Goal: Task Accomplishment & Management: Manage account settings

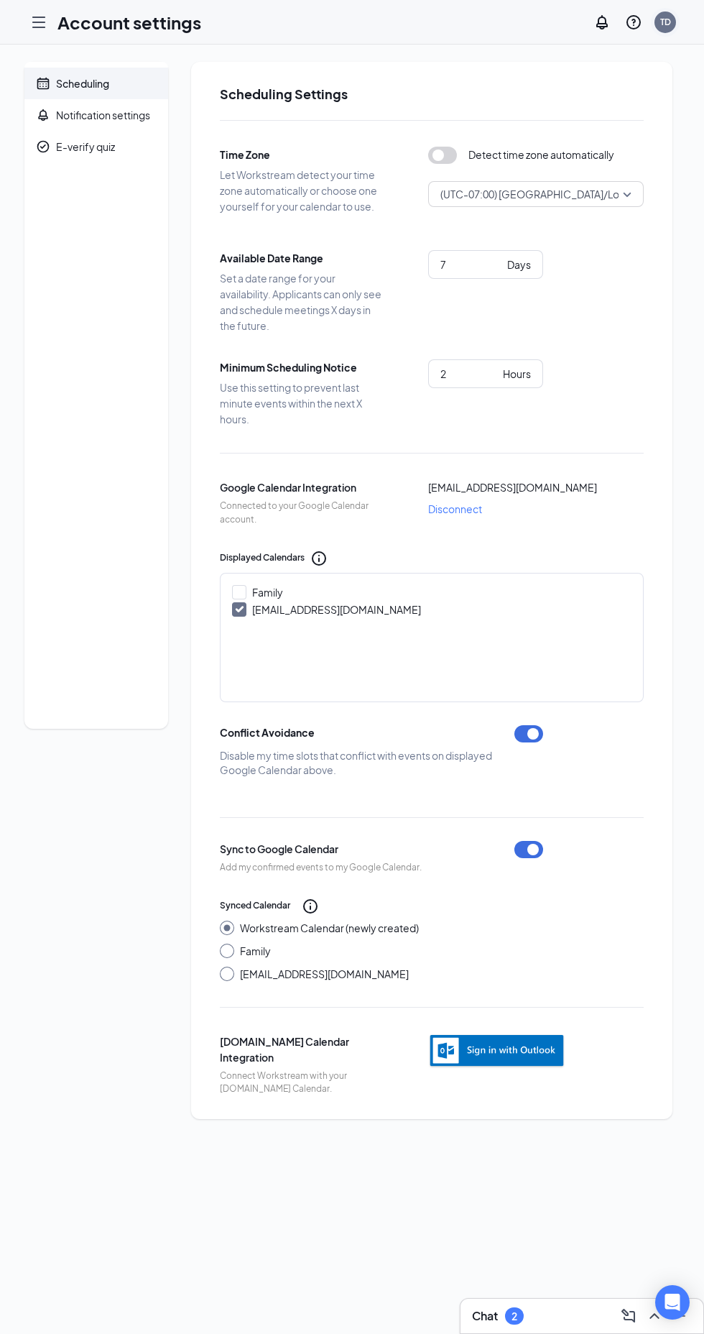
click at [673, 23] on div "TD" at bounding box center [666, 22] width 22 height 22
click at [548, 101] on link "My profile" at bounding box center [593, 98] width 155 height 14
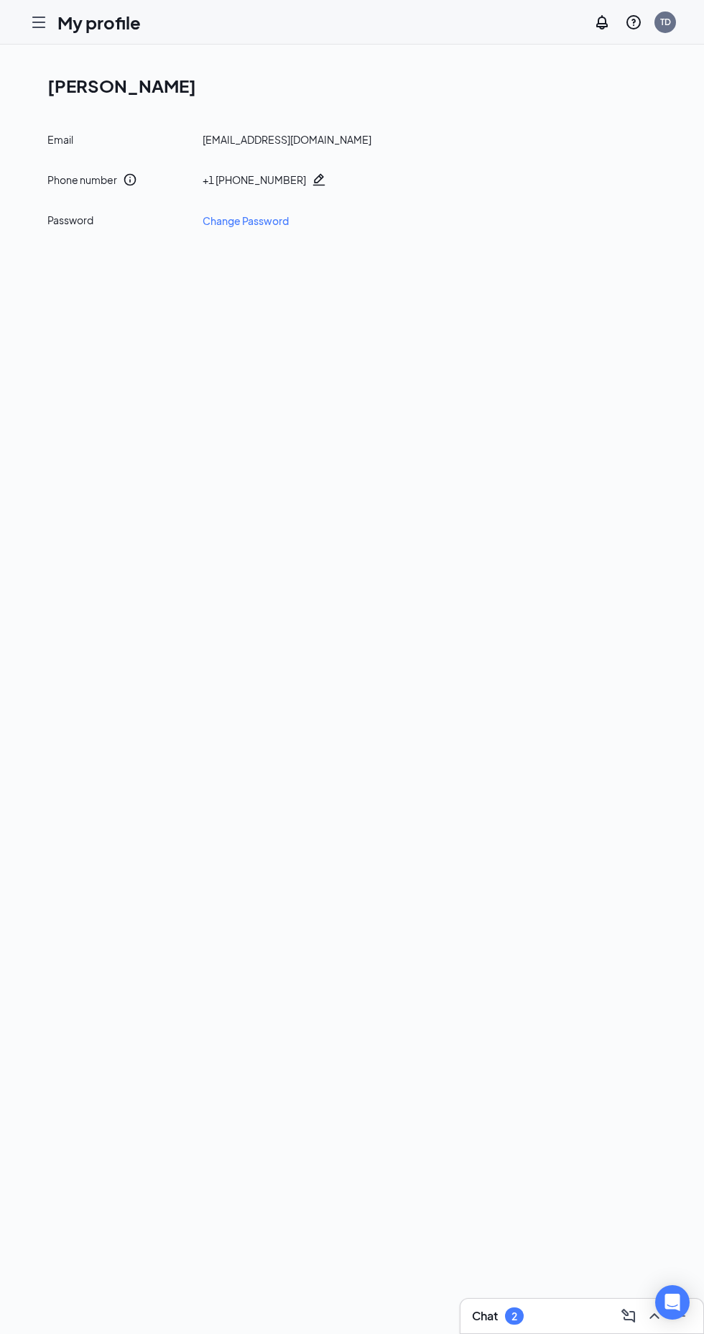
click at [39, 20] on icon "Hamburger" at bounding box center [38, 22] width 17 height 17
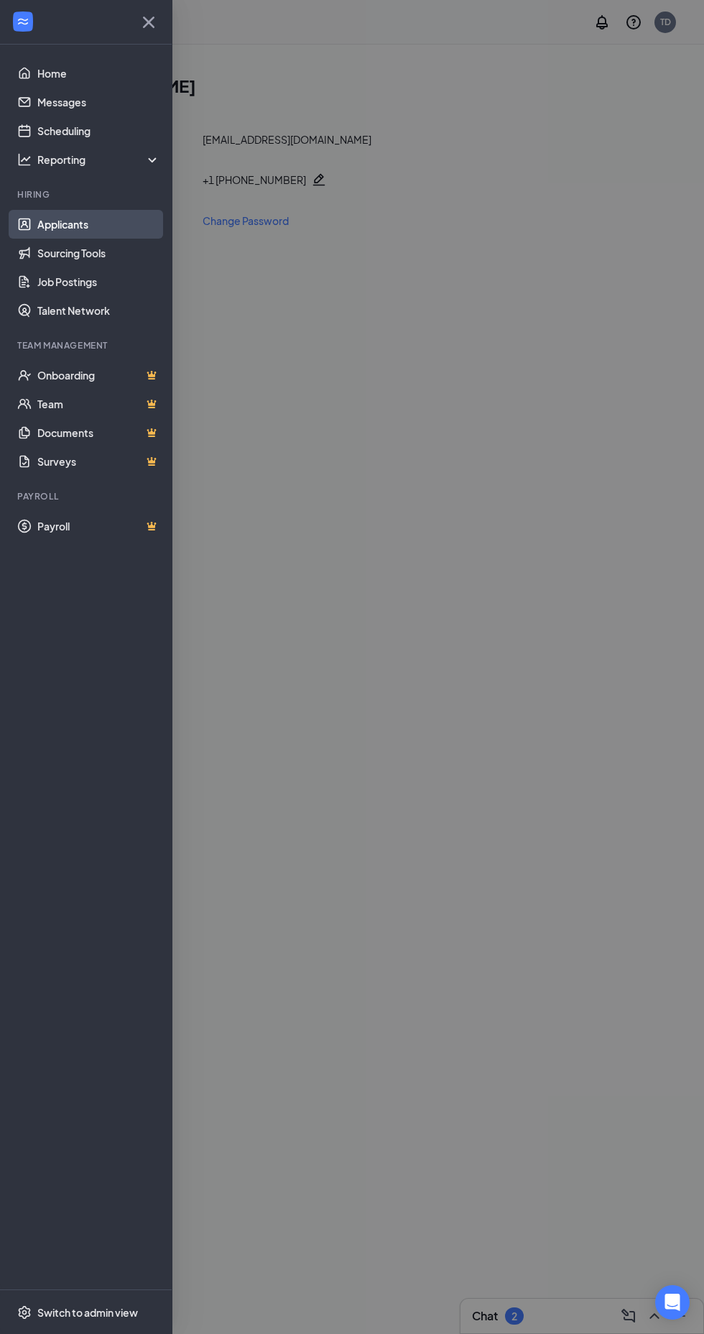
click at [77, 217] on link "Applicants" at bounding box center [98, 224] width 123 height 29
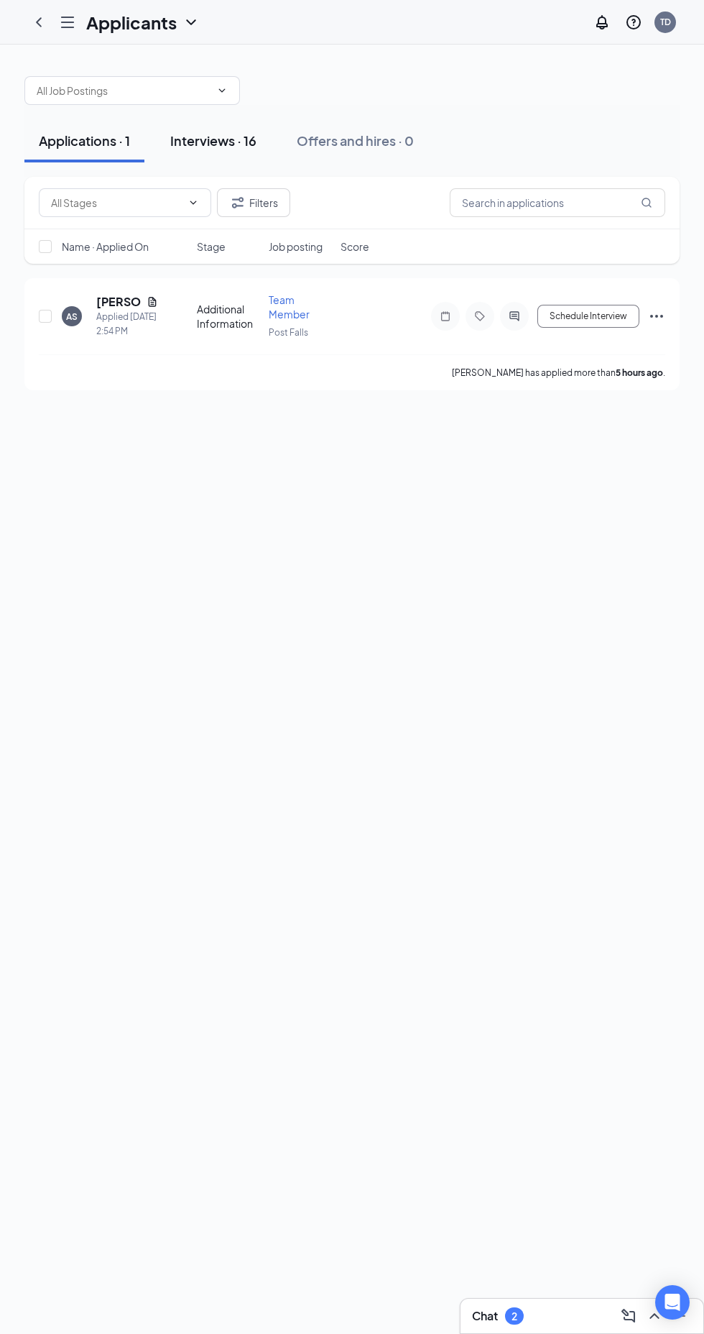
click at [205, 137] on div "Interviews · 16" at bounding box center [213, 140] width 86 height 18
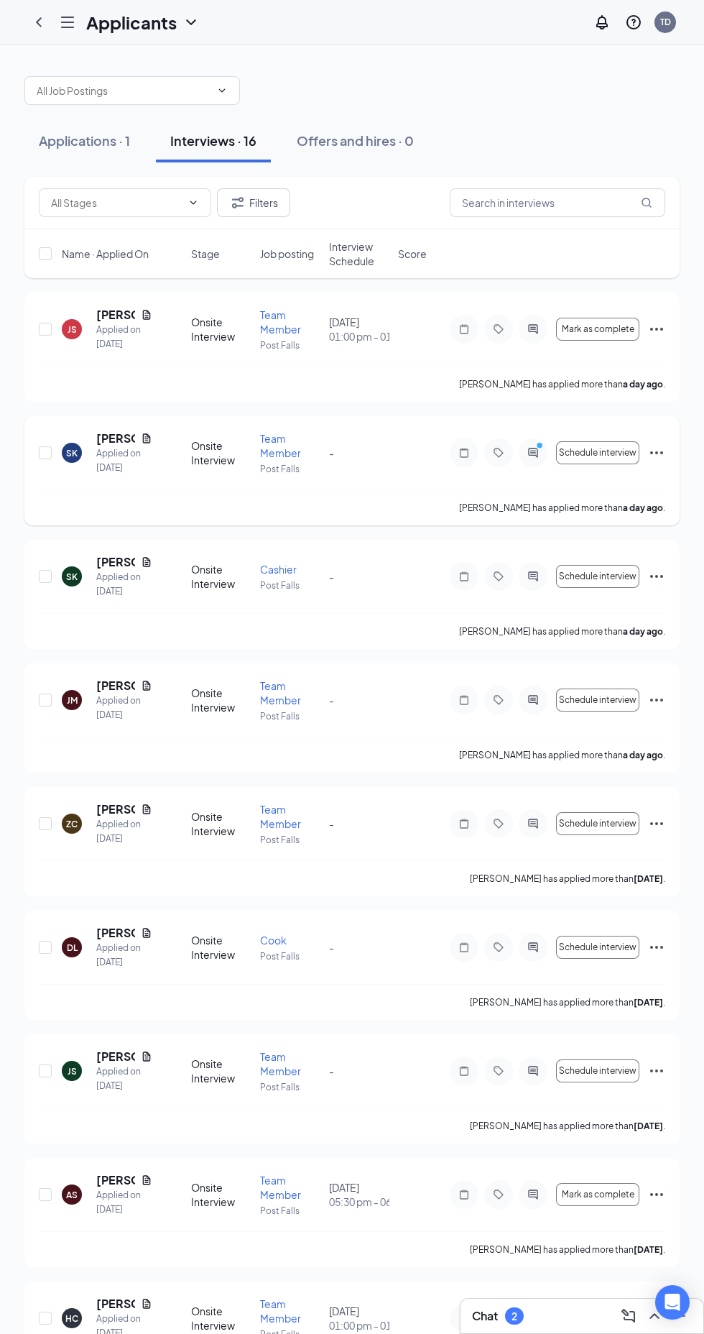
click at [533, 453] on icon "ActiveChat" at bounding box center [532, 452] width 9 height 9
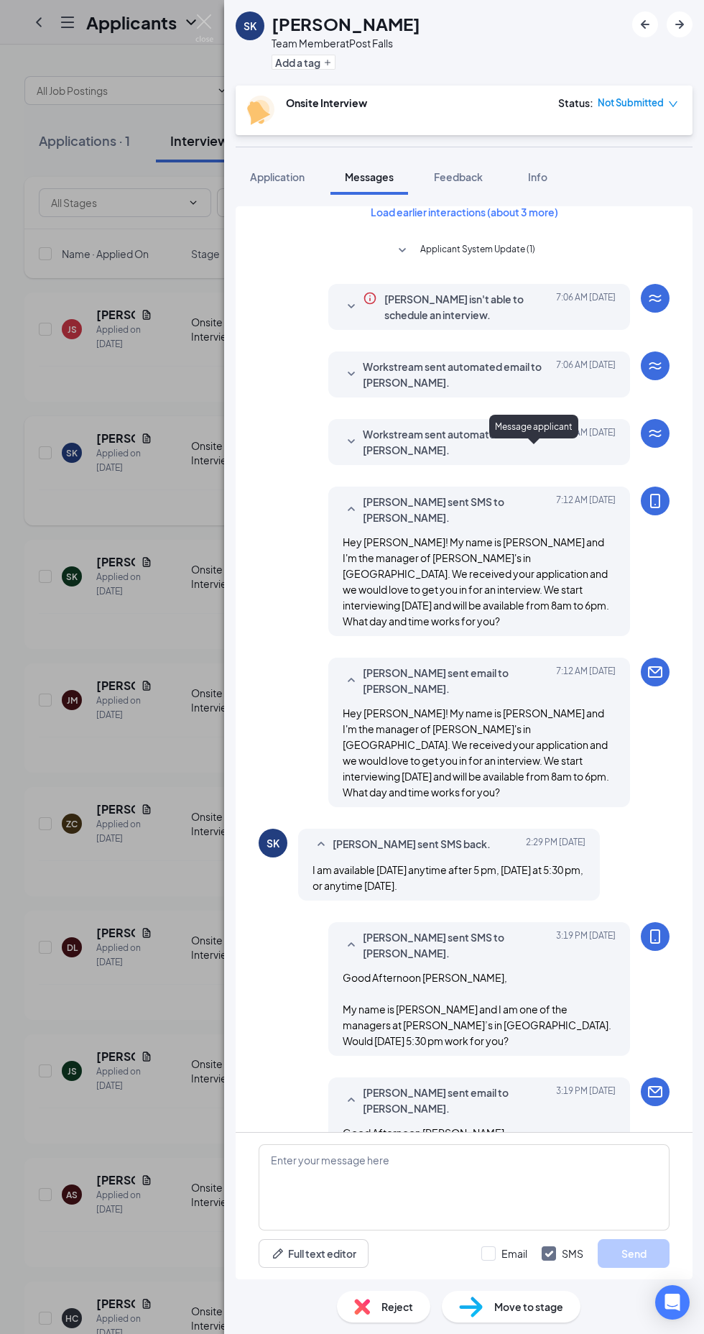
scroll to position [139, 0]
click at [209, 11] on div "SK [PERSON_NAME] Team Member at [GEOGRAPHIC_DATA] Add a tag Onsite Interview St…" at bounding box center [352, 667] width 704 height 1334
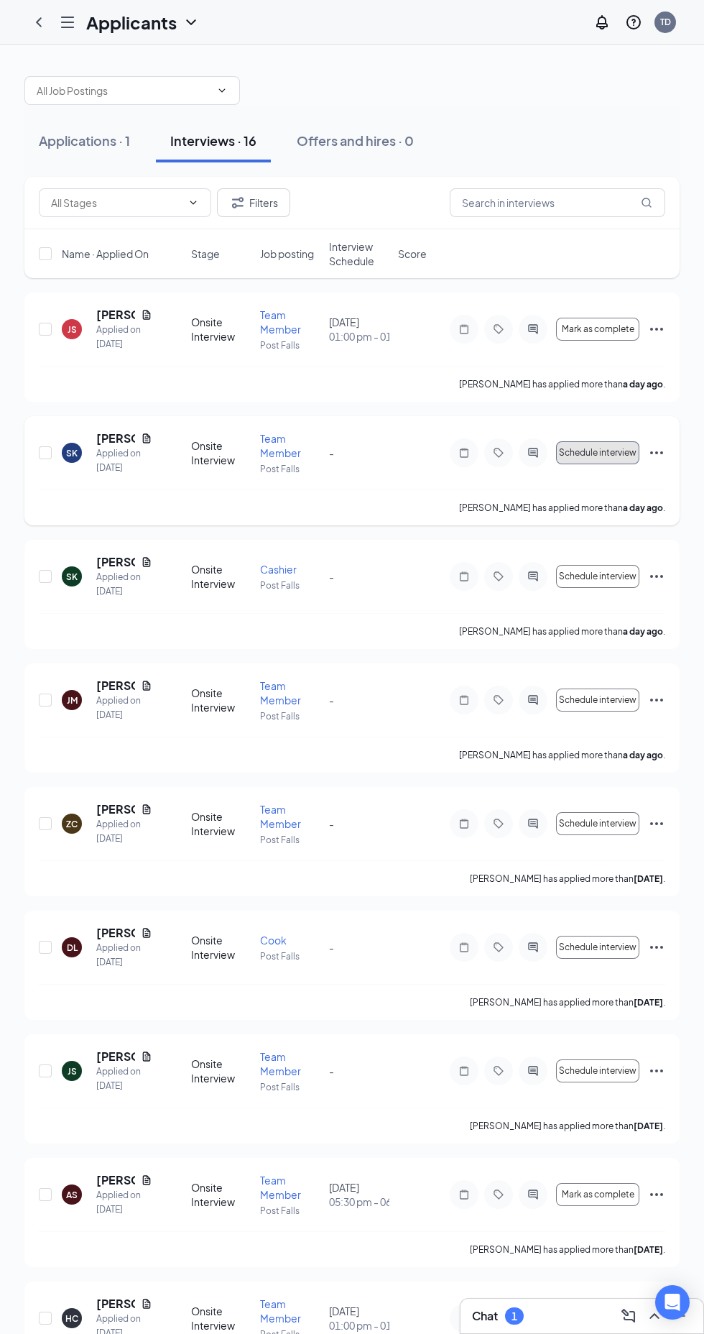
click at [623, 453] on span "Schedule interview" at bounding box center [598, 453] width 78 height 10
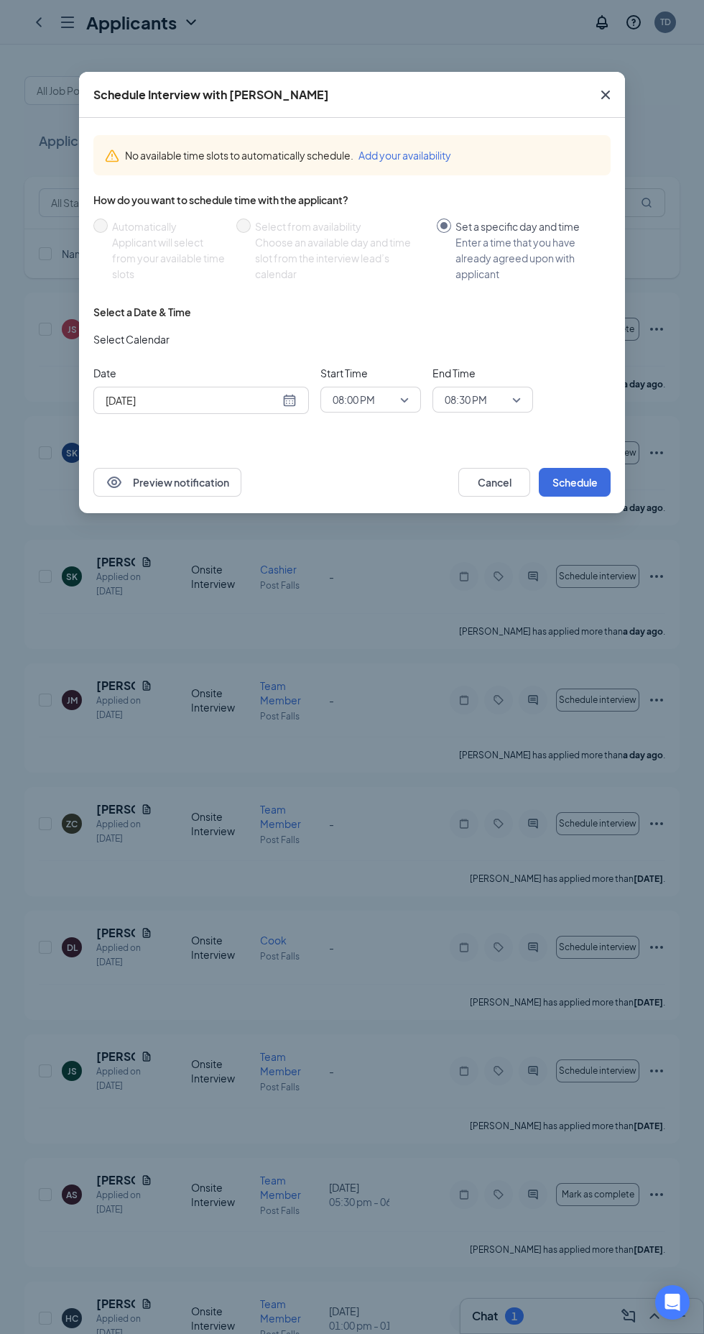
click at [274, 397] on input "[DATE]" at bounding box center [193, 400] width 174 height 16
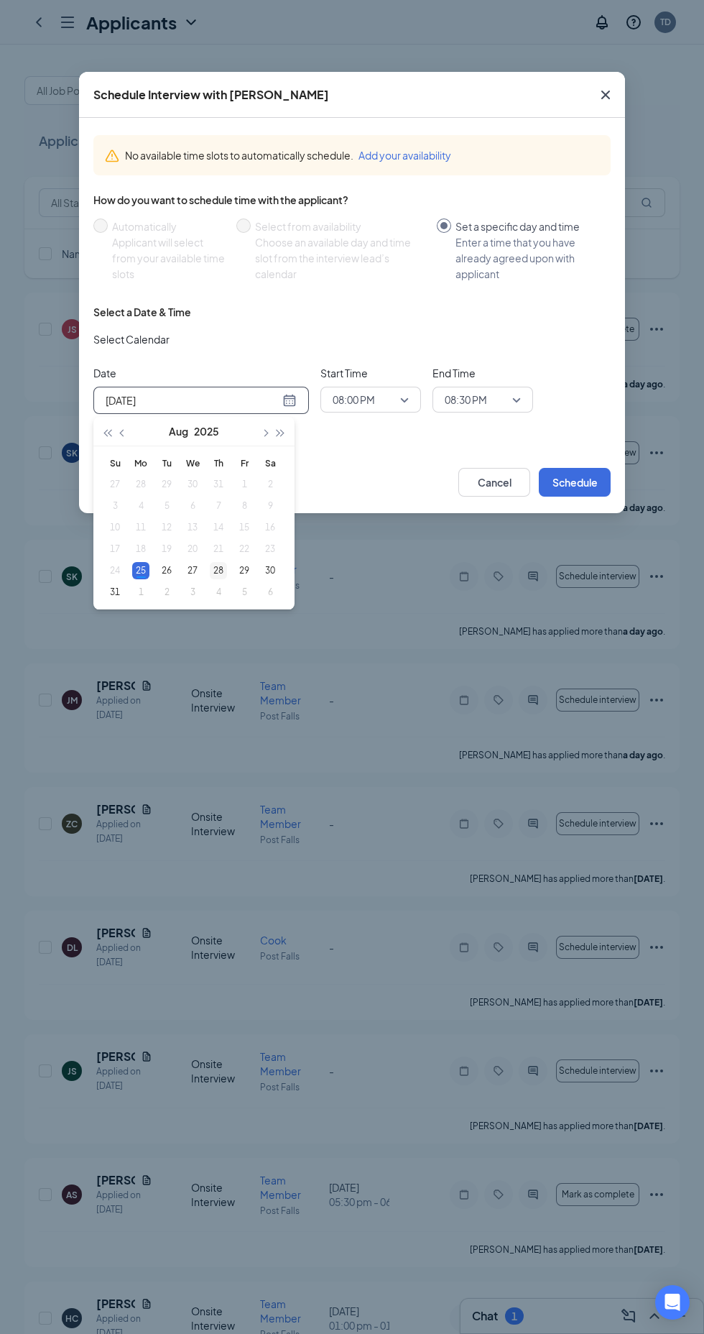
click at [219, 570] on div "28" at bounding box center [218, 570] width 17 height 17
type input "[DATE]"
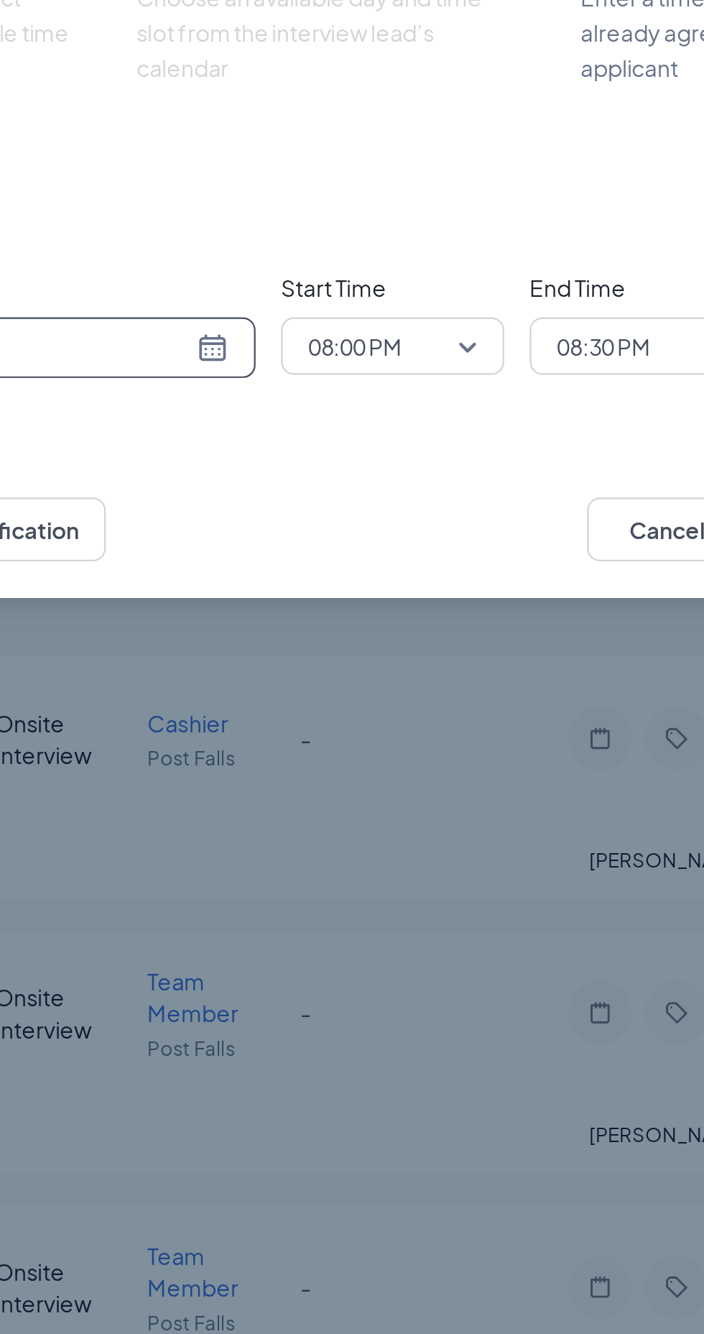
click at [402, 397] on span "08:00 PM" at bounding box center [371, 400] width 76 height 22
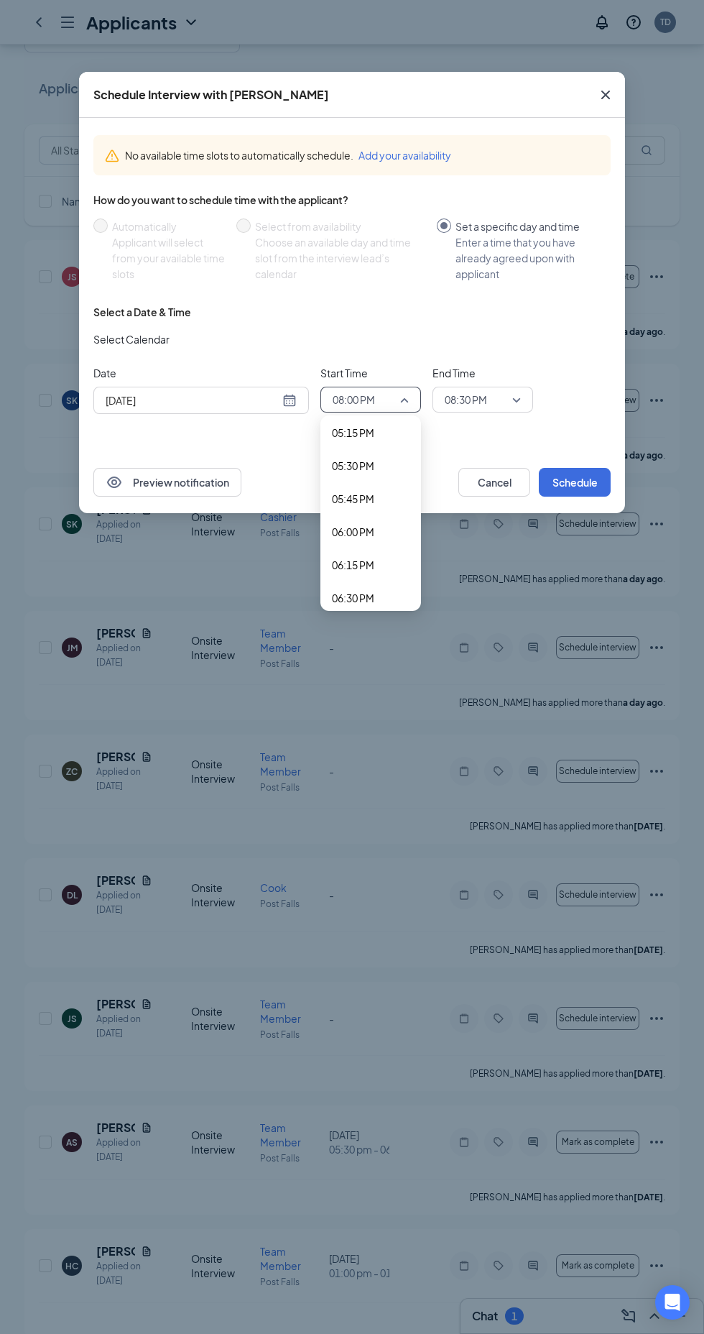
scroll to position [2286, 0]
click at [368, 462] on span "05:30 PM" at bounding box center [353, 466] width 42 height 16
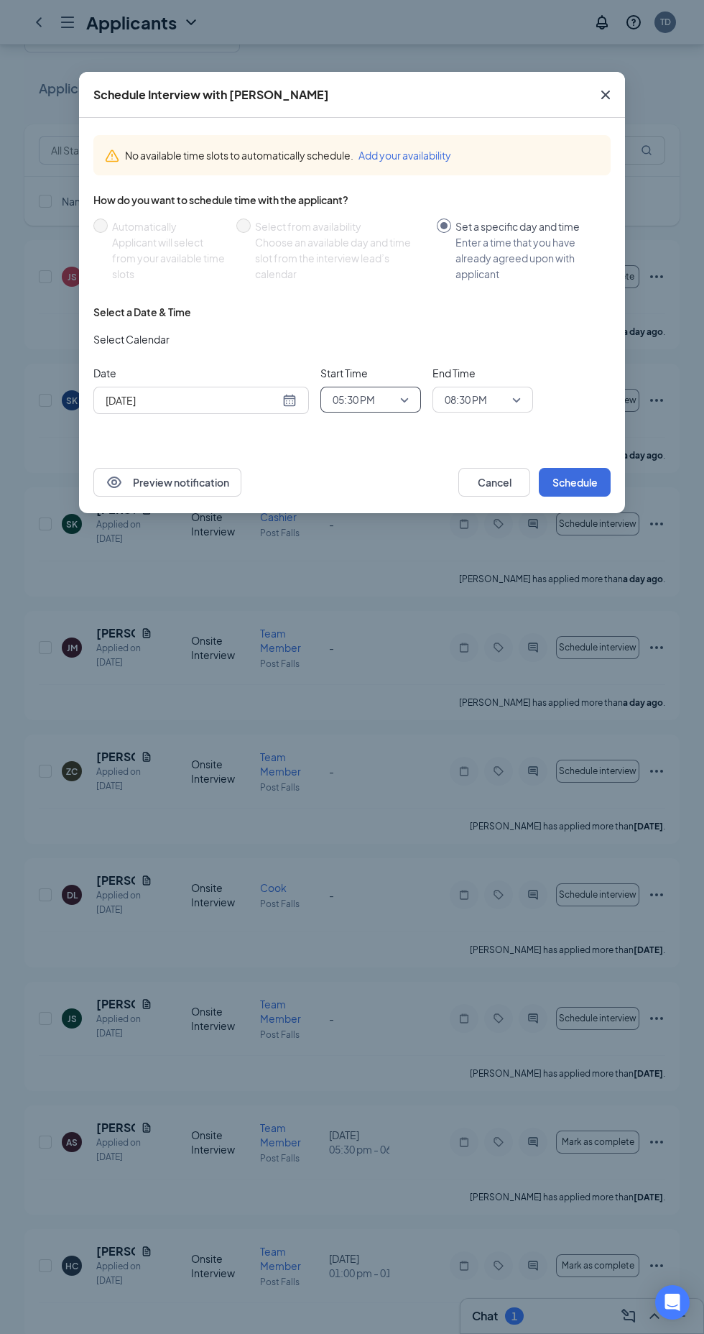
click at [507, 399] on span "08:30 PM" at bounding box center [476, 400] width 63 height 22
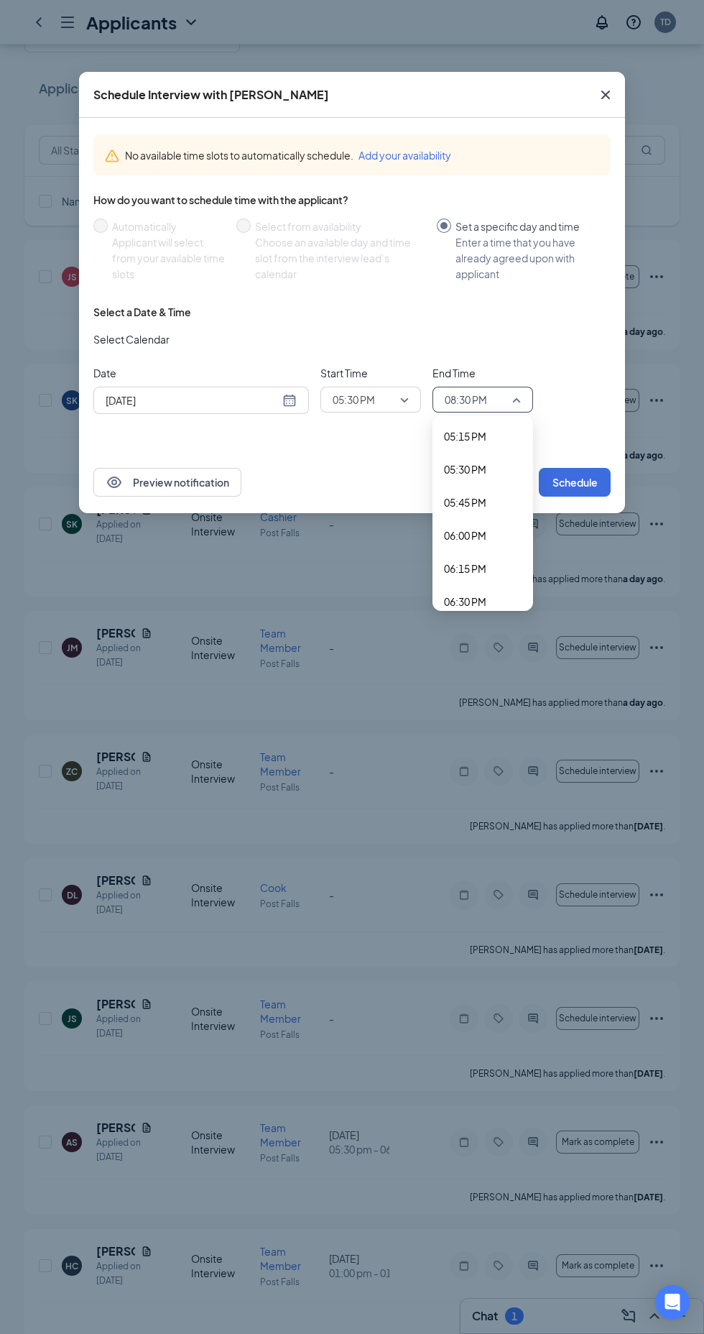
scroll to position [2262, 0]
click at [495, 556] on span "06:00 PM" at bounding box center [483, 555] width 78 height 16
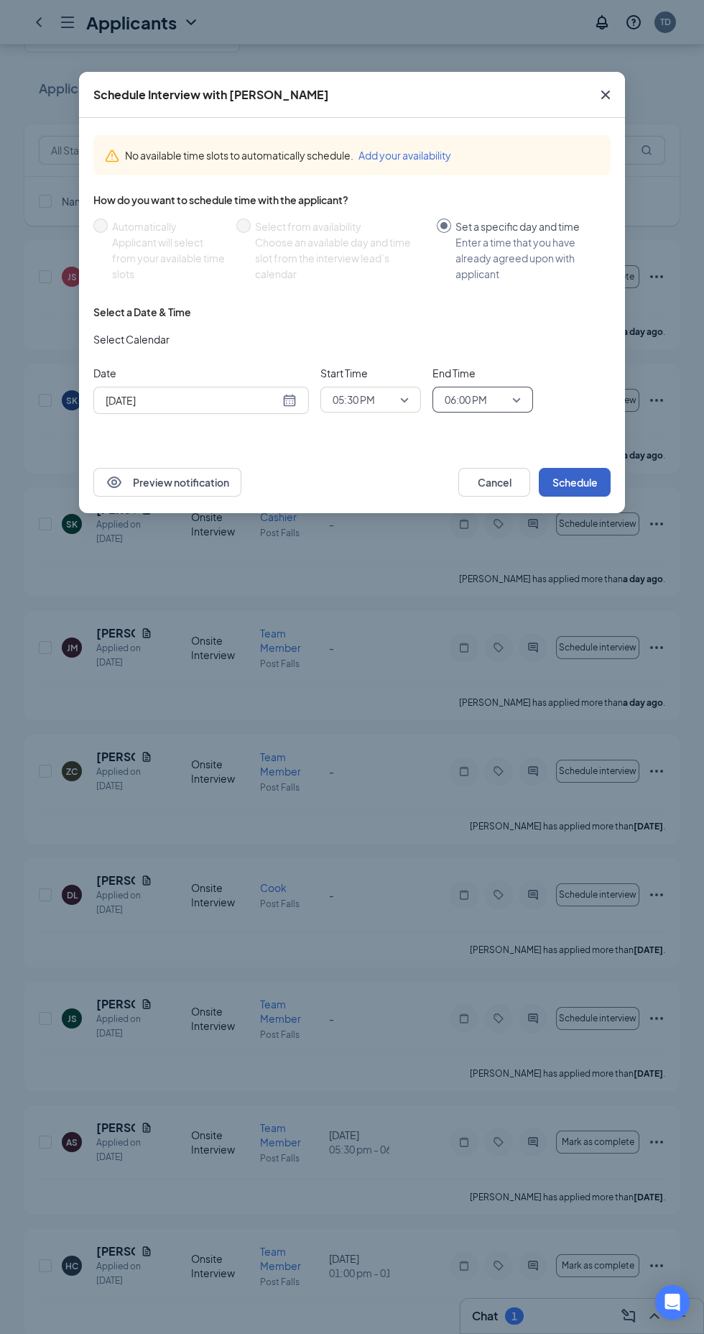
click at [597, 478] on button "Schedule" at bounding box center [575, 482] width 72 height 29
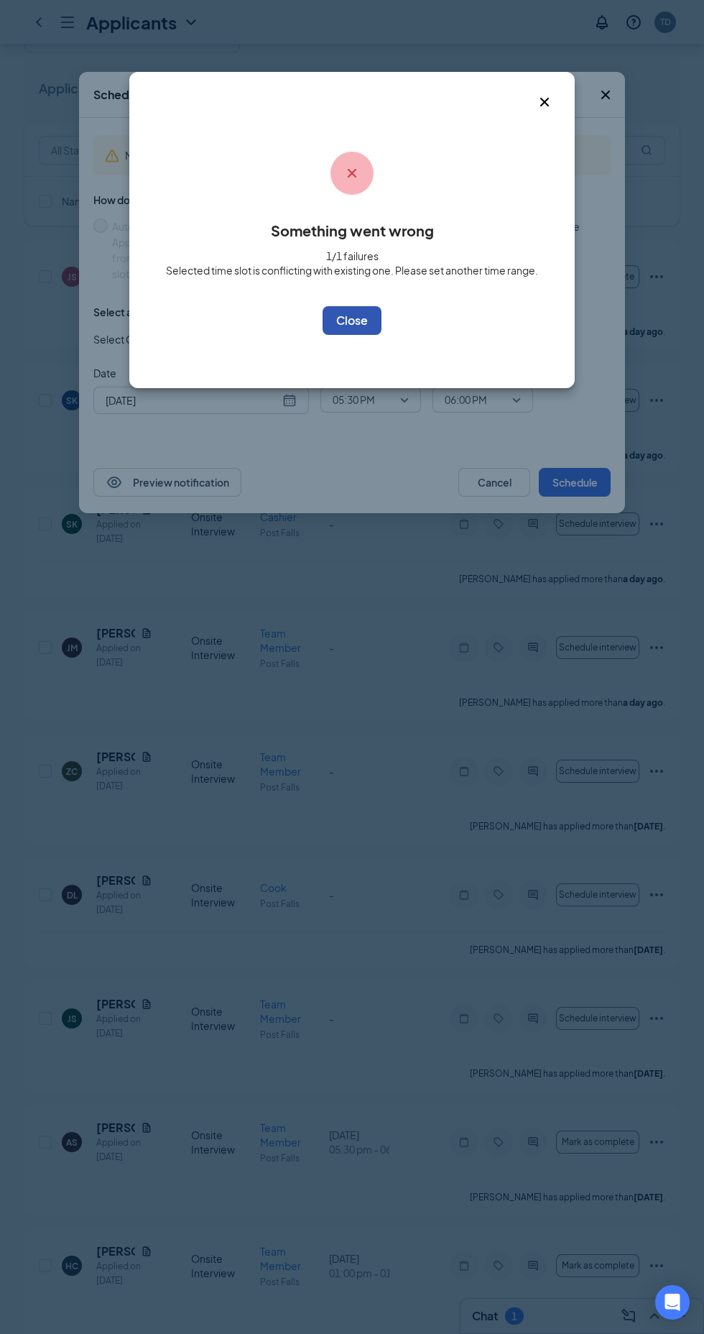
click at [343, 315] on button "OK" at bounding box center [352, 320] width 59 height 29
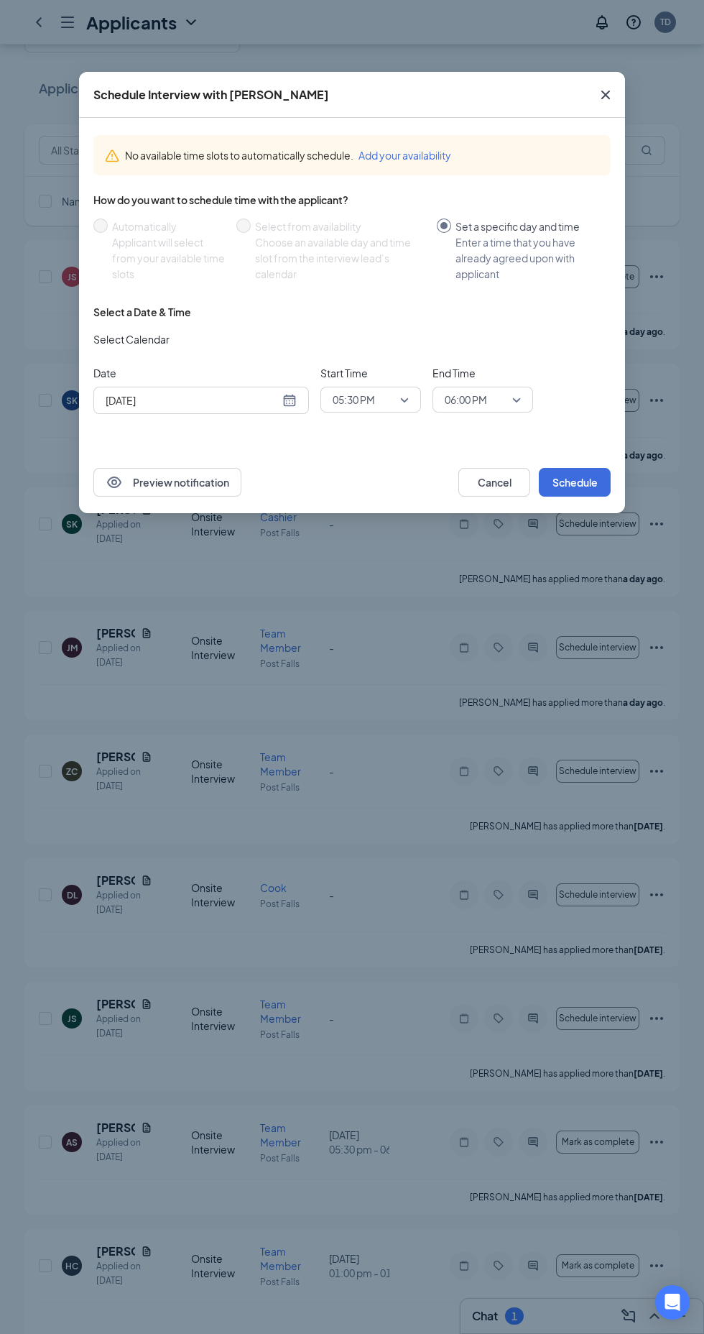
click at [606, 95] on icon "Cross" at bounding box center [605, 95] width 9 height 9
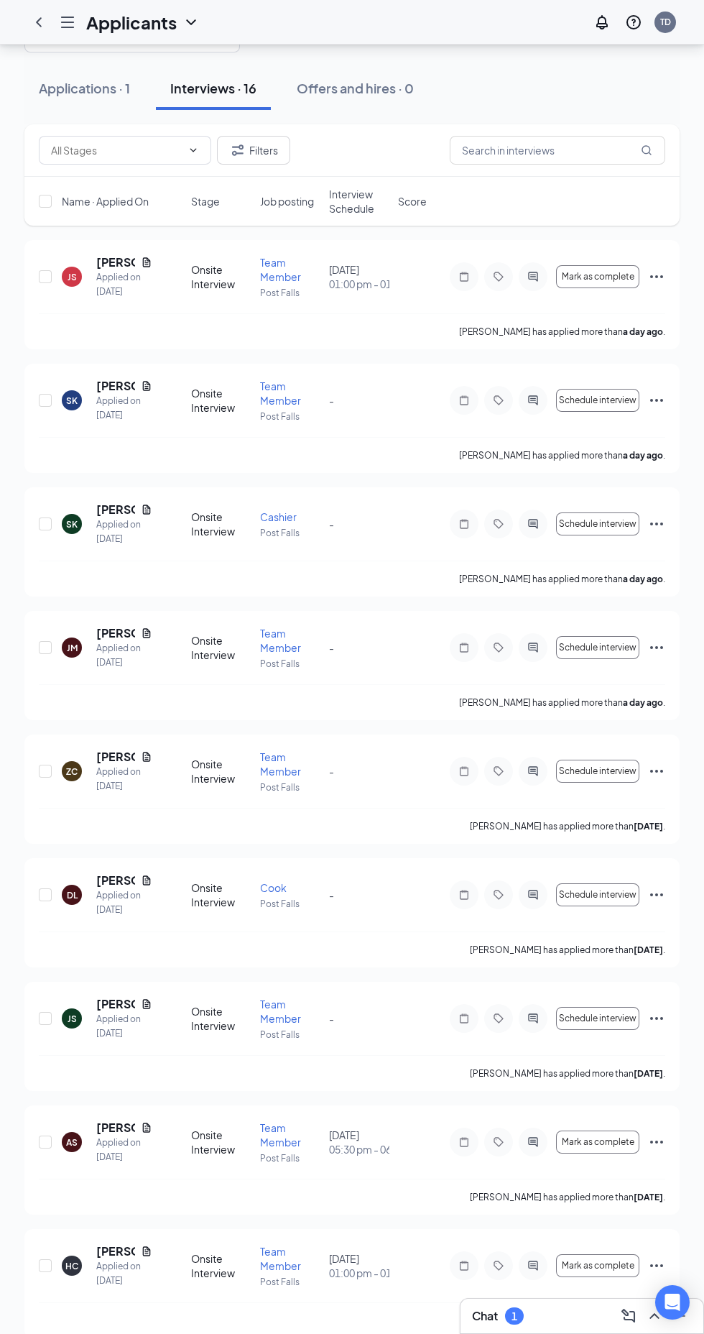
scroll to position [58, 0]
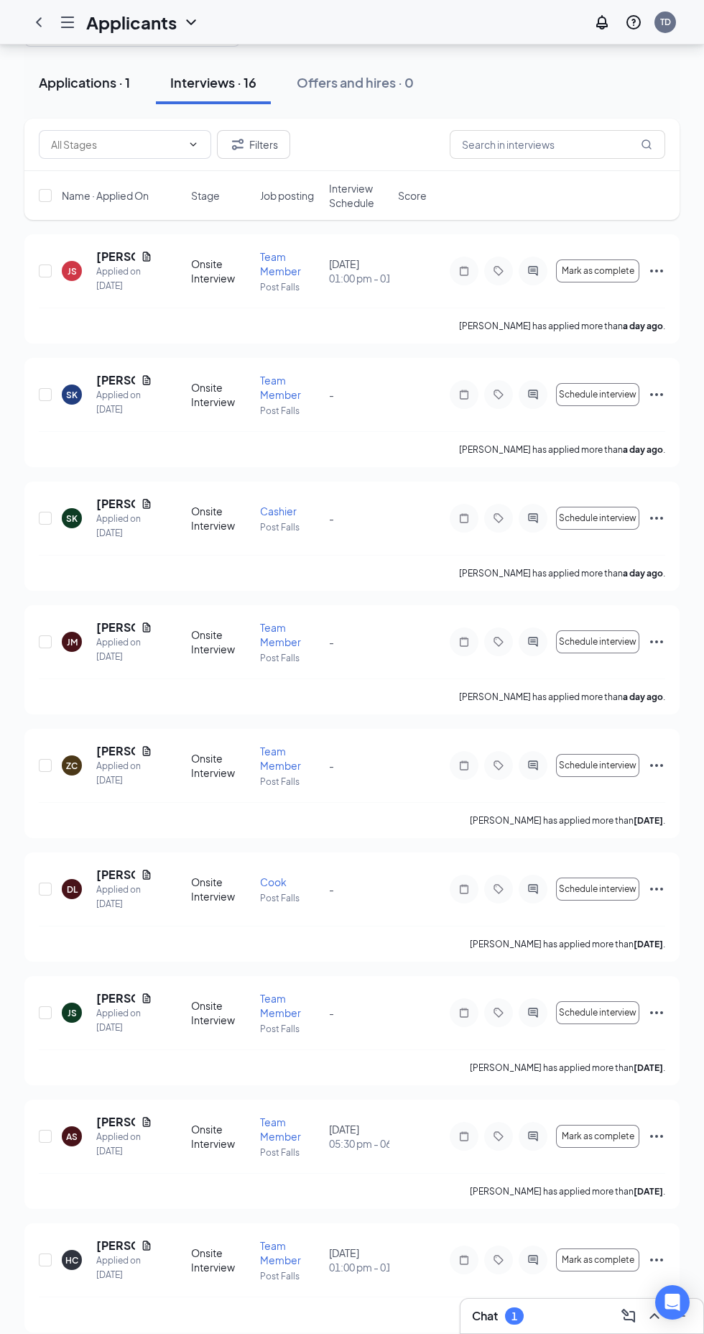
click at [83, 76] on div "Applications · 1" at bounding box center [84, 82] width 91 height 18
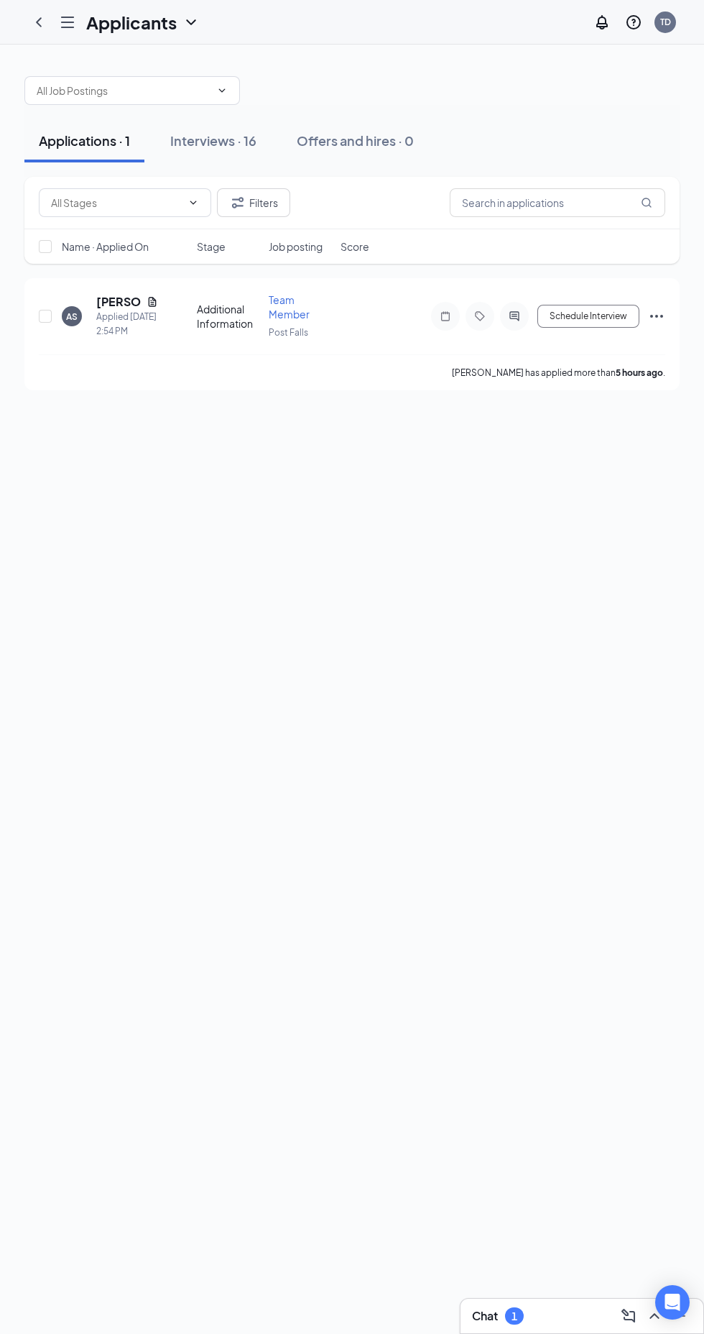
click at [68, 22] on icon "Hamburger" at bounding box center [67, 22] width 11 height 10
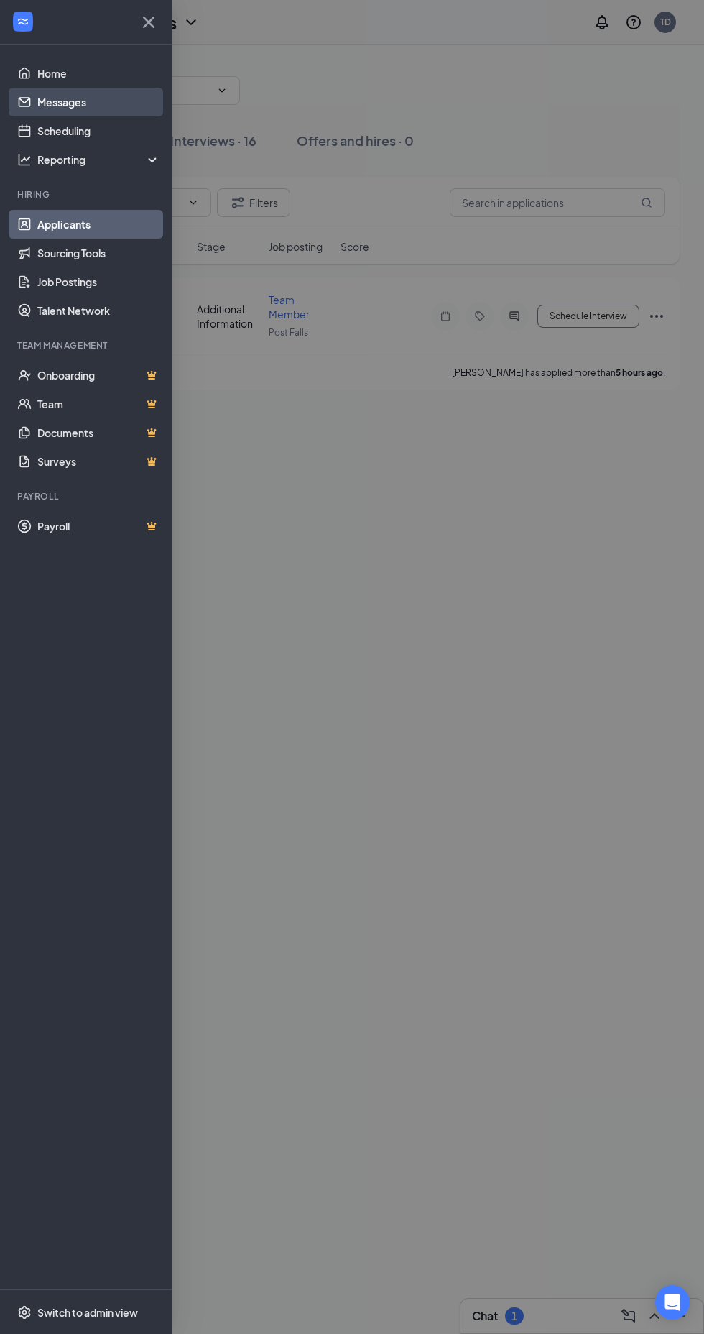
click at [87, 96] on link "Messages" at bounding box center [98, 102] width 123 height 29
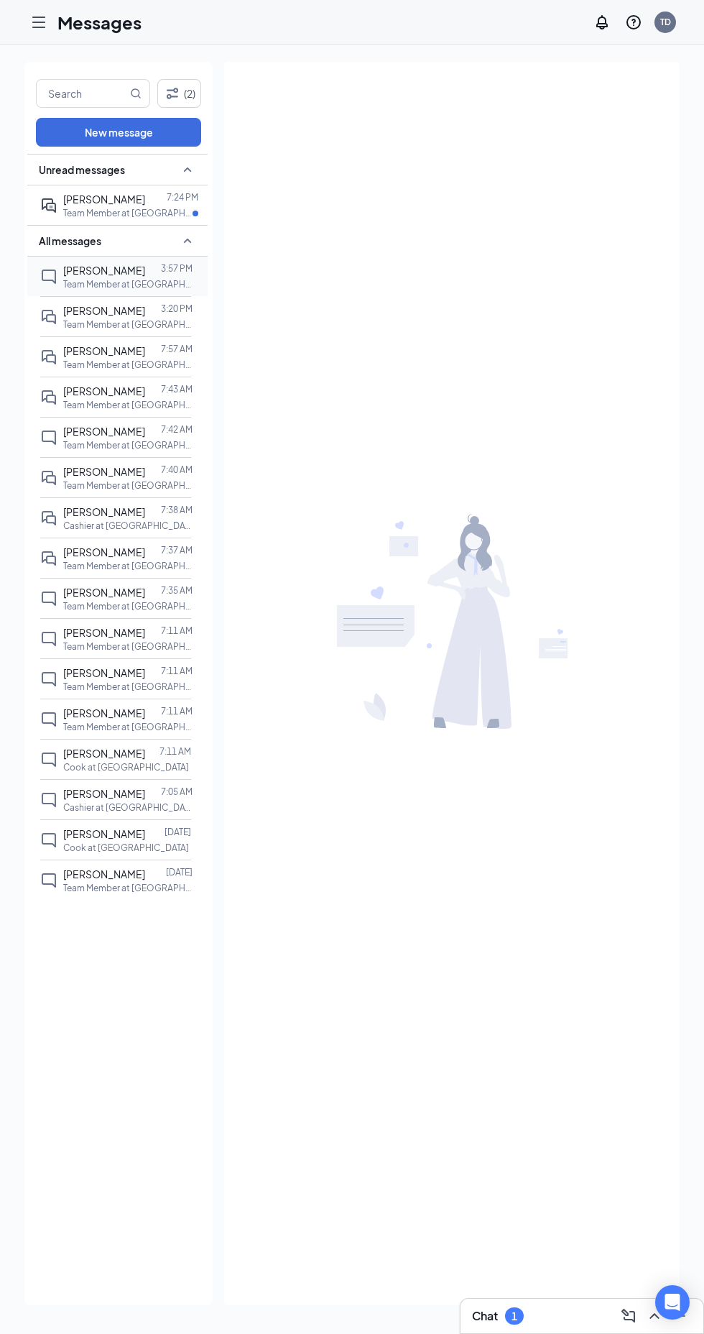
click at [145, 274] on div at bounding box center [153, 270] width 16 height 16
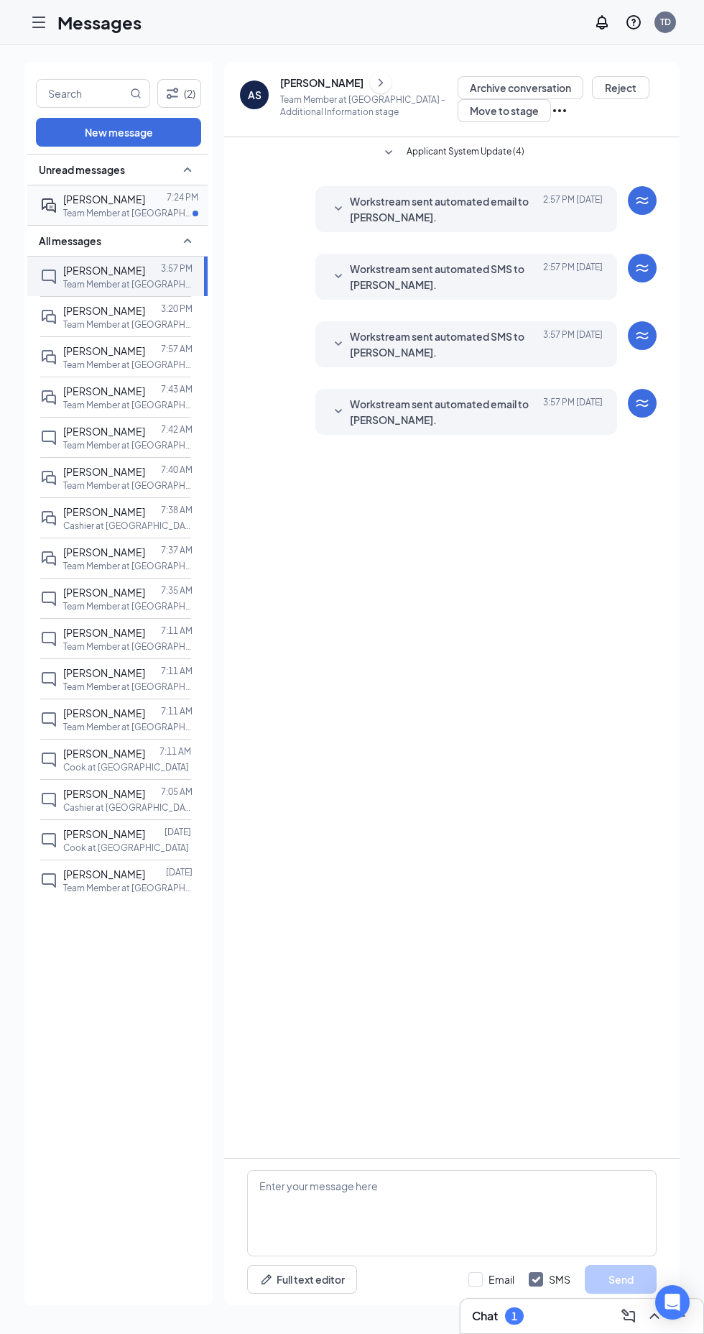
click at [145, 198] on div at bounding box center [156, 199] width 22 height 16
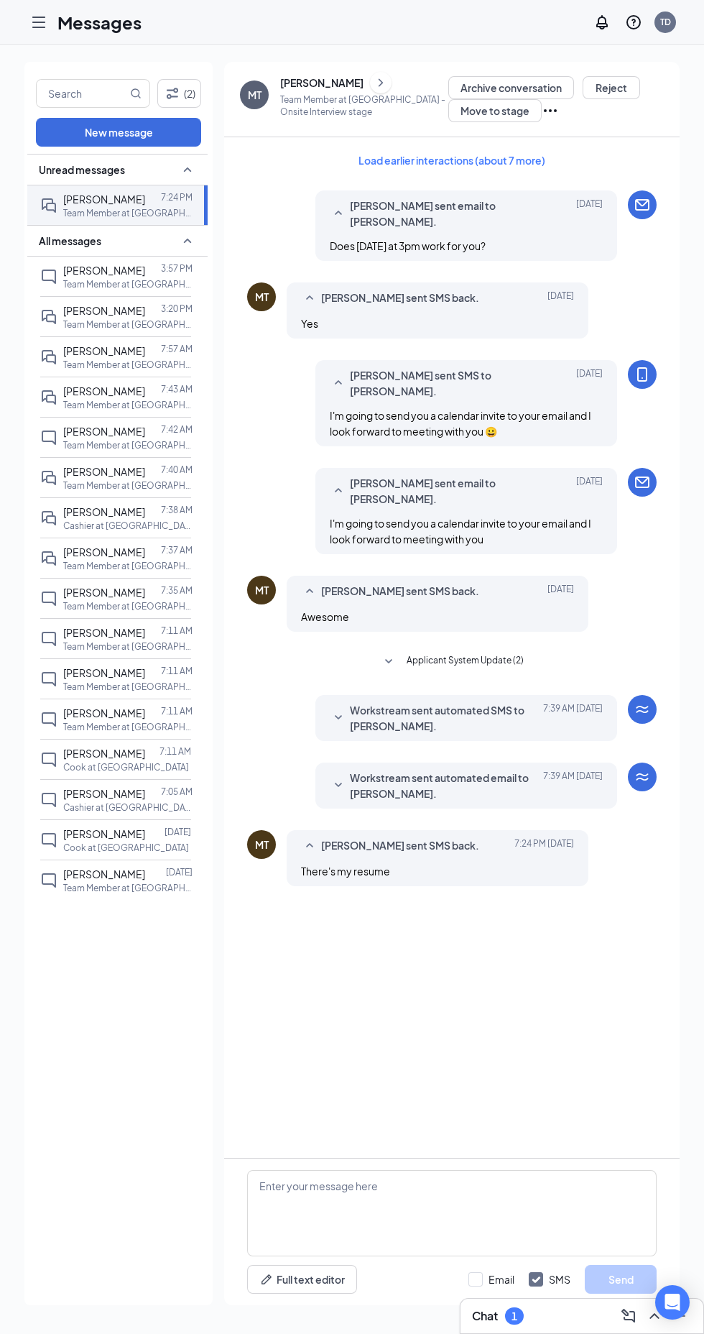
click at [432, 851] on span "[PERSON_NAME] sent SMS back." at bounding box center [400, 845] width 158 height 17
click at [504, 845] on div "[PERSON_NAME] sent SMS back." at bounding box center [415, 845] width 188 height 17
click at [145, 263] on div at bounding box center [153, 270] width 16 height 16
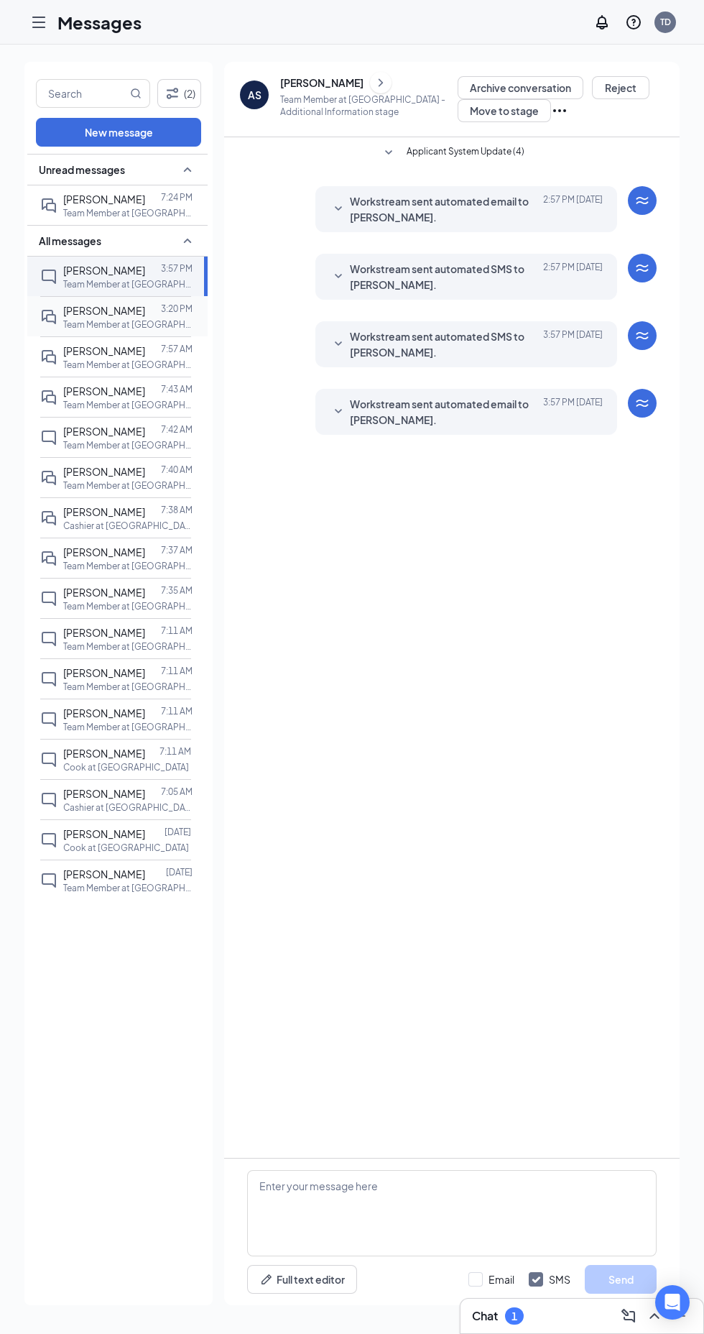
click at [128, 318] on p "Team Member at [GEOGRAPHIC_DATA]" at bounding box center [127, 324] width 129 height 12
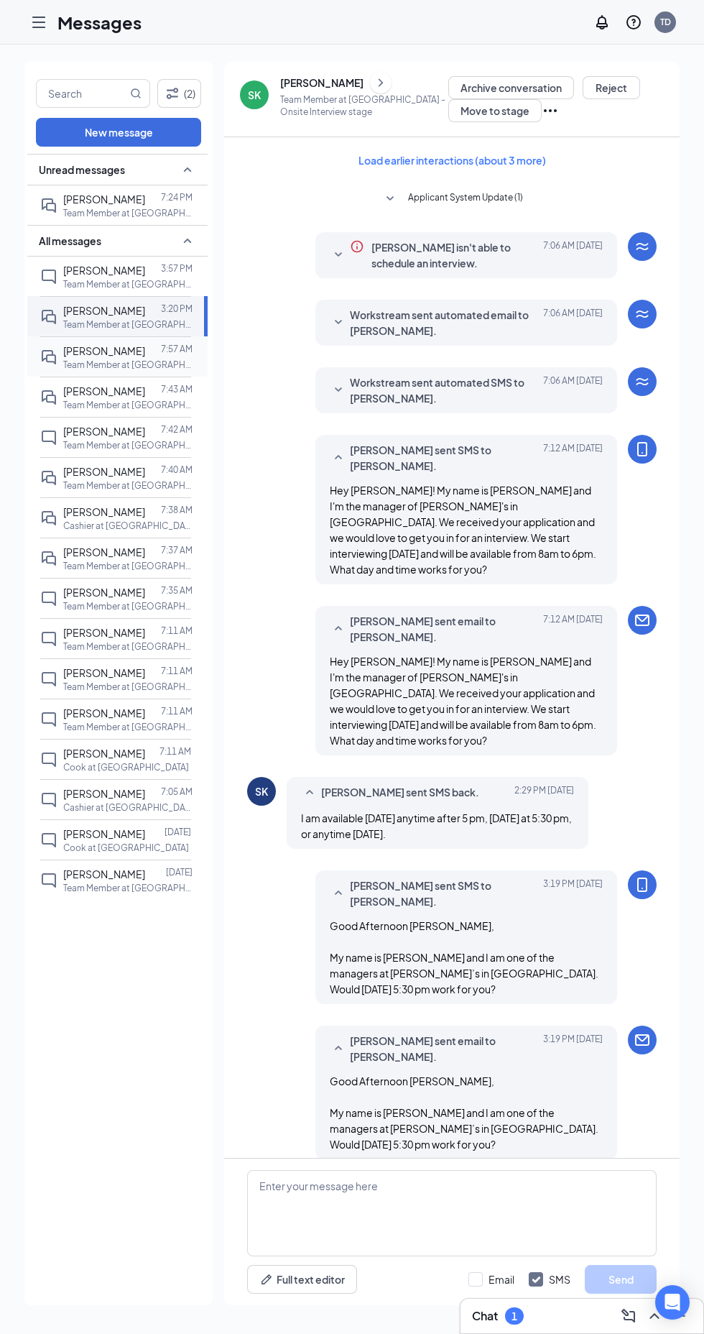
click at [126, 359] on p "Team Member at [GEOGRAPHIC_DATA]" at bounding box center [127, 365] width 129 height 12
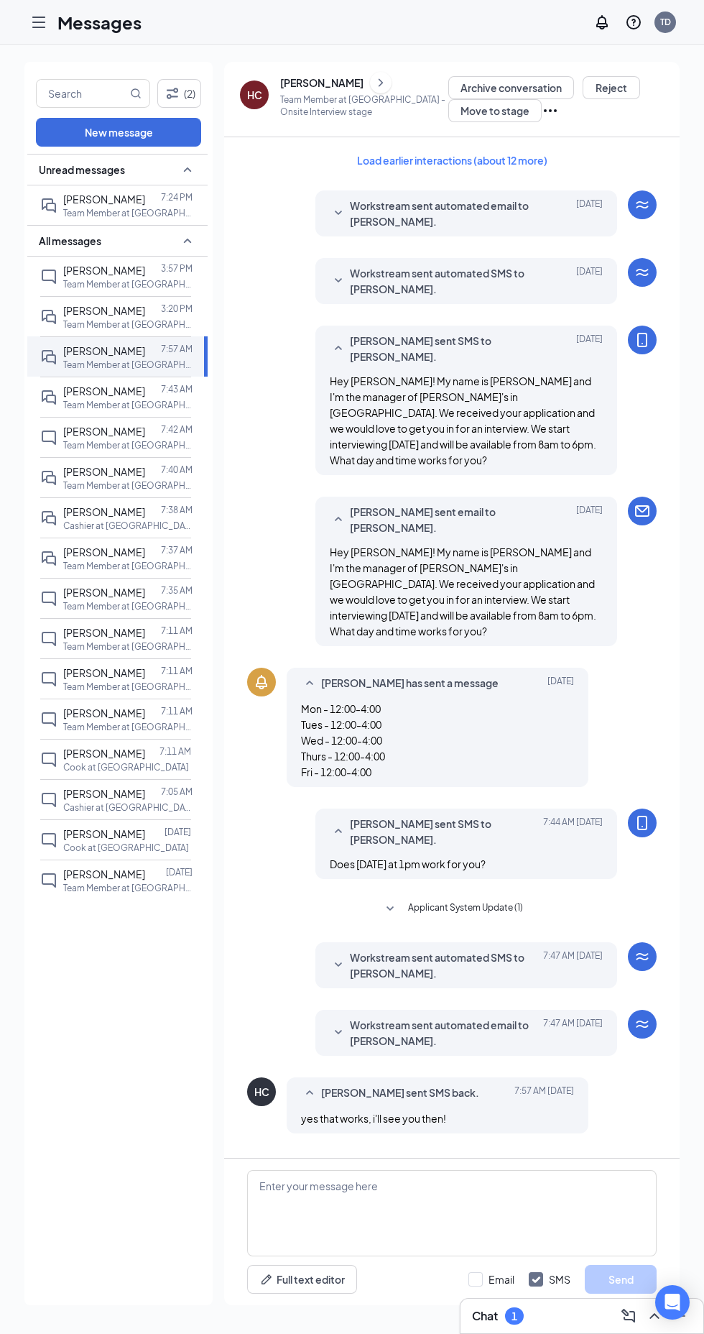
click at [544, 111] on icon "Ellipses" at bounding box center [550, 110] width 13 height 3
click at [39, 19] on icon "Hamburger" at bounding box center [38, 22] width 17 height 17
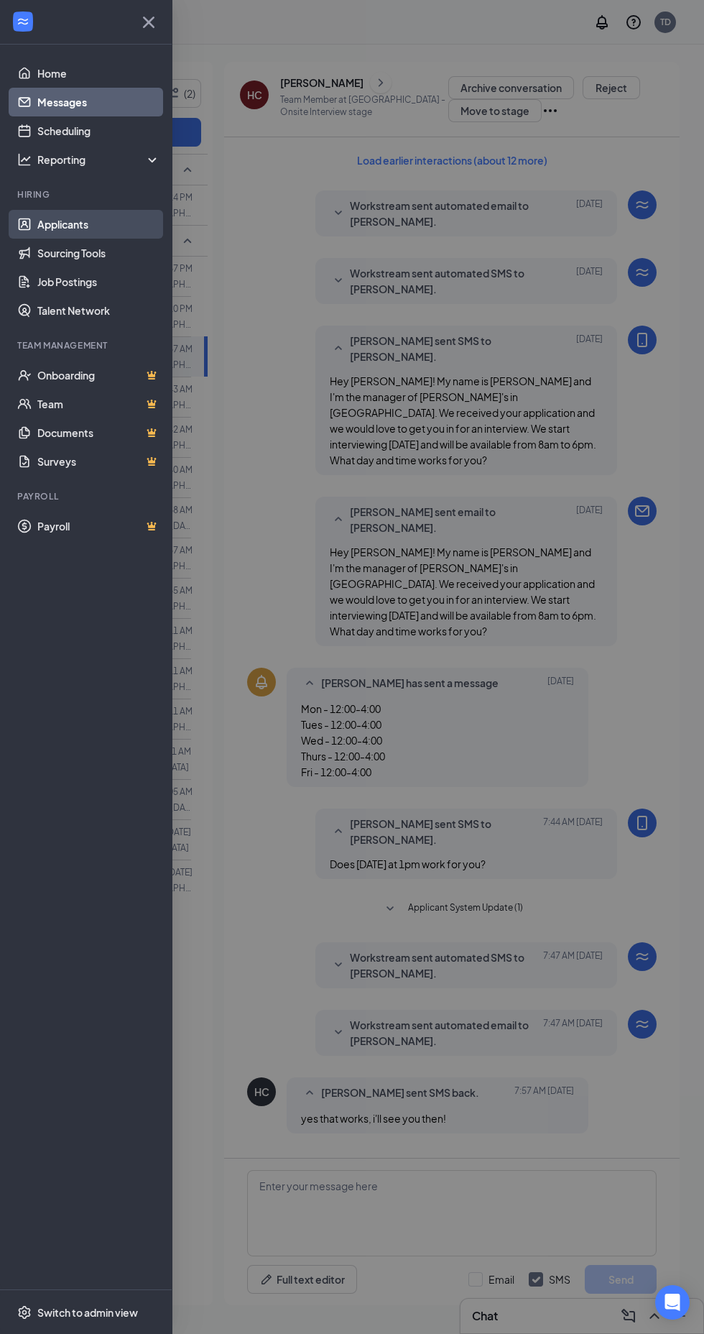
click at [84, 211] on link "Applicants" at bounding box center [98, 224] width 123 height 29
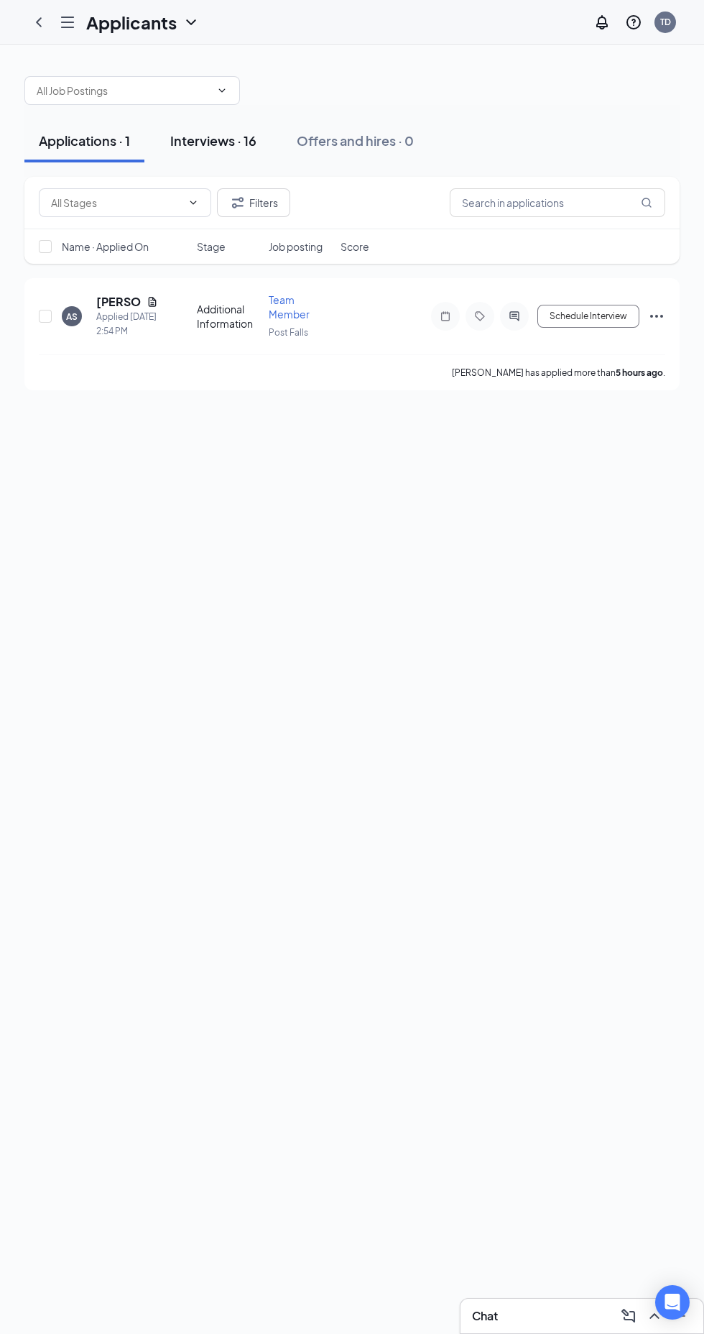
click at [235, 148] on div "Interviews · 16" at bounding box center [213, 140] width 86 height 18
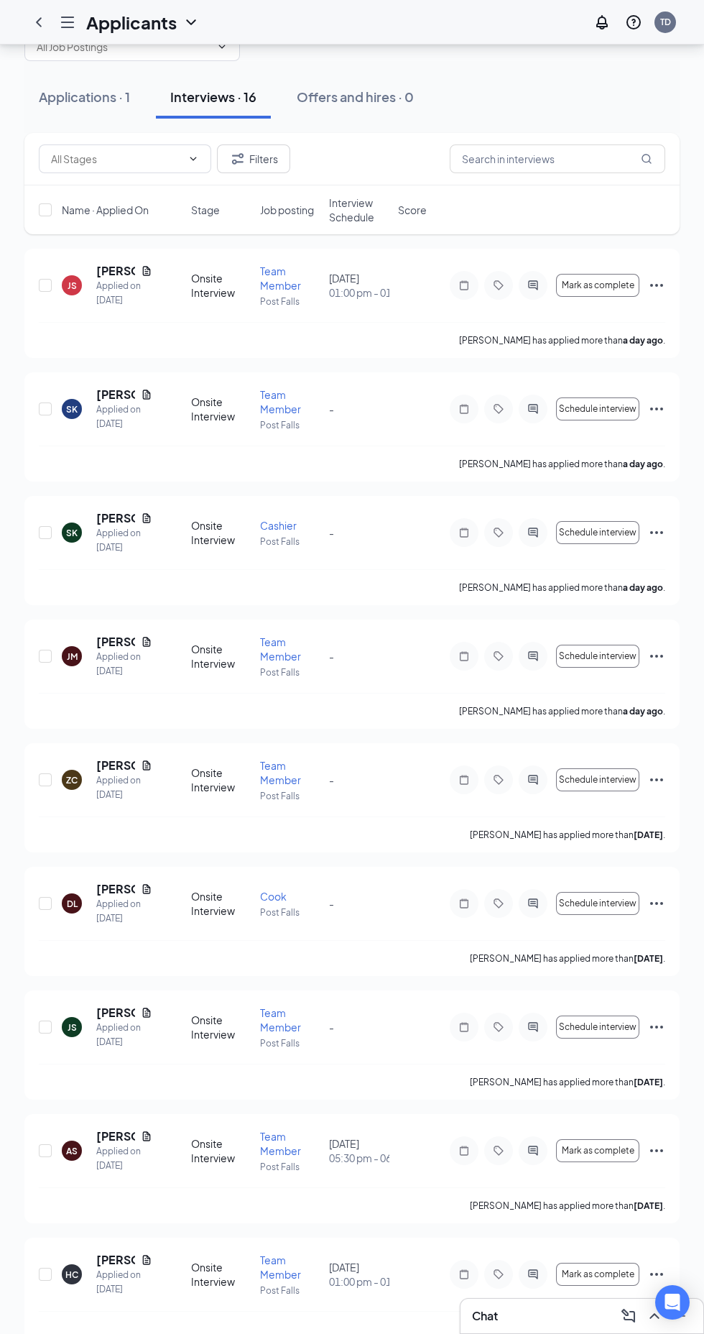
scroll to position [58, 0]
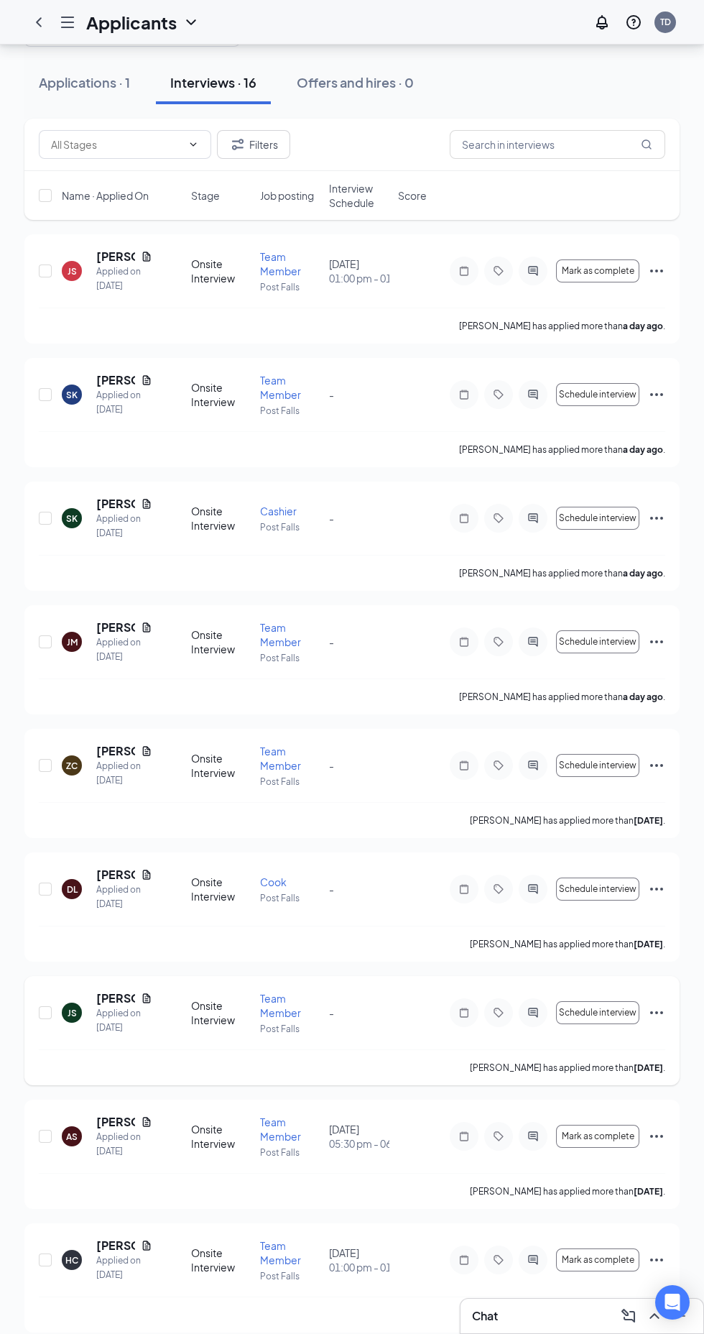
click at [533, 1012] on icon "ActiveChat" at bounding box center [532, 1011] width 9 height 9
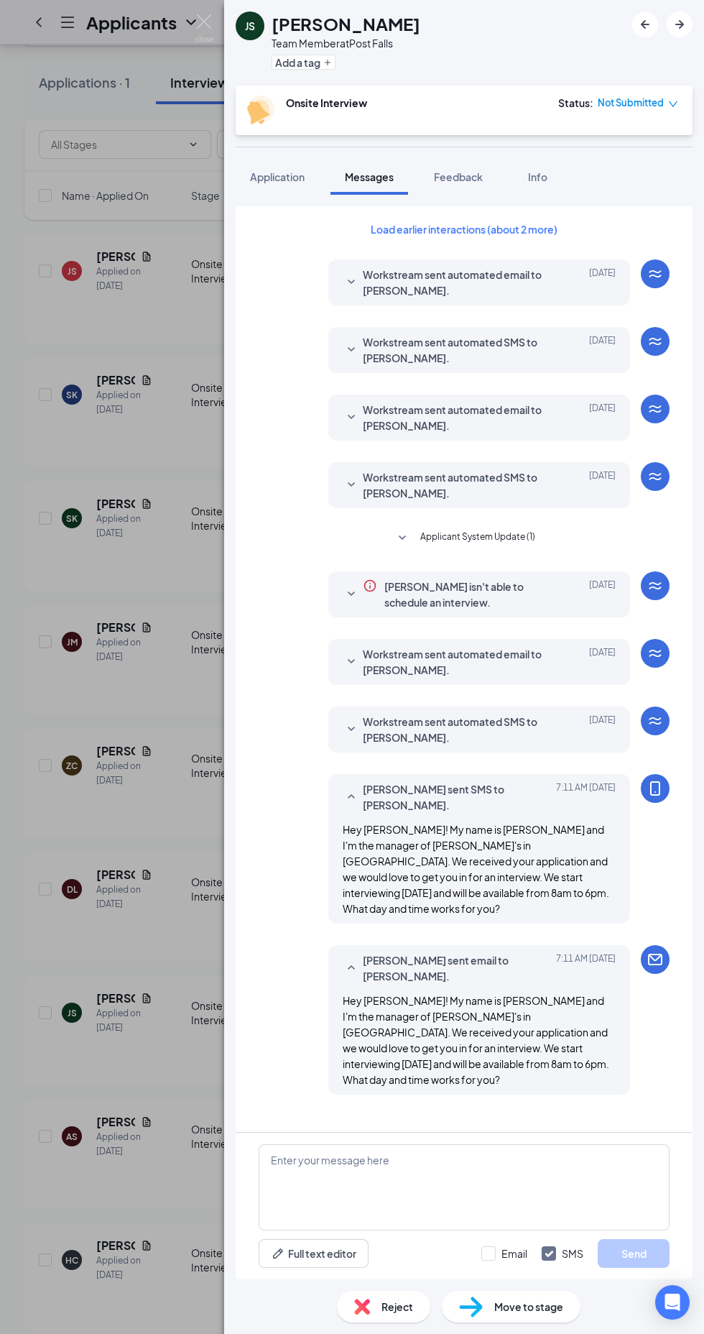
click at [634, 11] on div "JS [PERSON_NAME] Team Member at [GEOGRAPHIC_DATA] Add a tag" at bounding box center [464, 42] width 480 height 85
click at [630, 18] on div "JS [PERSON_NAME] Team Member at [GEOGRAPHIC_DATA] Add a tag" at bounding box center [464, 42] width 480 height 85
click at [614, 18] on div "JS [PERSON_NAME] Team Member at [GEOGRAPHIC_DATA] Add a tag" at bounding box center [464, 42] width 480 height 85
click at [644, 24] on icon "ArrowLeftNew" at bounding box center [645, 24] width 9 height 9
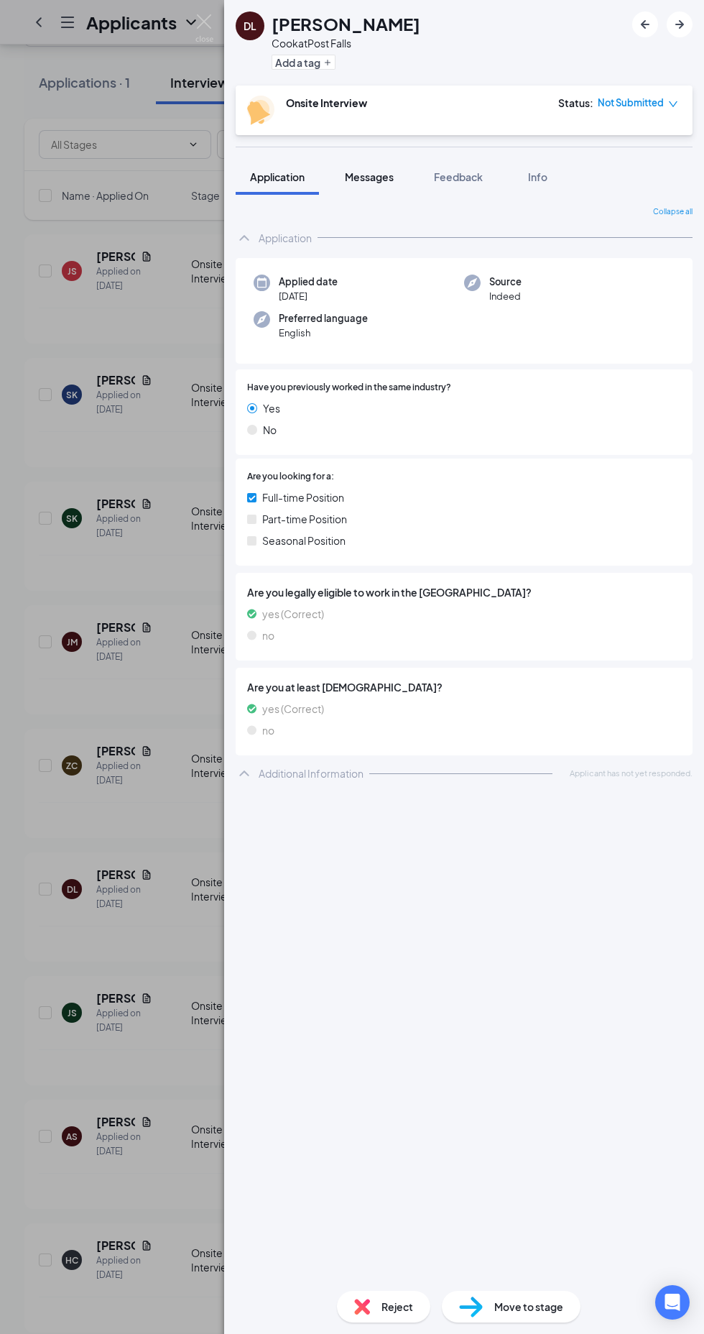
click at [370, 177] on span "Messages" at bounding box center [369, 176] width 49 height 13
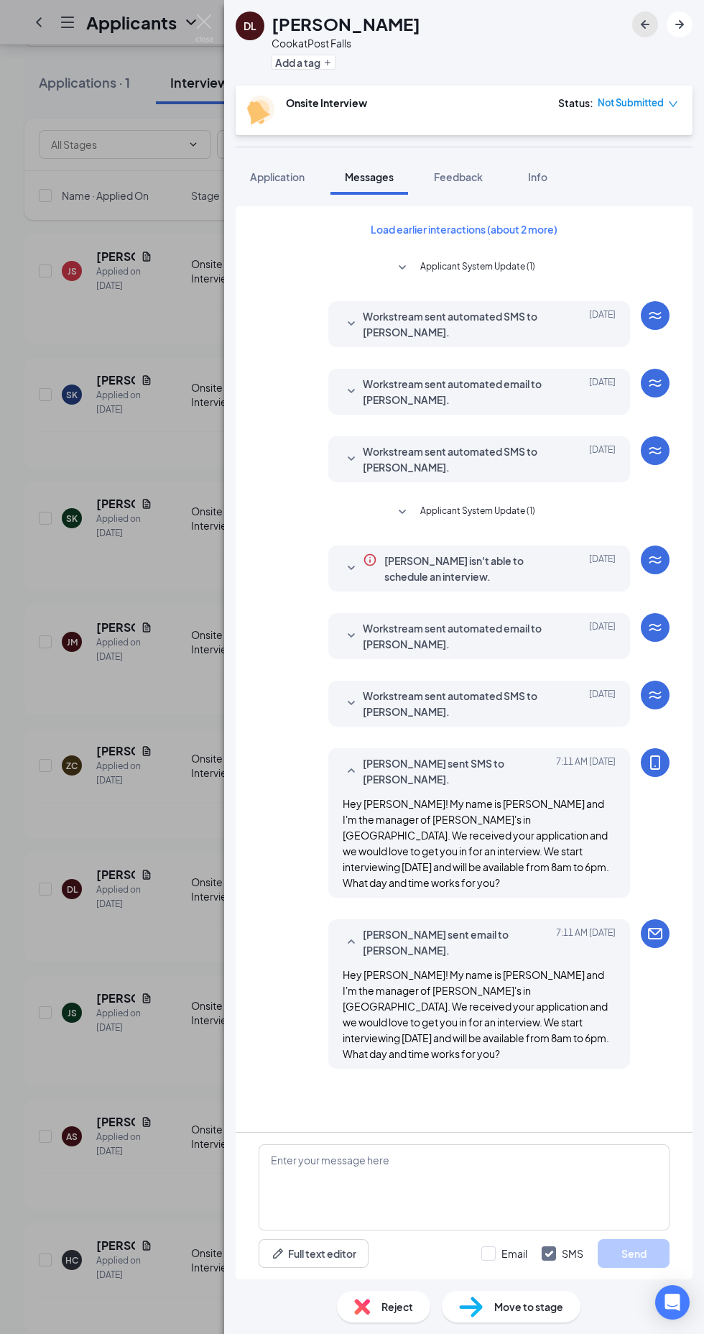
click at [640, 24] on icon "ArrowLeftNew" at bounding box center [645, 24] width 17 height 17
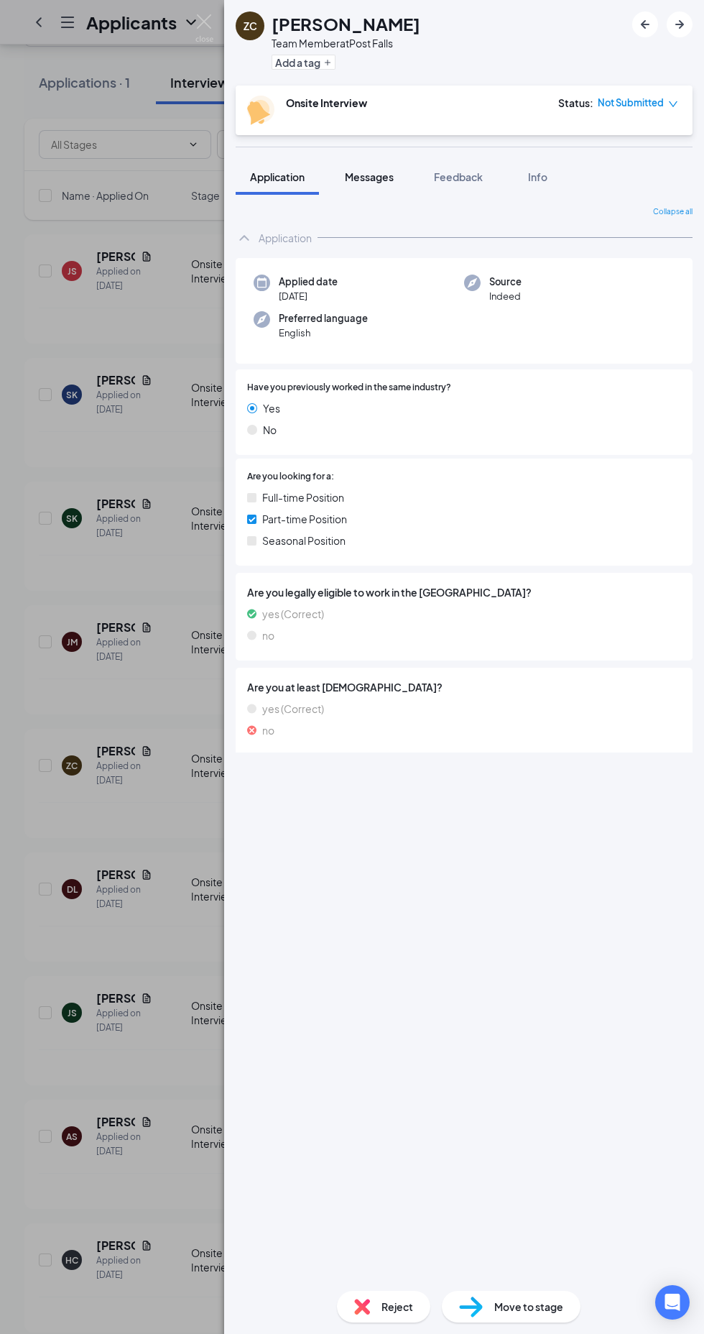
click at [379, 175] on span "Messages" at bounding box center [369, 176] width 49 height 13
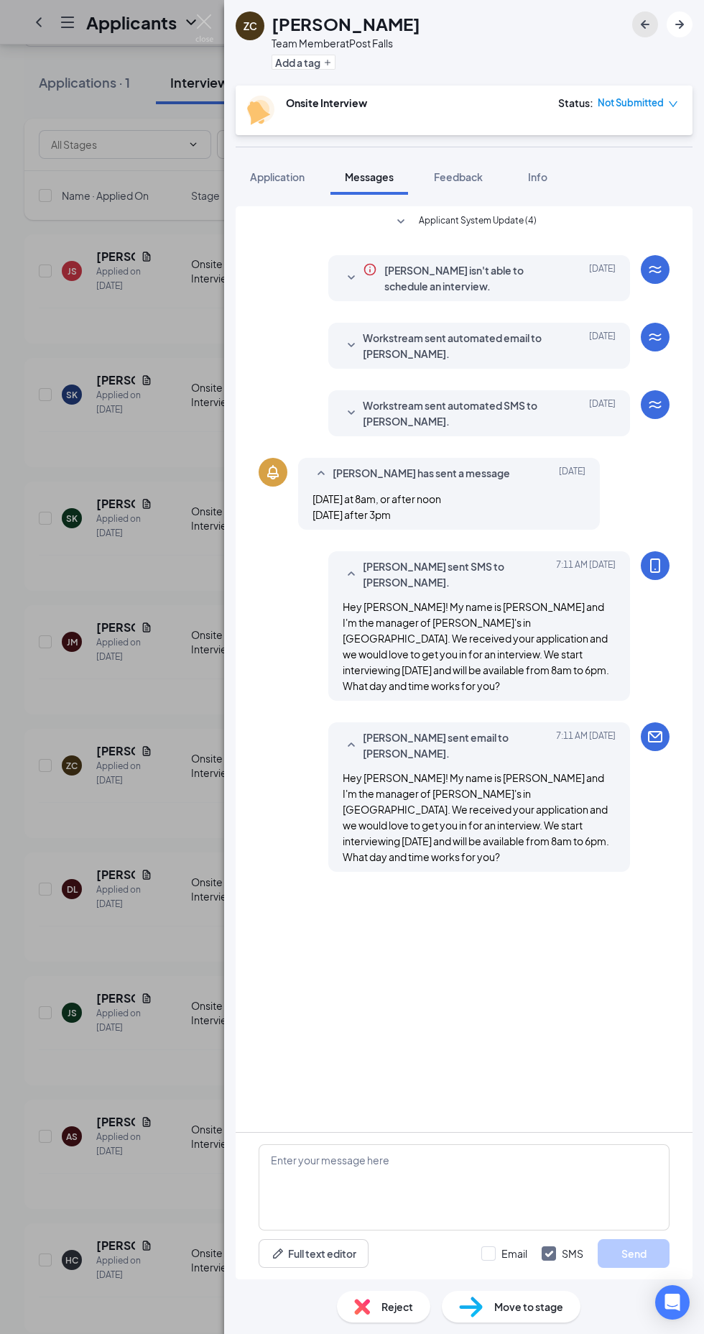
click at [644, 24] on icon "ArrowLeftNew" at bounding box center [645, 24] width 9 height 9
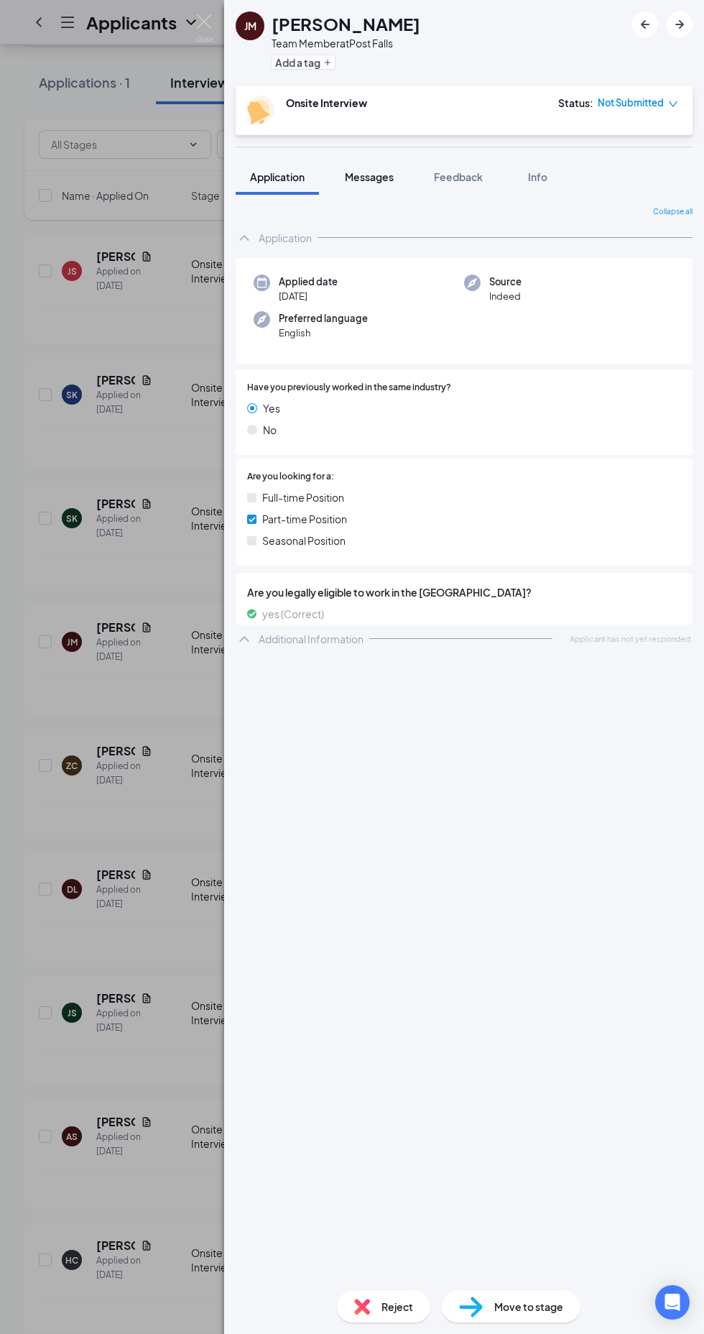
click at [369, 173] on span "Messages" at bounding box center [369, 176] width 49 height 13
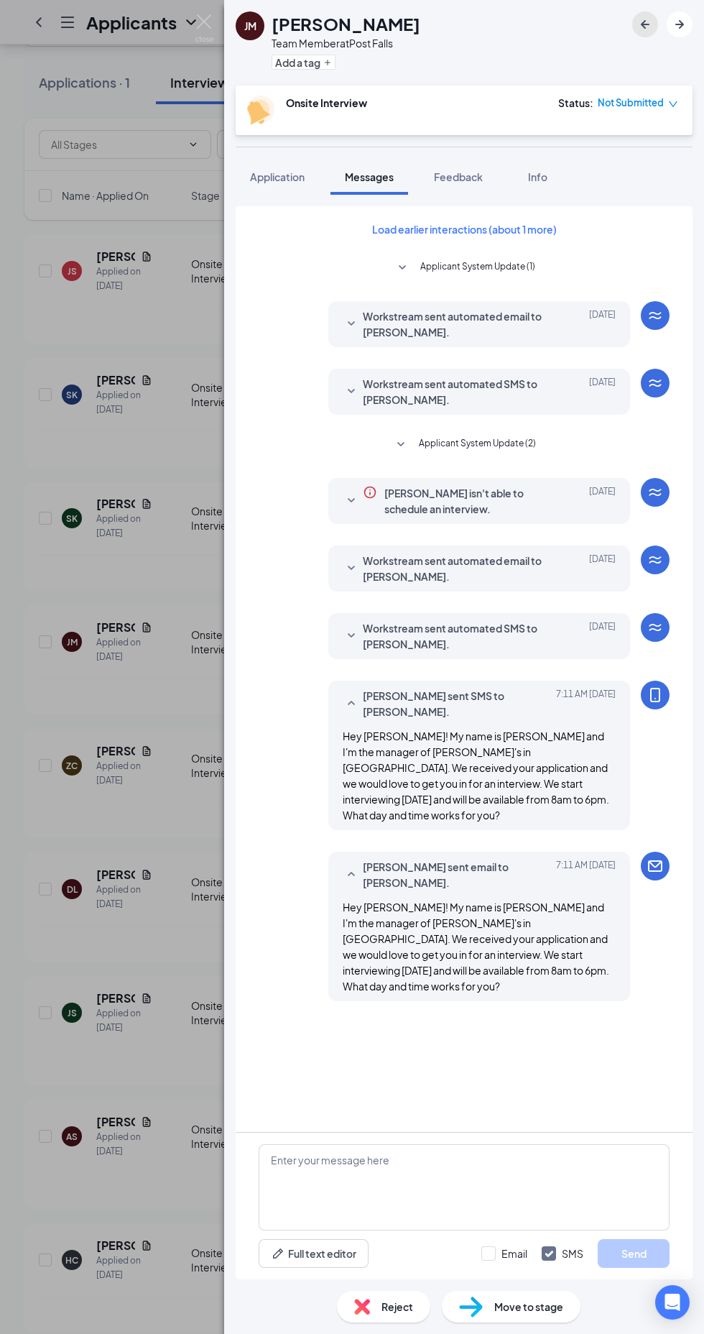
click at [645, 27] on icon "ArrowLeftNew" at bounding box center [645, 24] width 9 height 9
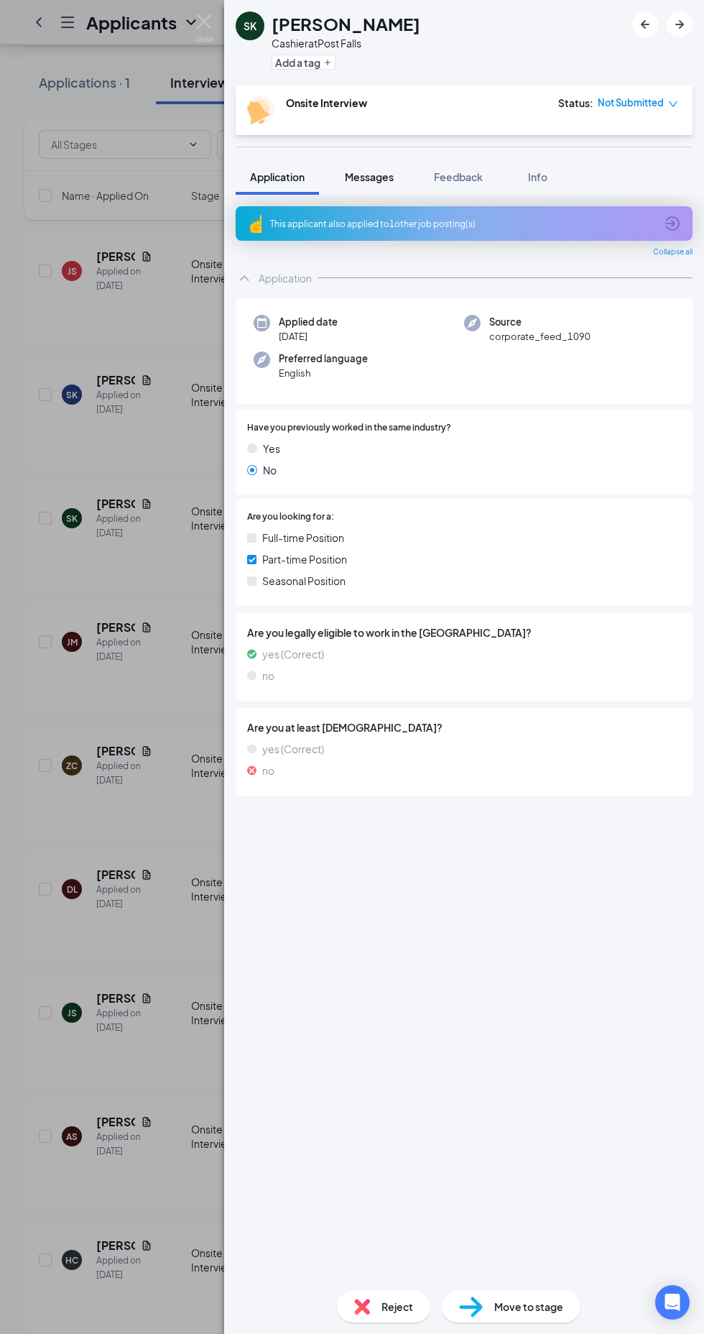
click at [379, 173] on span "Messages" at bounding box center [369, 176] width 49 height 13
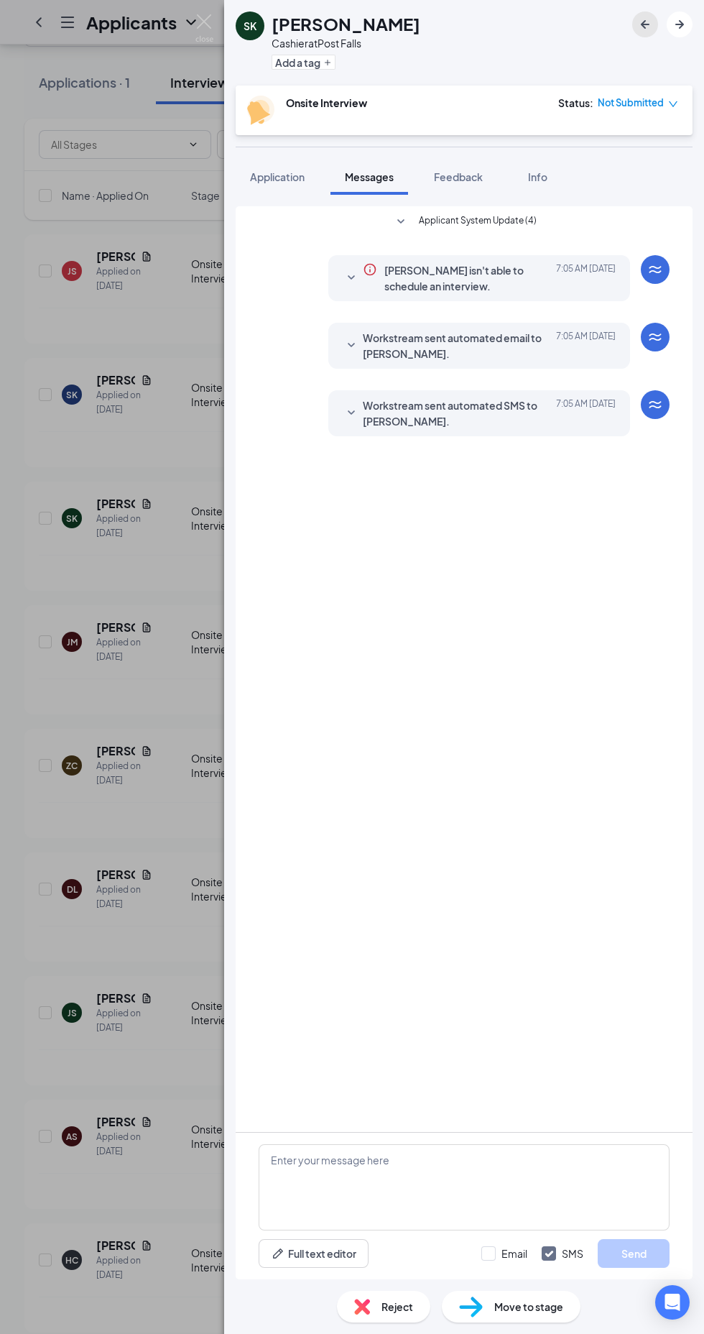
click at [638, 26] on icon "ArrowLeftNew" at bounding box center [645, 24] width 17 height 17
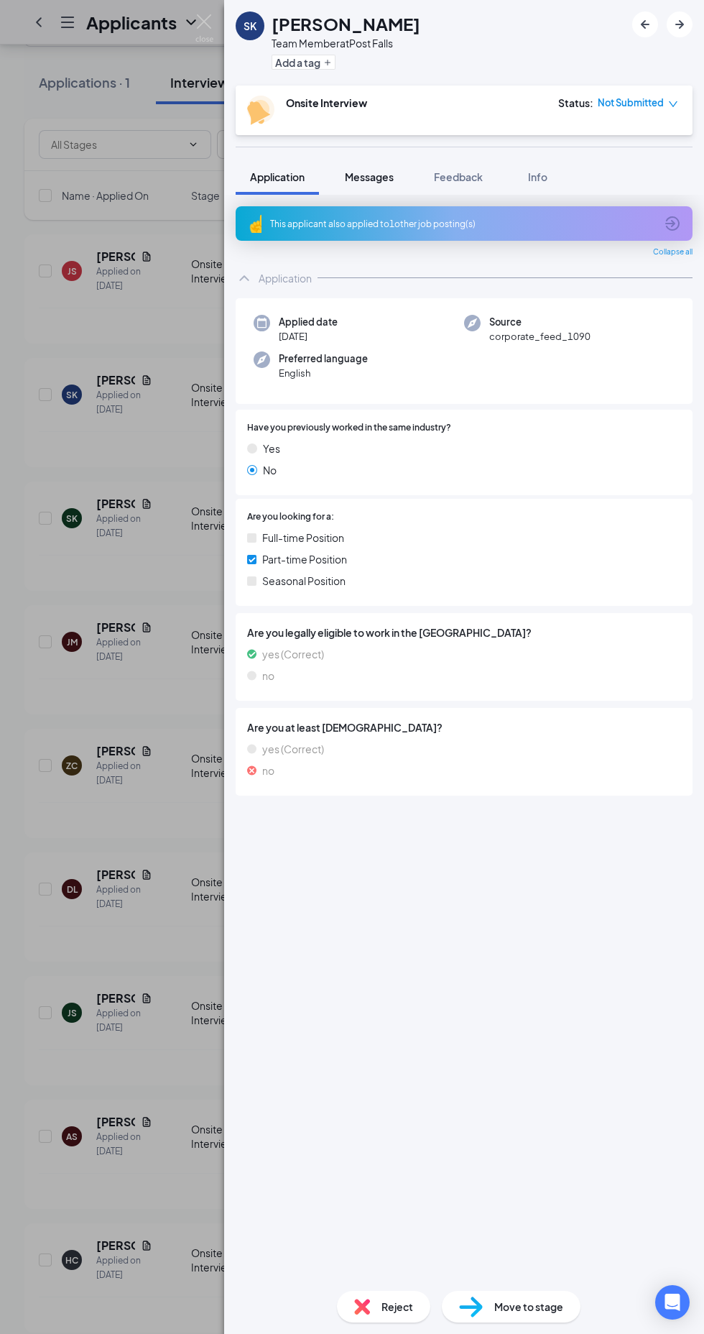
click at [378, 176] on span "Messages" at bounding box center [369, 176] width 49 height 13
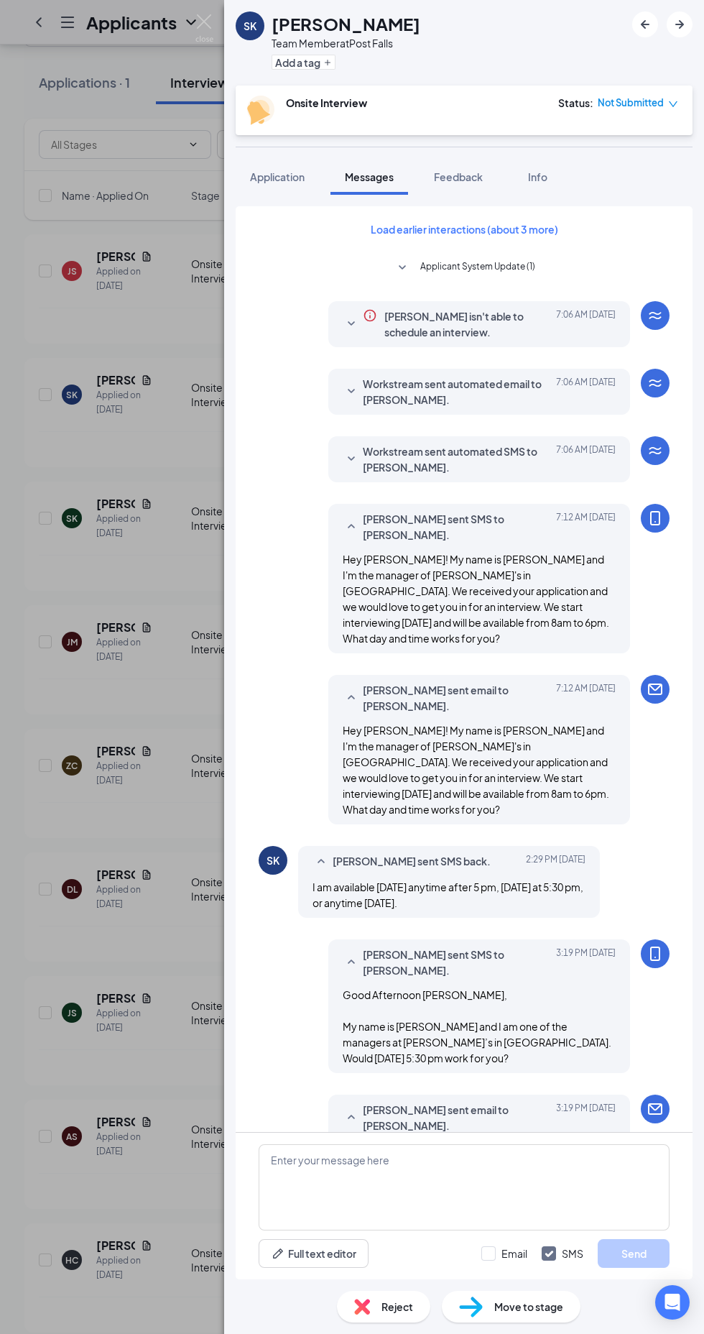
scroll to position [17, 0]
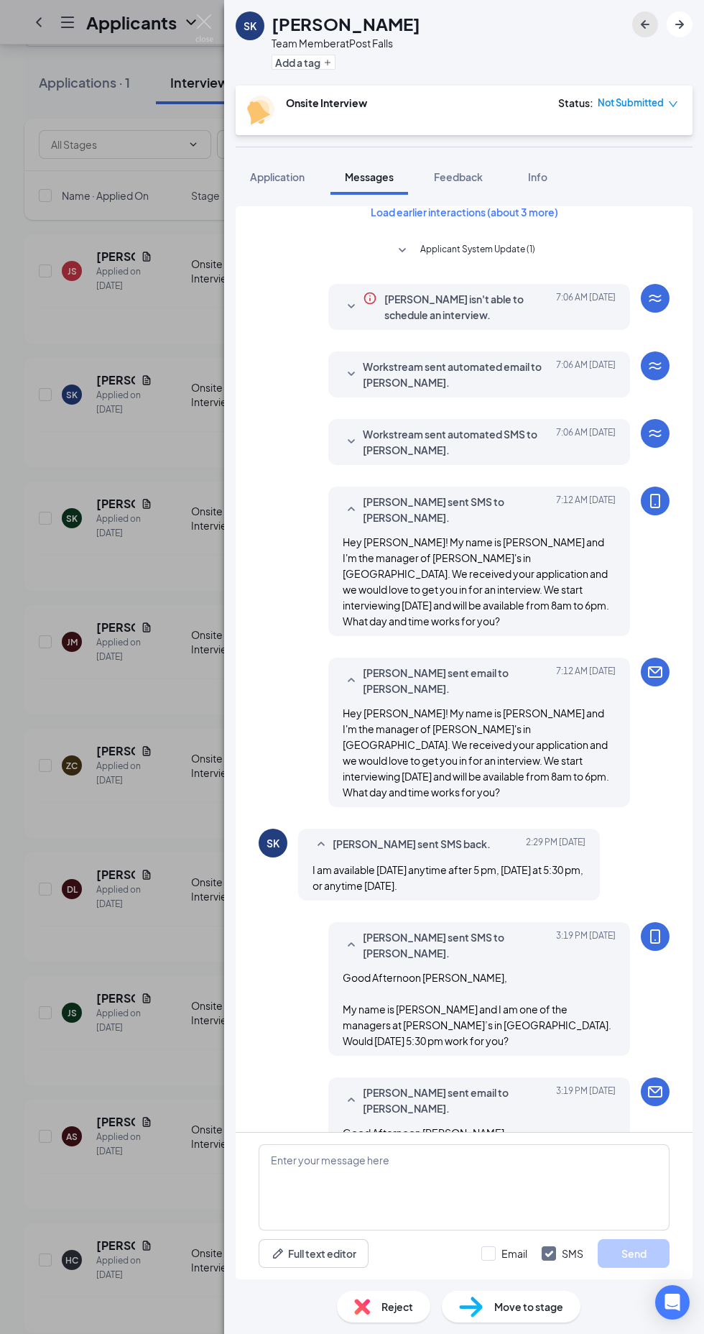
click at [644, 24] on icon "ArrowLeftNew" at bounding box center [645, 24] width 9 height 9
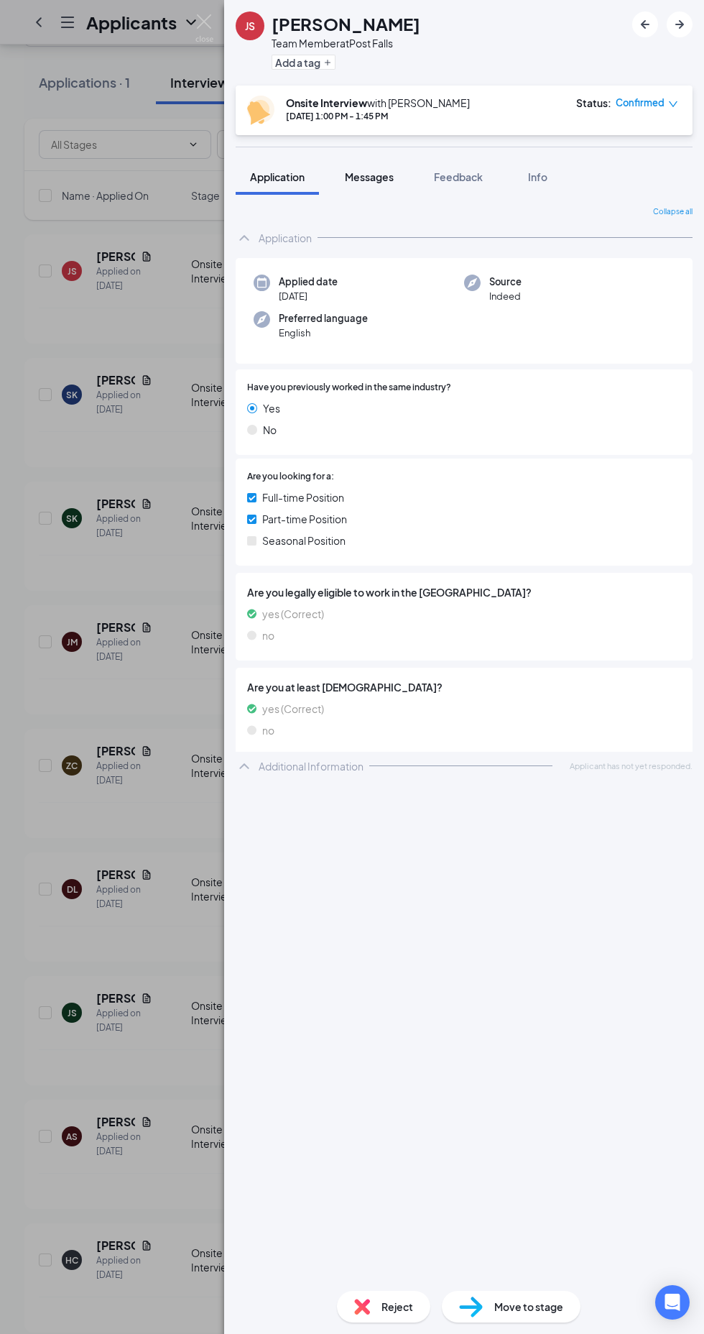
click at [374, 170] on span "Messages" at bounding box center [369, 176] width 49 height 13
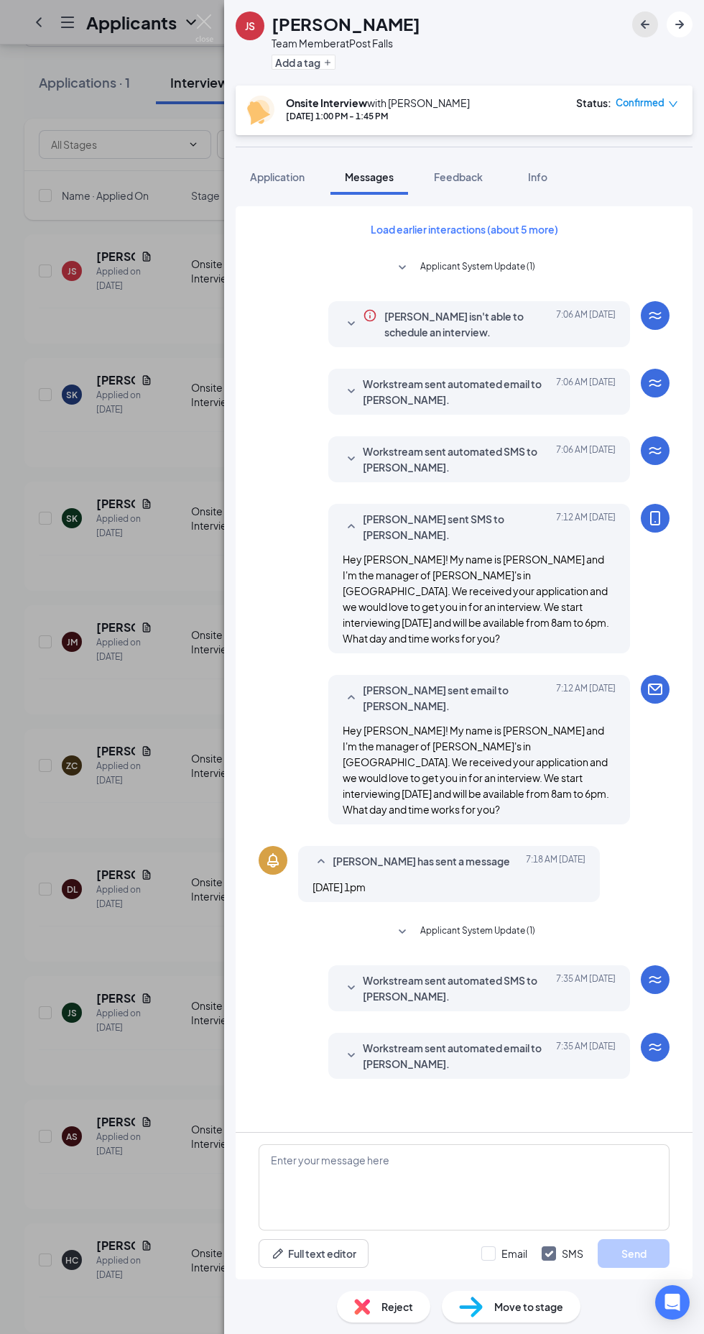
click at [645, 25] on icon "ArrowLeftNew" at bounding box center [645, 24] width 17 height 17
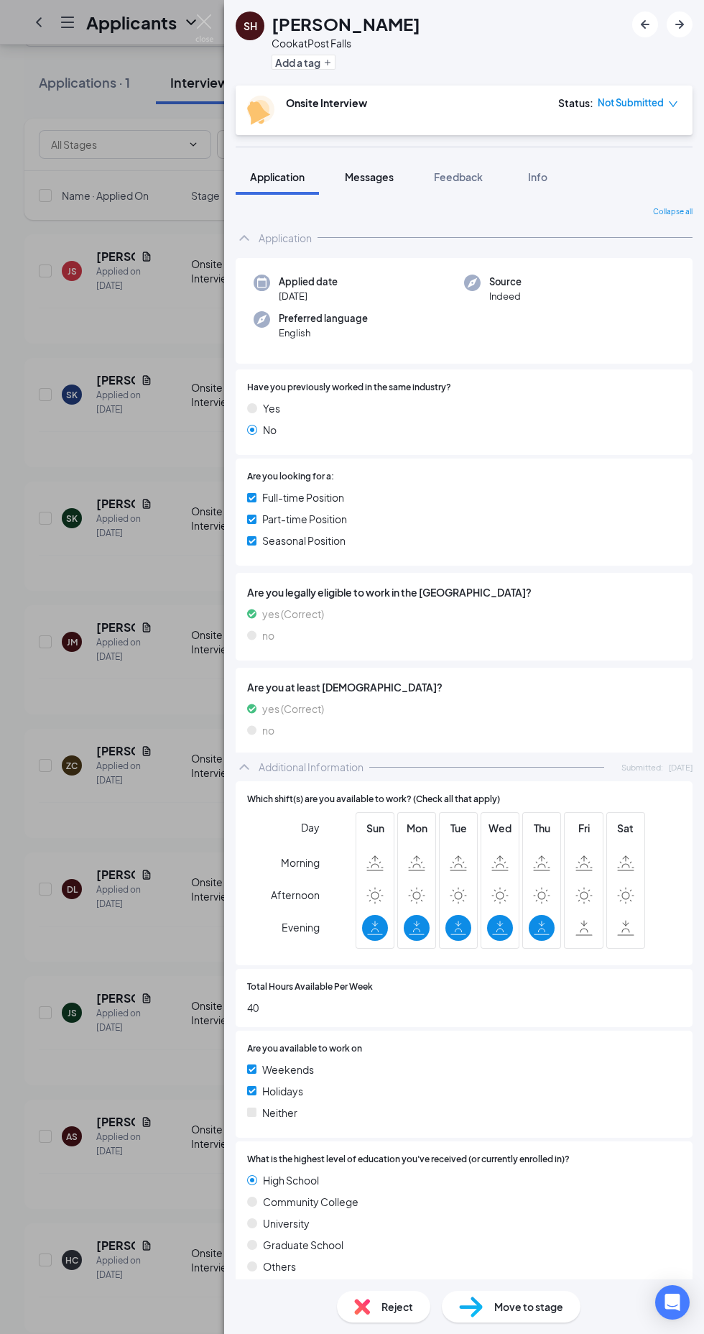
click at [374, 176] on span "Messages" at bounding box center [369, 176] width 49 height 13
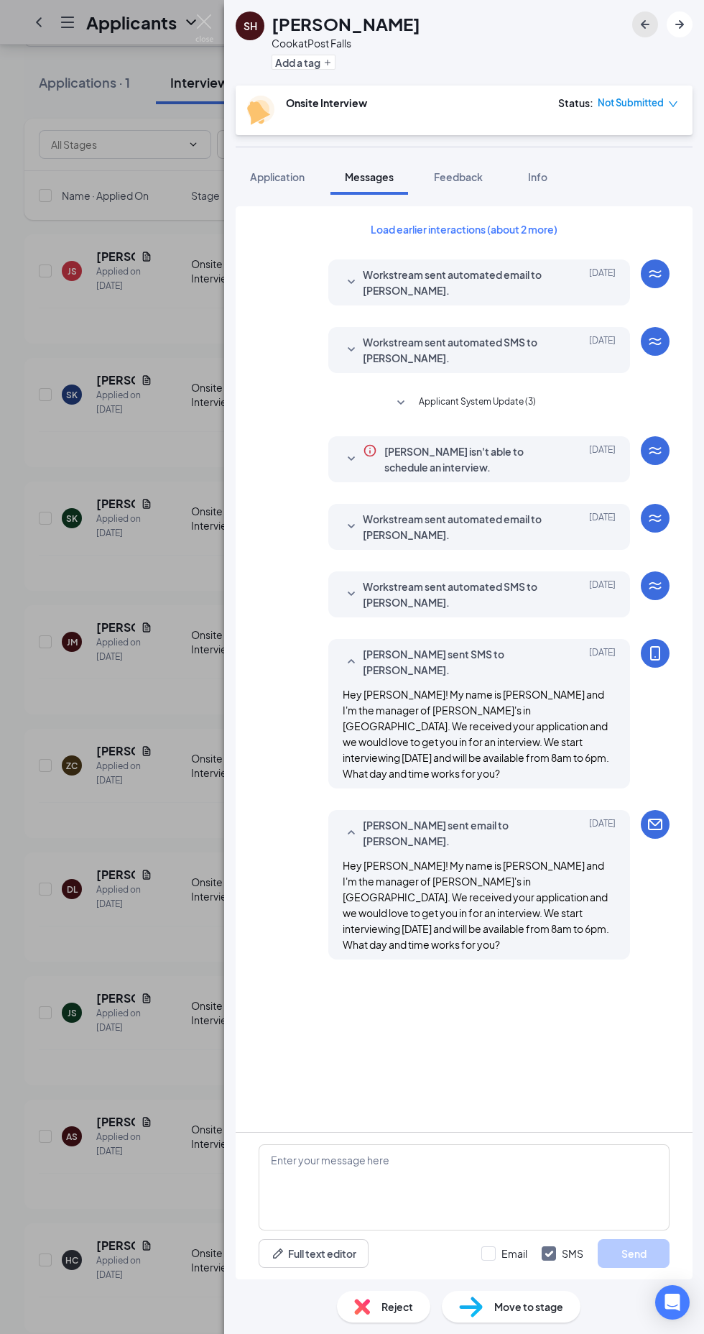
click at [644, 24] on icon "ArrowLeftNew" at bounding box center [645, 24] width 9 height 9
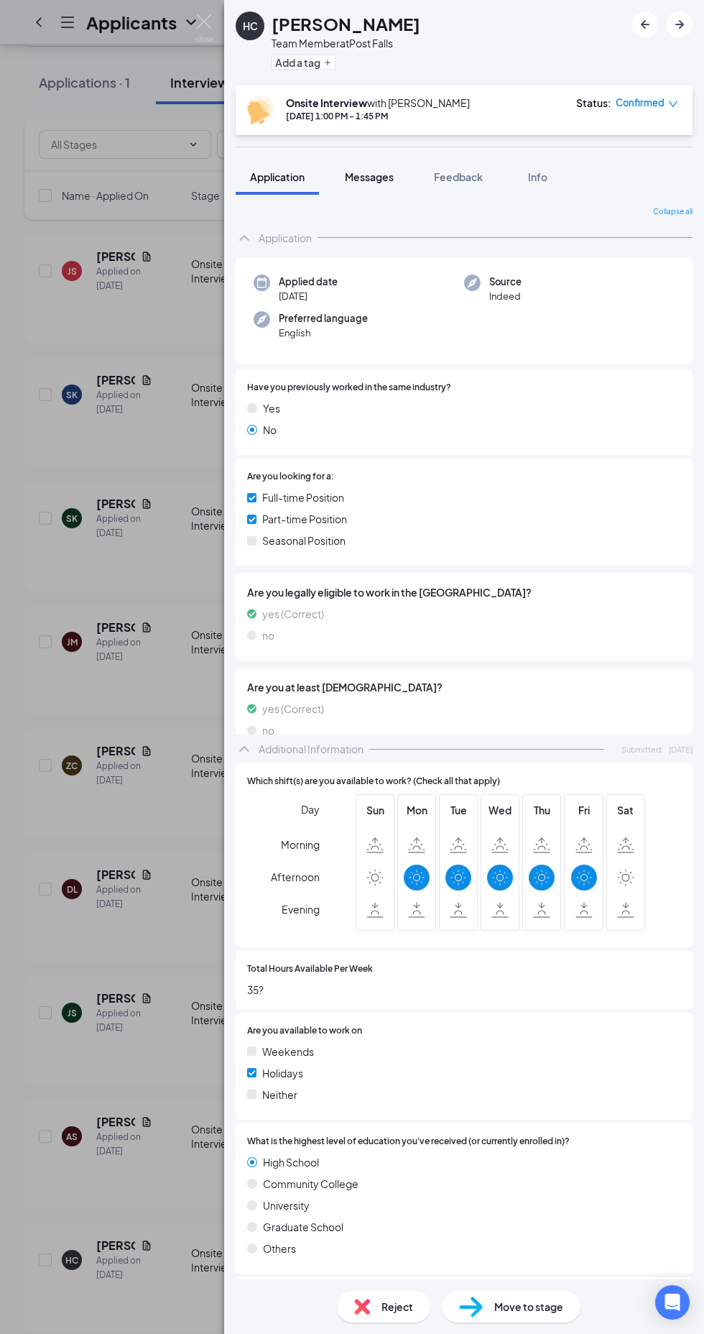
click at [383, 170] on div "Messages" at bounding box center [369, 177] width 49 height 14
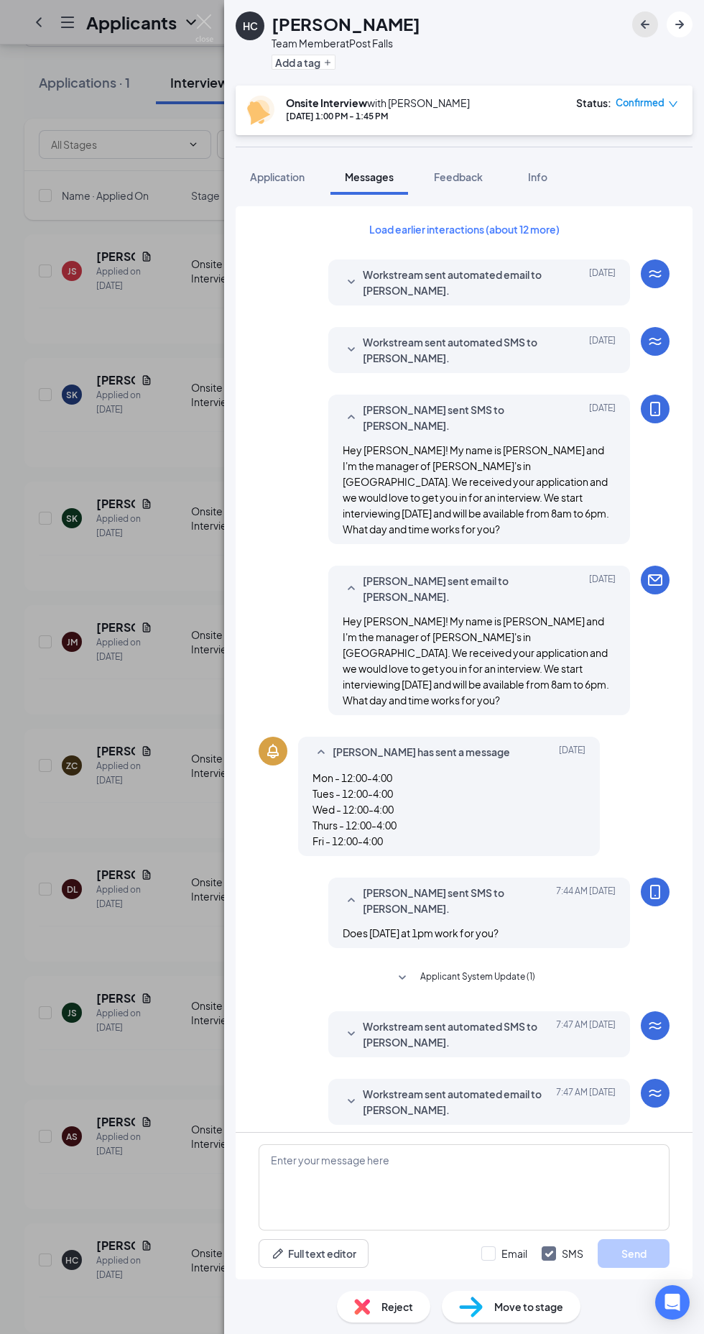
click at [644, 24] on icon "ArrowLeftNew" at bounding box center [645, 24] width 9 height 9
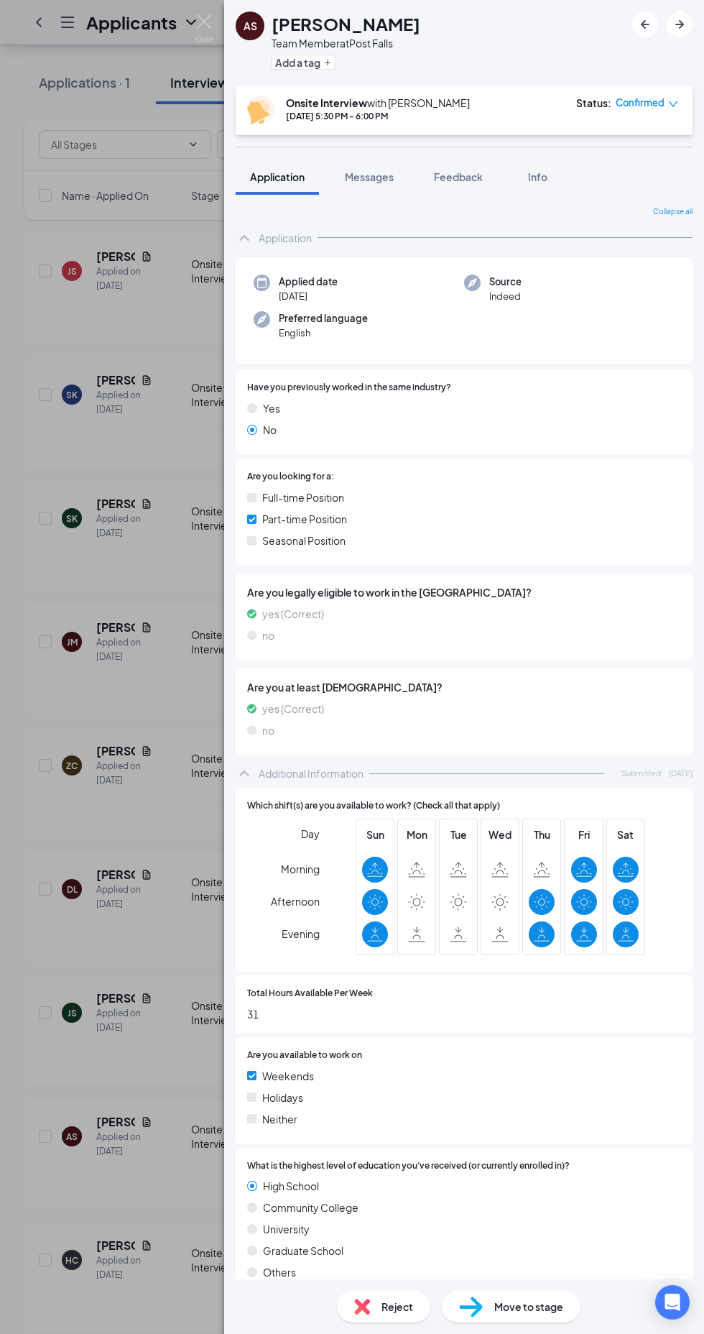
click at [417, 103] on div "Onsite Interview with [PERSON_NAME]" at bounding box center [378, 103] width 184 height 14
click at [328, 62] on icon "Plus" at bounding box center [328, 63] width 6 height 6
click at [637, 13] on div at bounding box center [662, 24] width 60 height 26
click at [644, 24] on icon "ArrowLeftNew" at bounding box center [645, 24] width 9 height 9
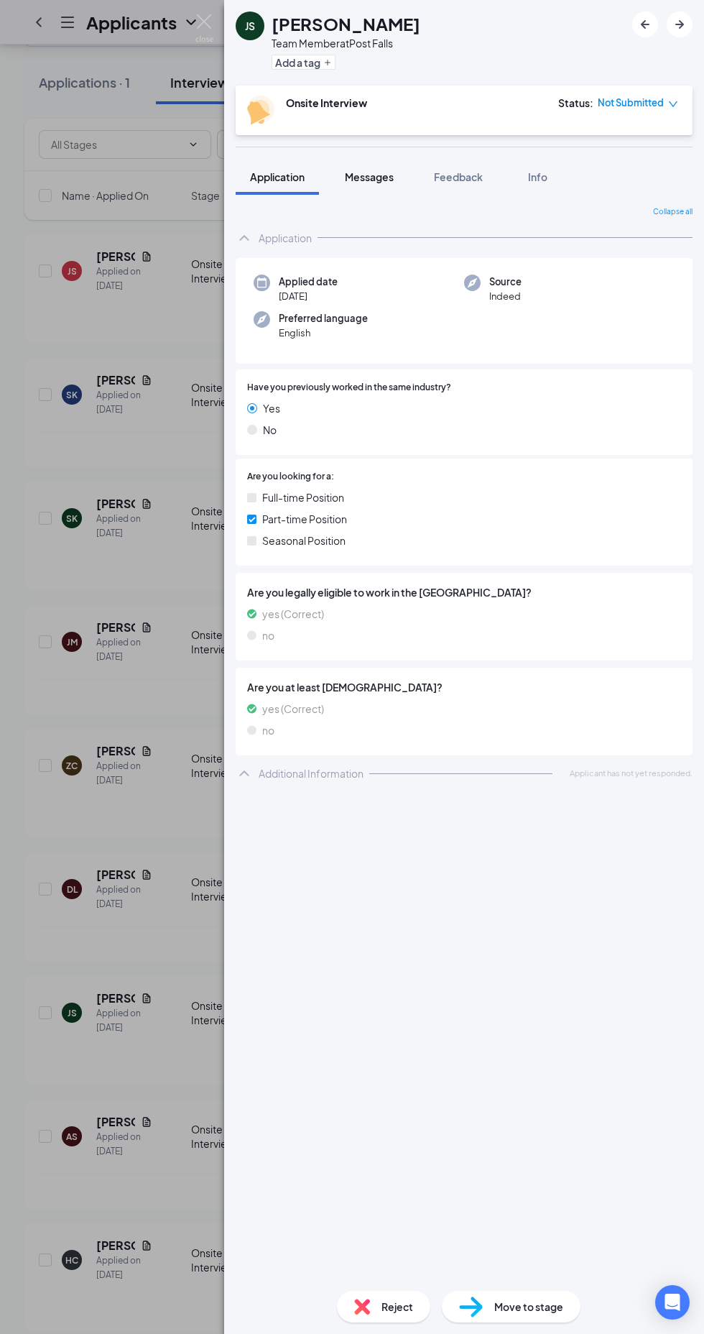
click at [365, 176] on span "Messages" at bounding box center [369, 176] width 49 height 13
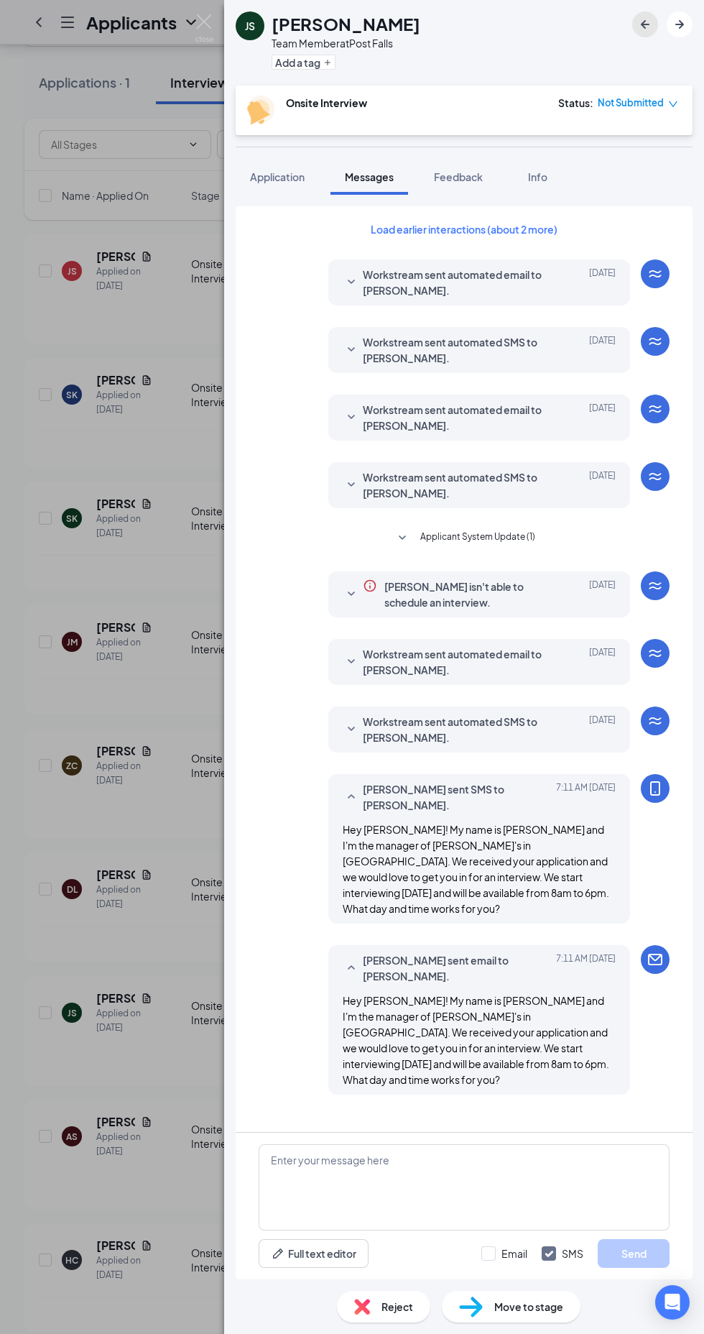
click at [638, 24] on icon "ArrowLeftNew" at bounding box center [645, 24] width 17 height 17
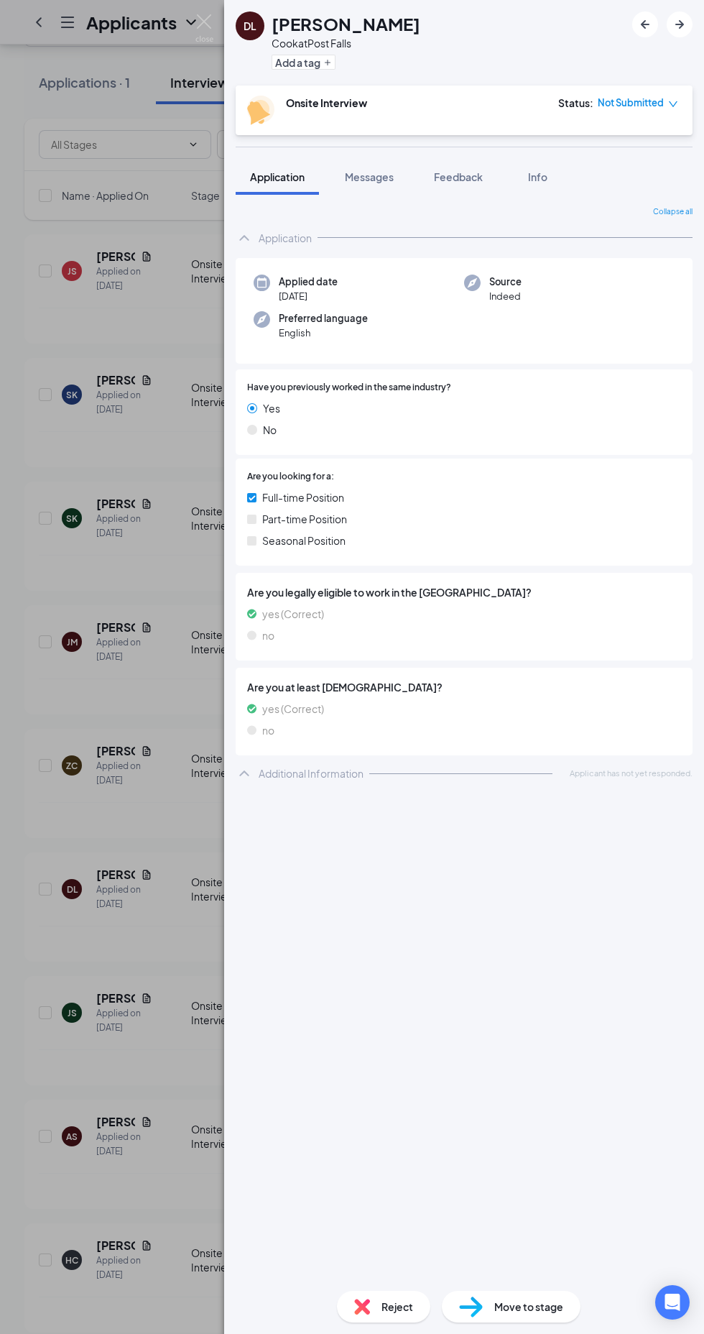
click at [104, 200] on div "DL [PERSON_NAME] [PERSON_NAME] at [GEOGRAPHIC_DATA] Add a tag Onsite Interview …" at bounding box center [352, 667] width 704 height 1334
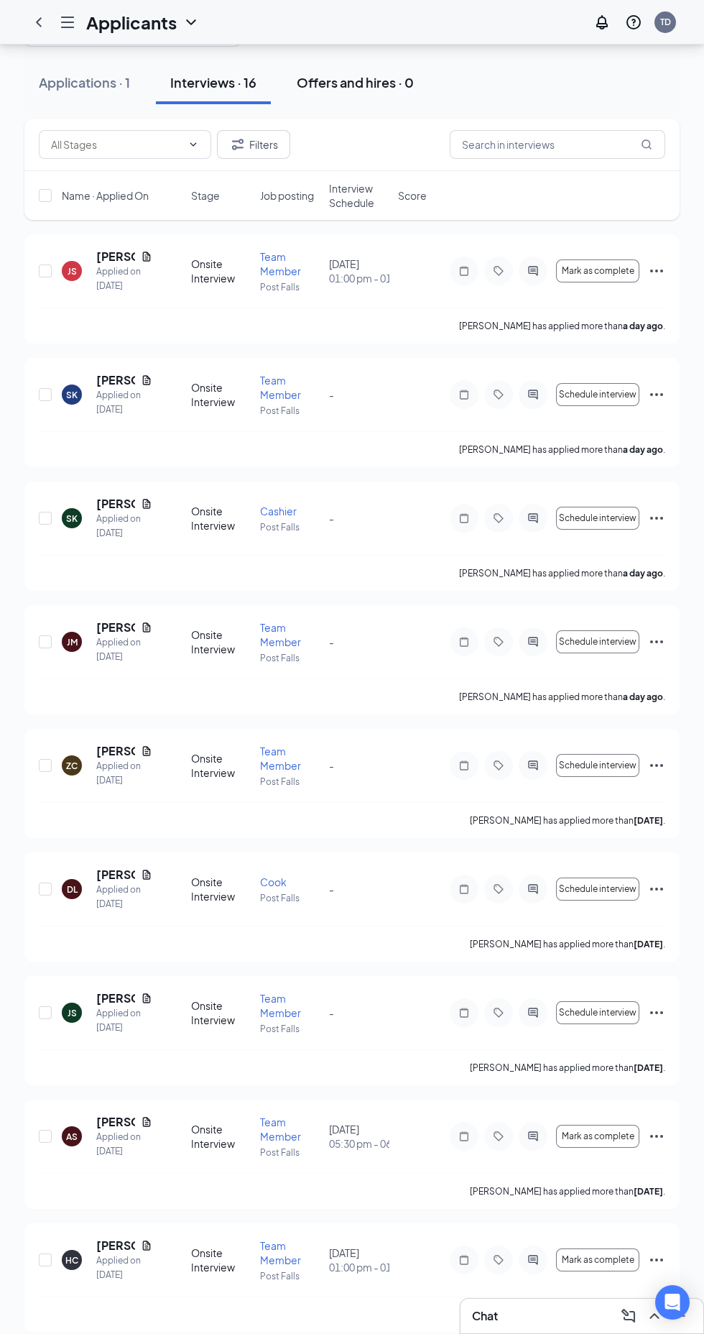
click at [367, 87] on div "Offers and hires · 0" at bounding box center [355, 82] width 117 height 18
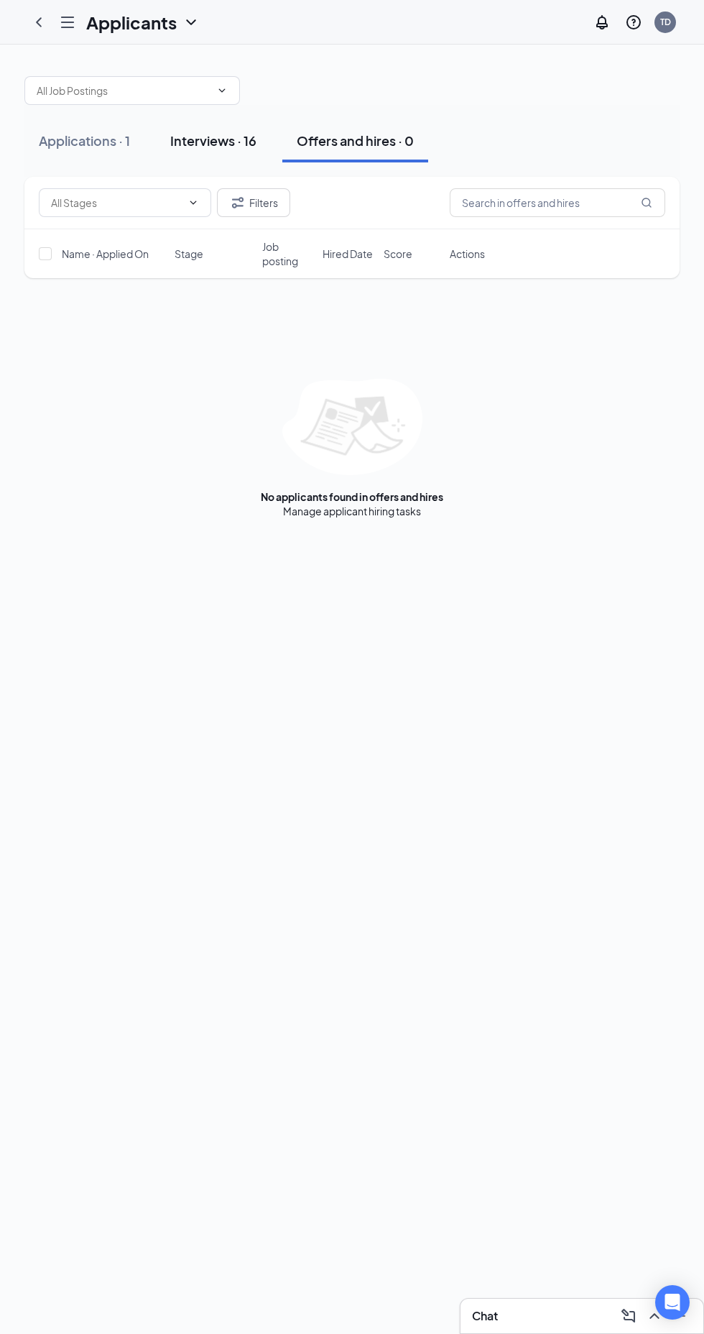
click at [233, 136] on div "Interviews · 16" at bounding box center [213, 140] width 86 height 18
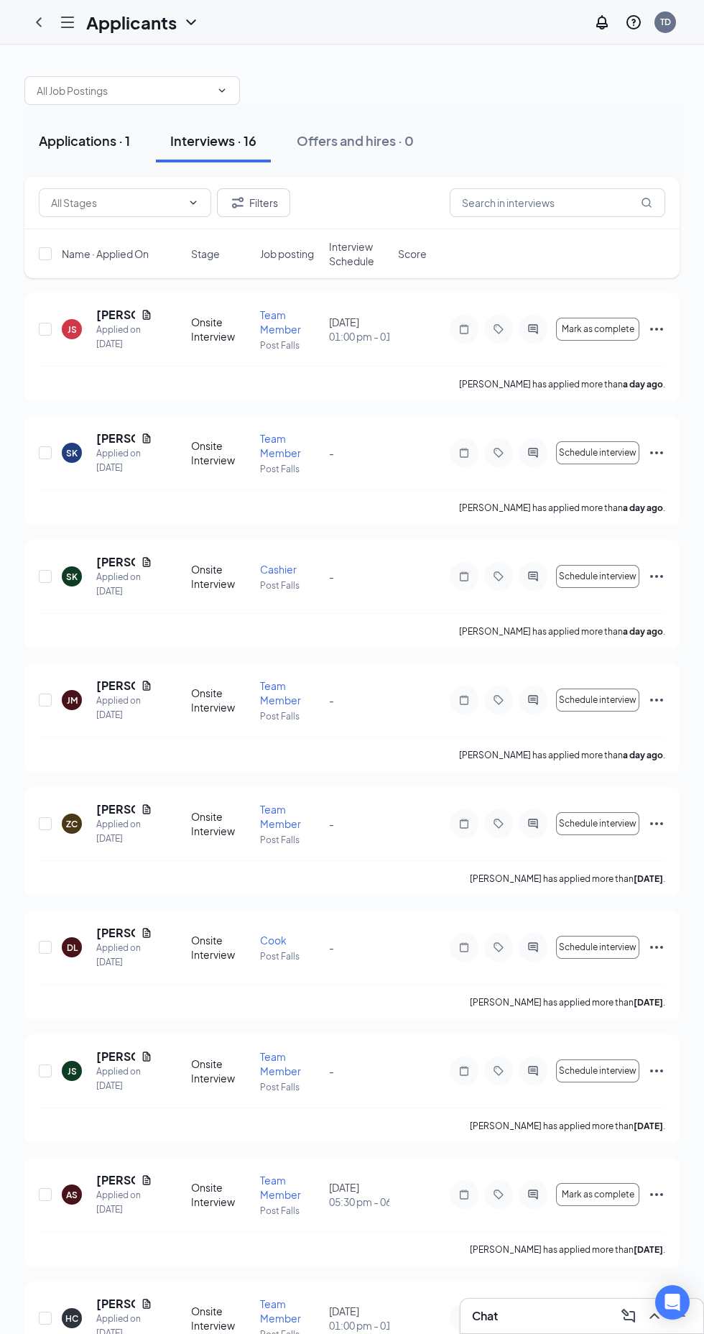
click at [54, 142] on div "Applications · 1" at bounding box center [84, 140] width 91 height 18
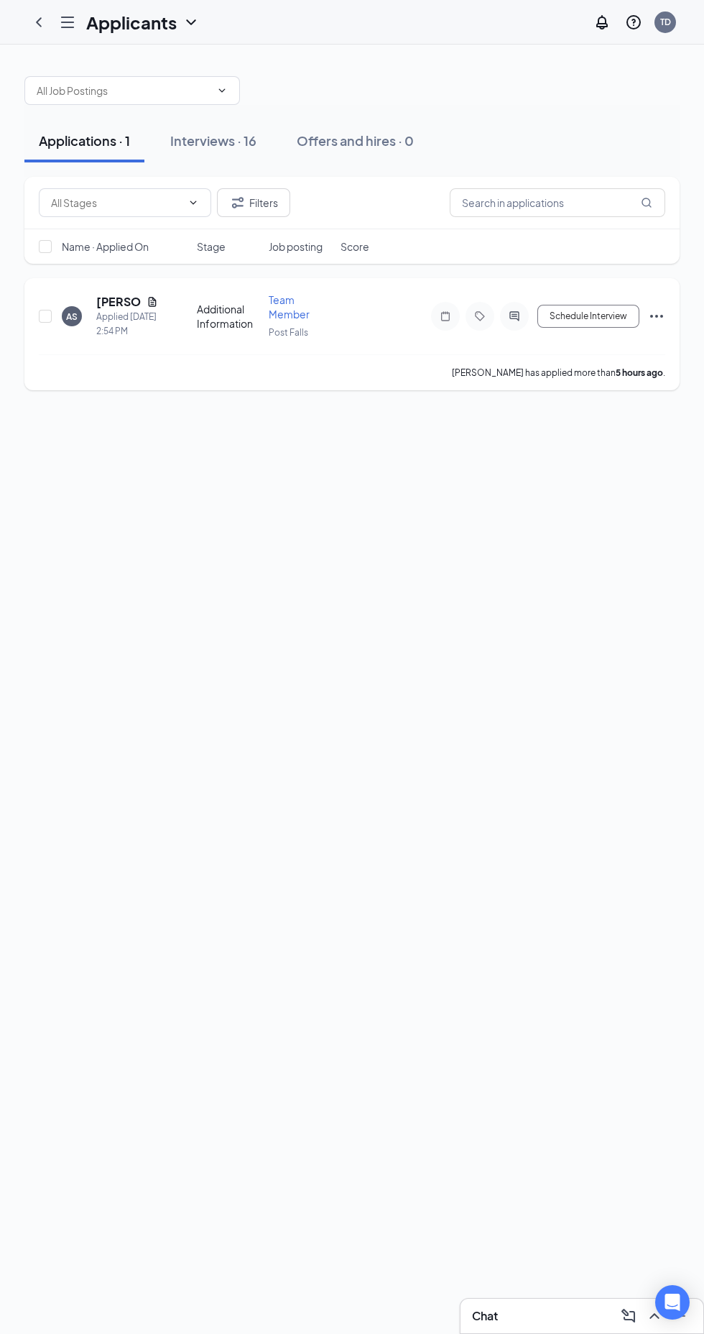
click at [514, 315] on icon "ActiveChat" at bounding box center [513, 315] width 9 height 9
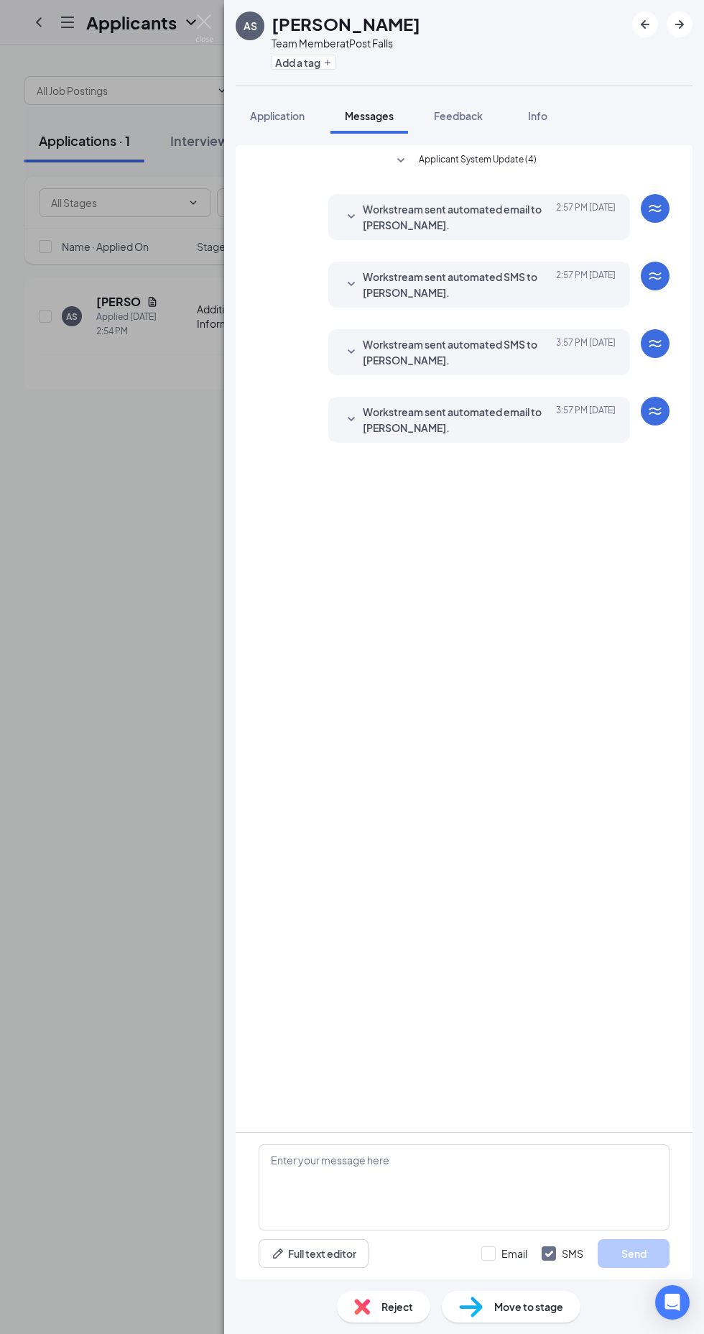
click at [519, 1333] on div "Reject Move to stage" at bounding box center [464, 1306] width 480 height 55
click at [512, 1322] on div "Move to stage" at bounding box center [511, 1306] width 139 height 32
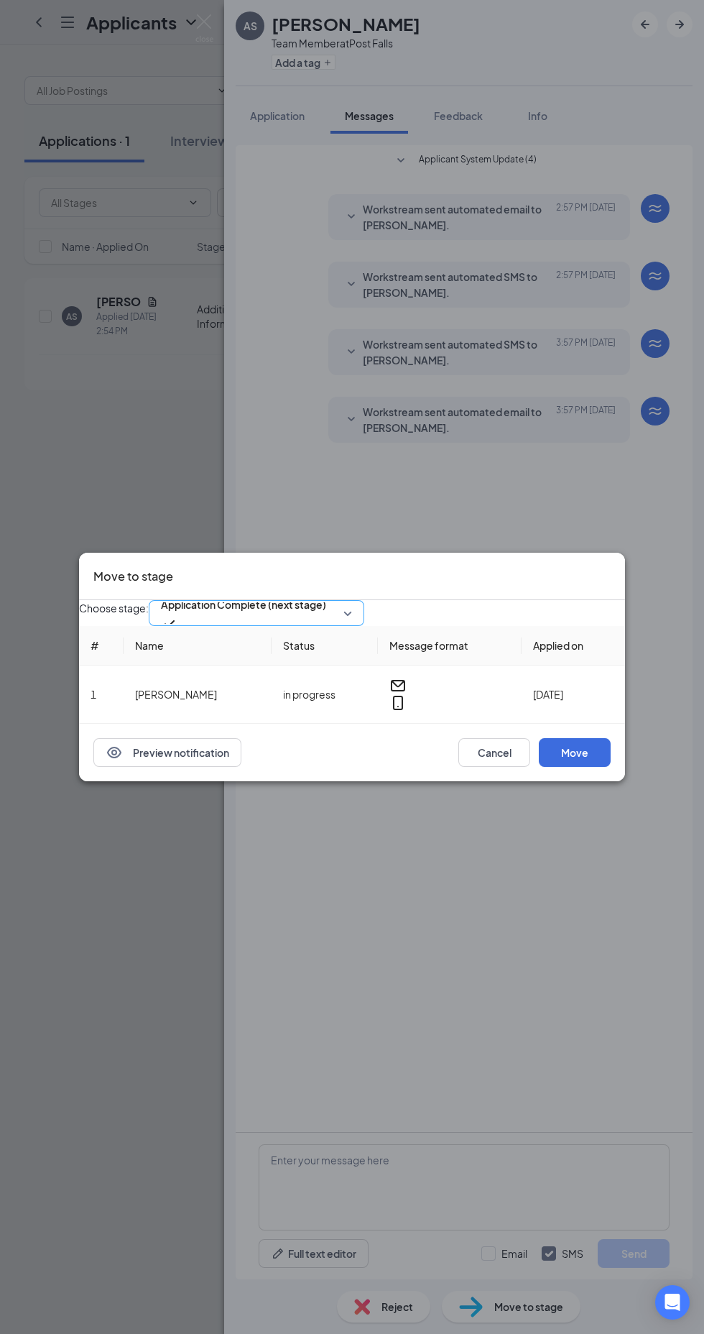
click at [326, 632] on span "Application Complete (next stage)" at bounding box center [243, 612] width 165 height 39
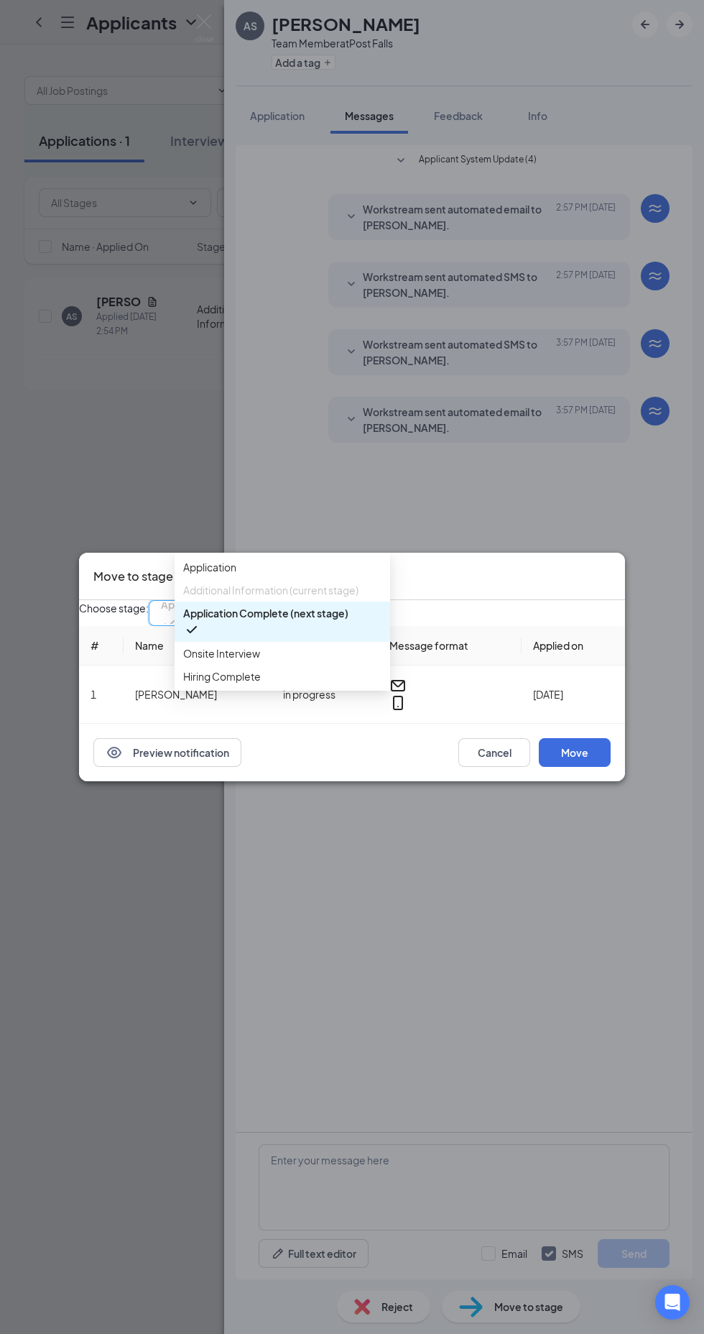
click at [331, 661] on span "Onsite Interview" at bounding box center [282, 653] width 198 height 16
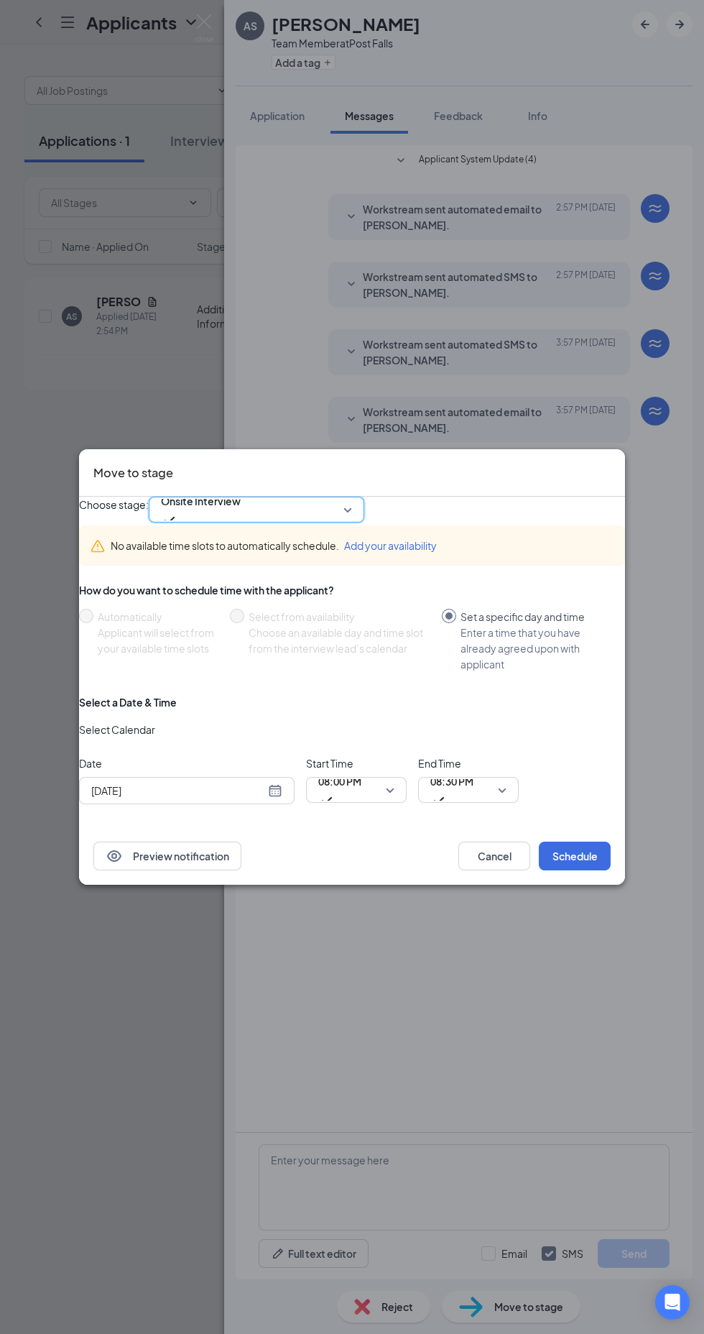
click at [265, 798] on input "[DATE]" at bounding box center [178, 790] width 174 height 16
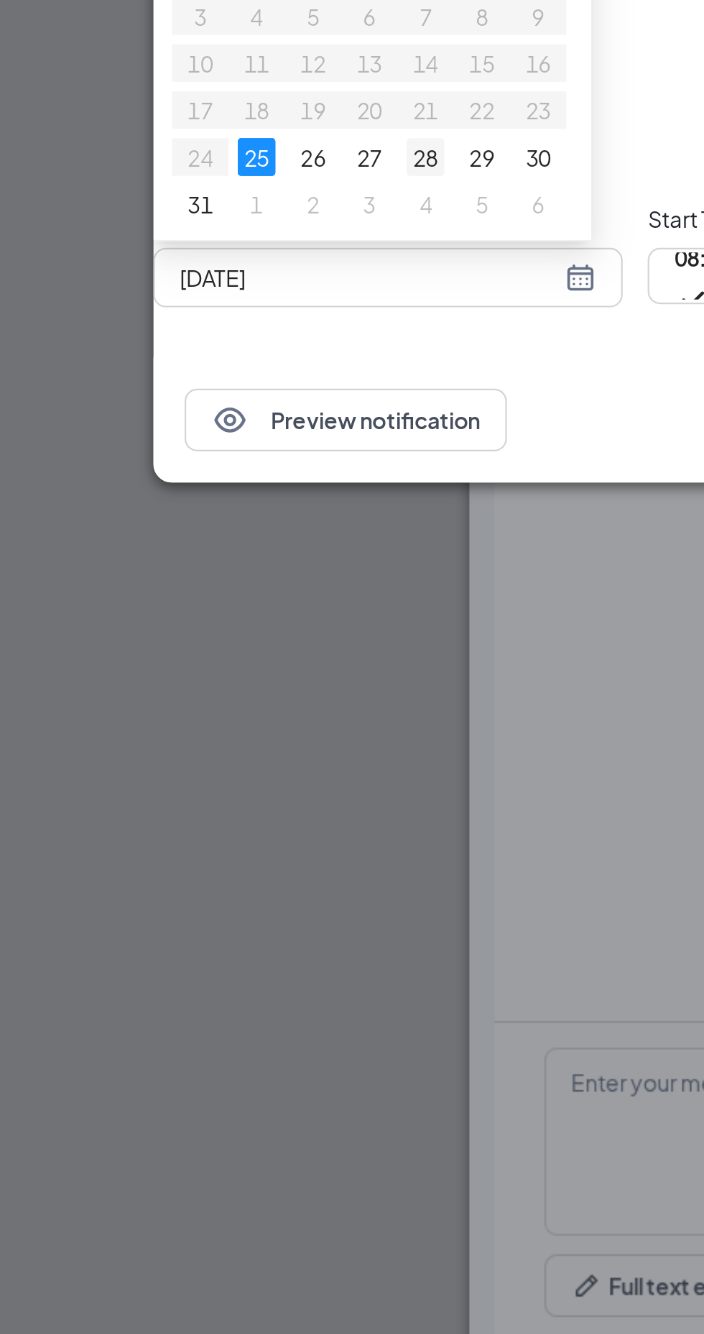
click at [213, 744] on div "28" at bounding box center [203, 734] width 17 height 17
type input "[DATE]"
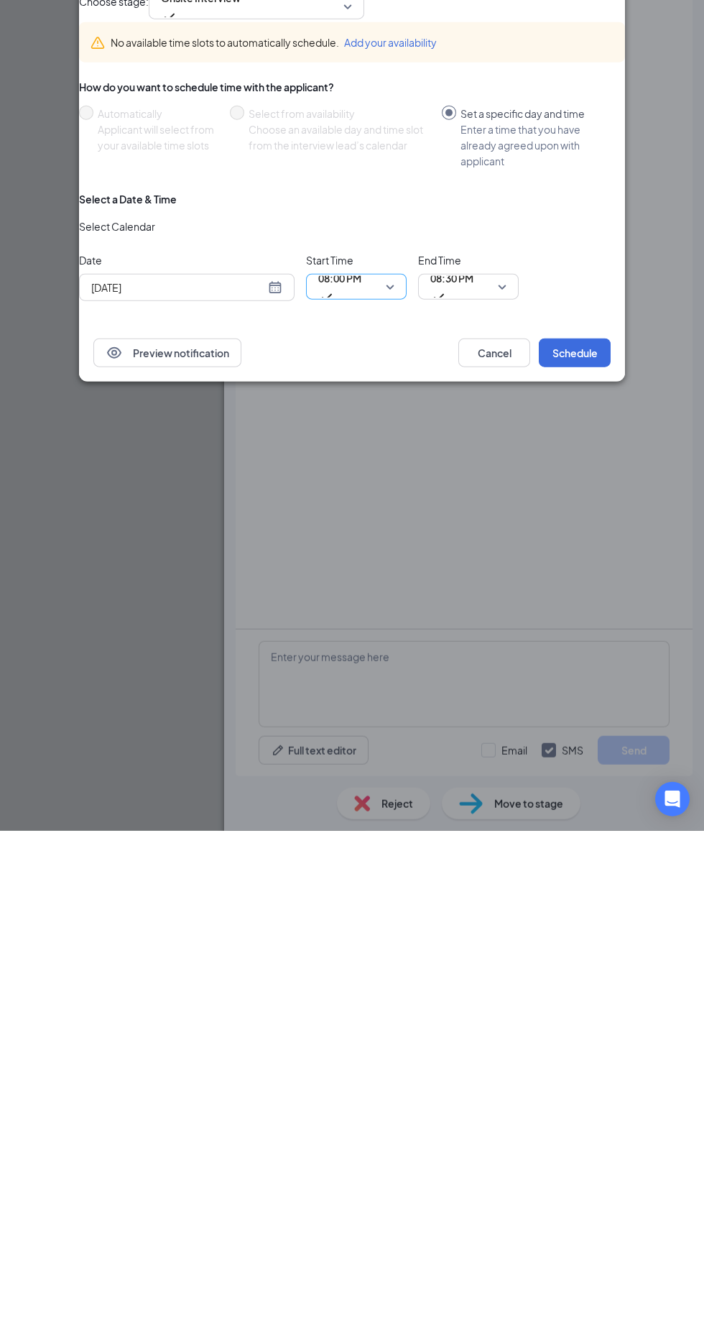
click at [361, 799] on span "08:00 PM" at bounding box center [339, 789] width 43 height 39
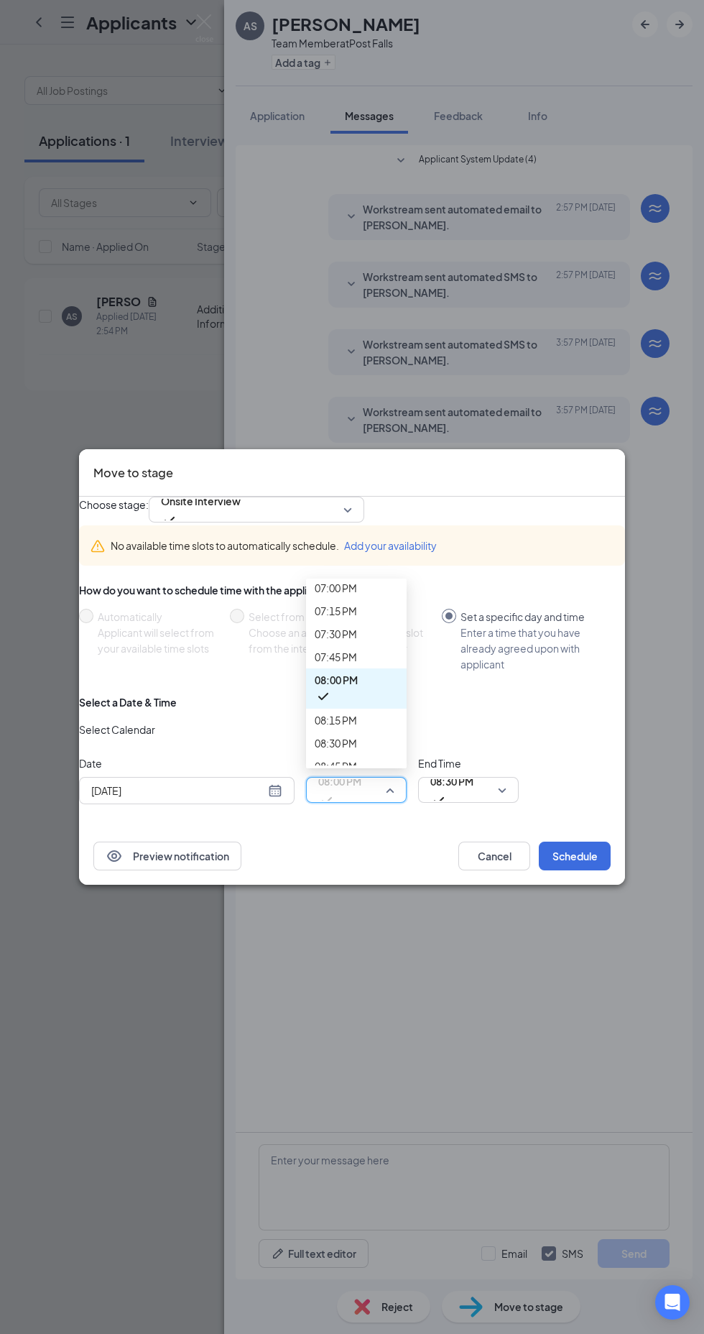
scroll to position [1755, 0]
click at [357, 134] on span "02:00 PM" at bounding box center [336, 126] width 42 height 16
click at [473, 792] on span "08:30 PM" at bounding box center [451, 781] width 43 height 22
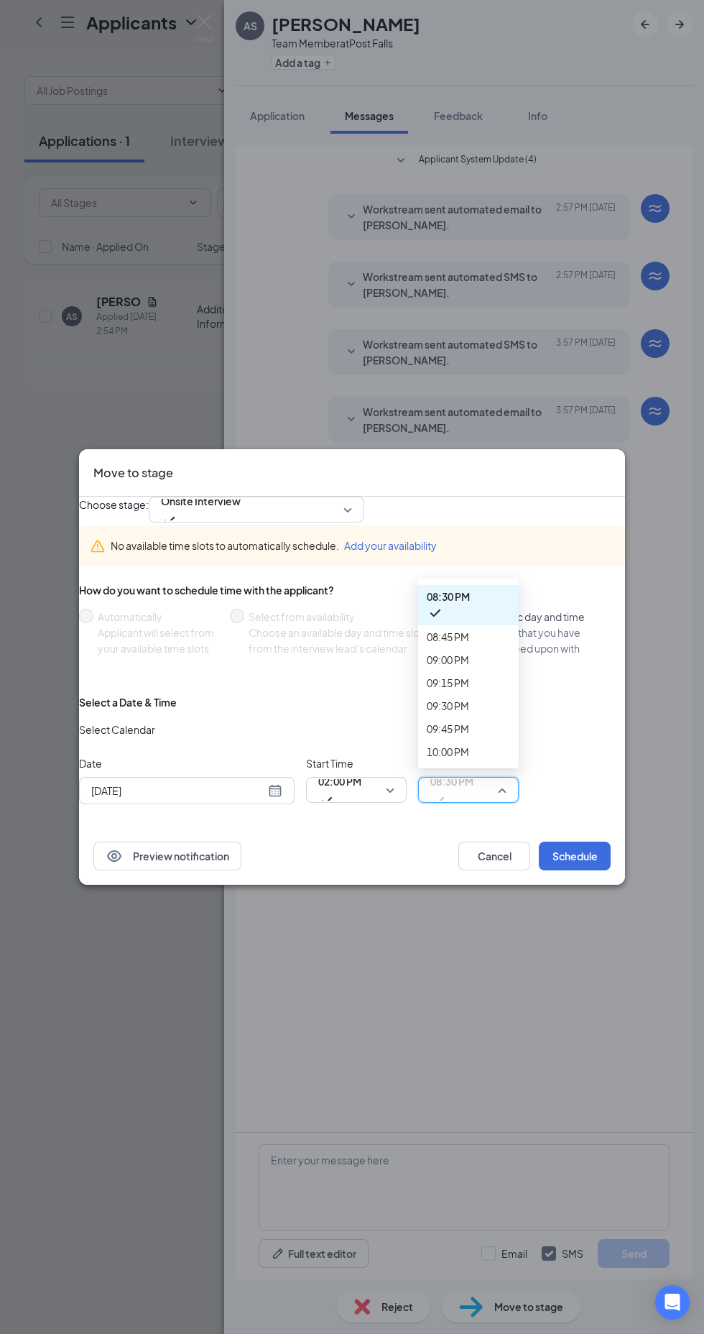
scroll to position [1872, 0]
click at [503, 85] on span "02:45 PM" at bounding box center [468, 77] width 83 height 16
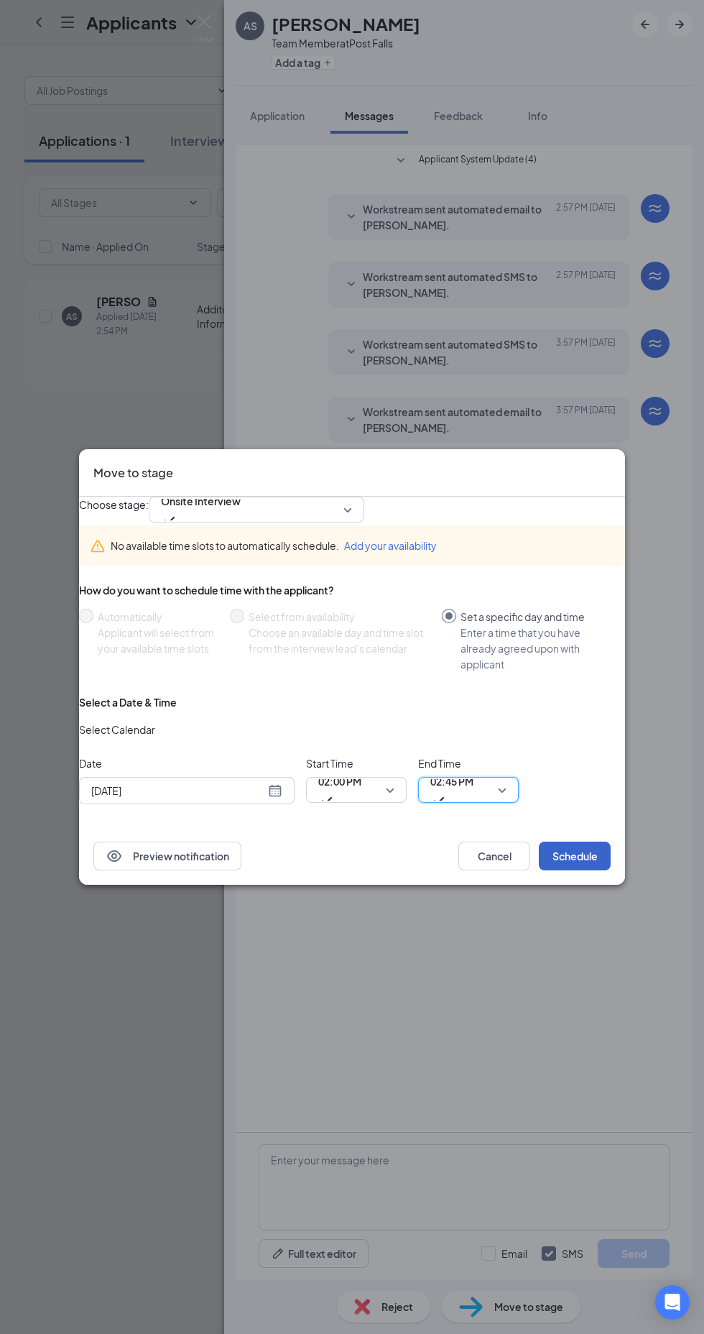
click at [586, 870] on button "Schedule" at bounding box center [575, 855] width 72 height 29
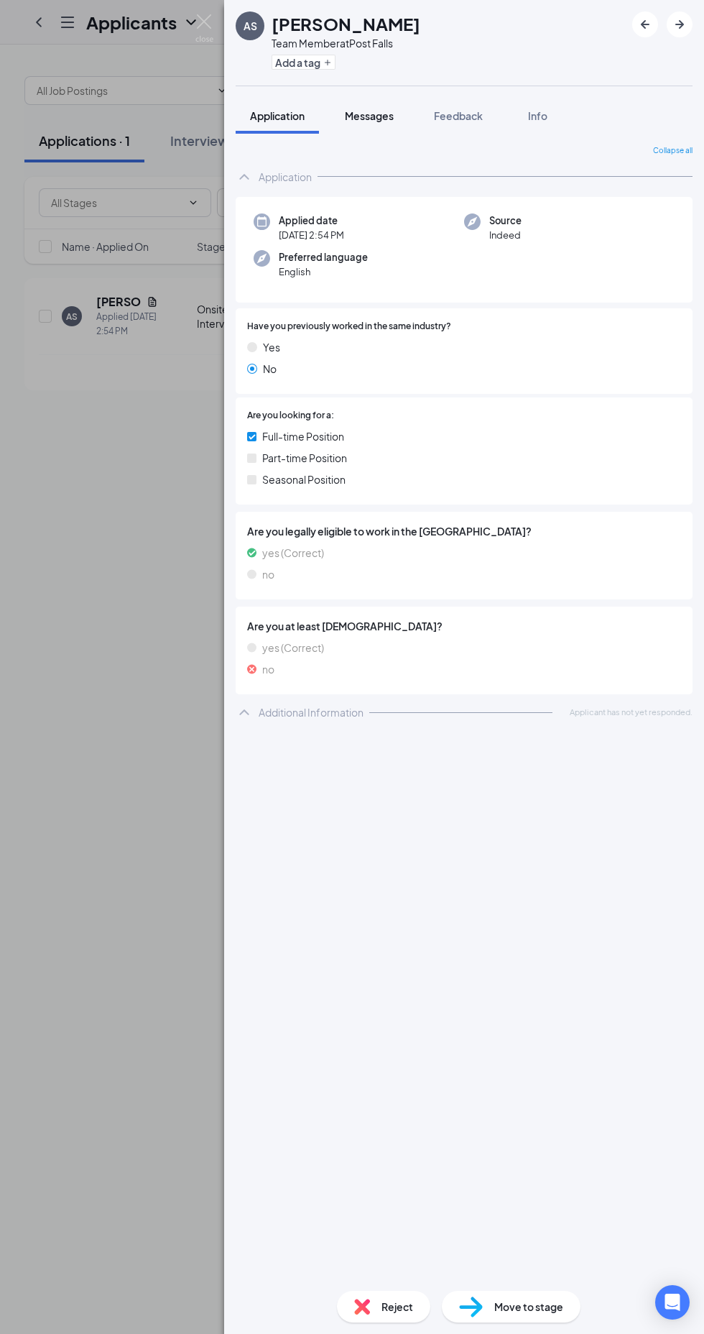
click at [397, 107] on button "Messages" at bounding box center [370, 116] width 78 height 36
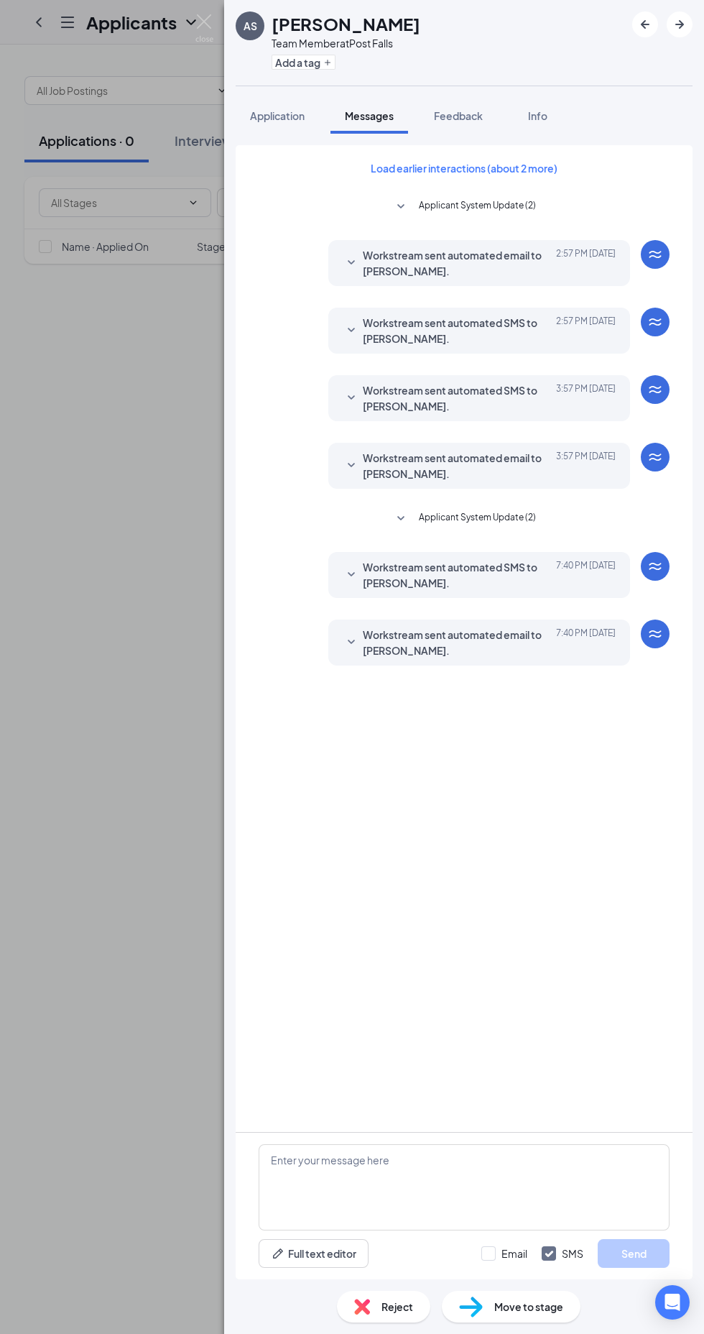
scroll to position [139, 0]
click at [351, 572] on icon "SmallChevronDown" at bounding box center [351, 574] width 7 height 4
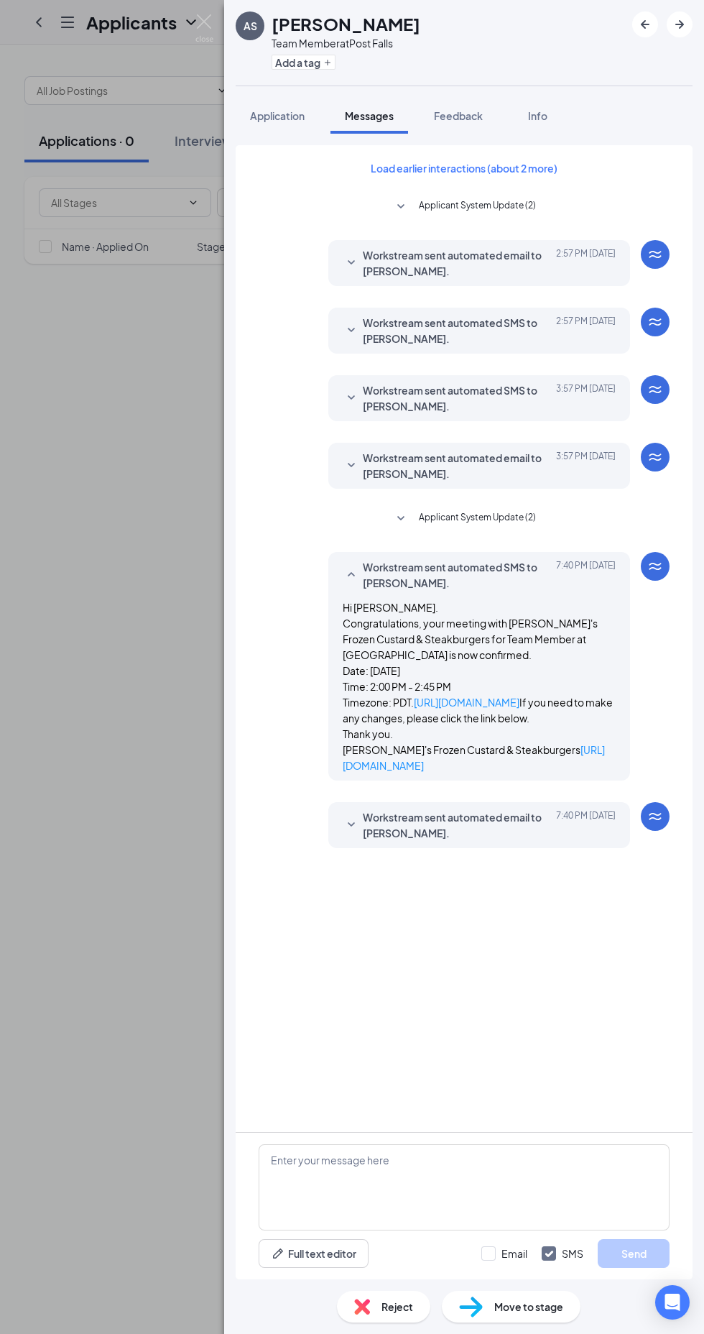
click at [534, 1305] on span "Move to stage" at bounding box center [528, 1306] width 69 height 16
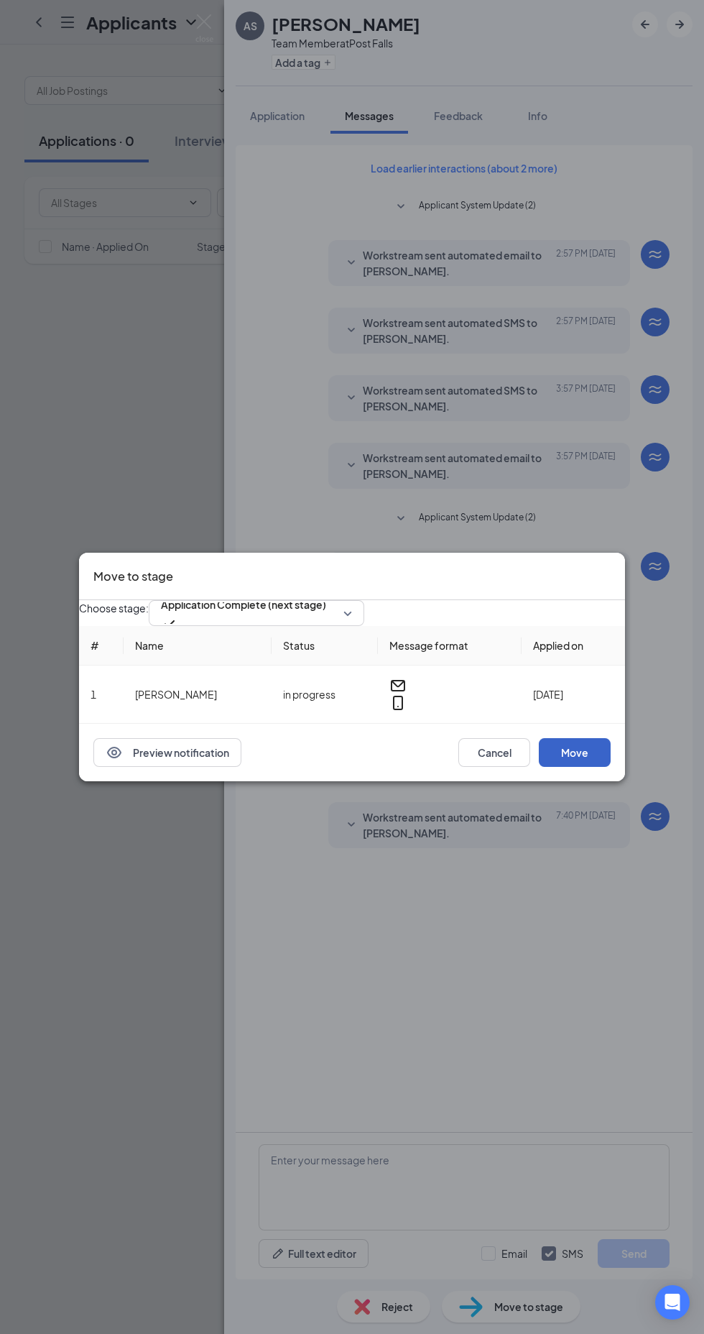
click at [585, 767] on button "Move" at bounding box center [575, 752] width 72 height 29
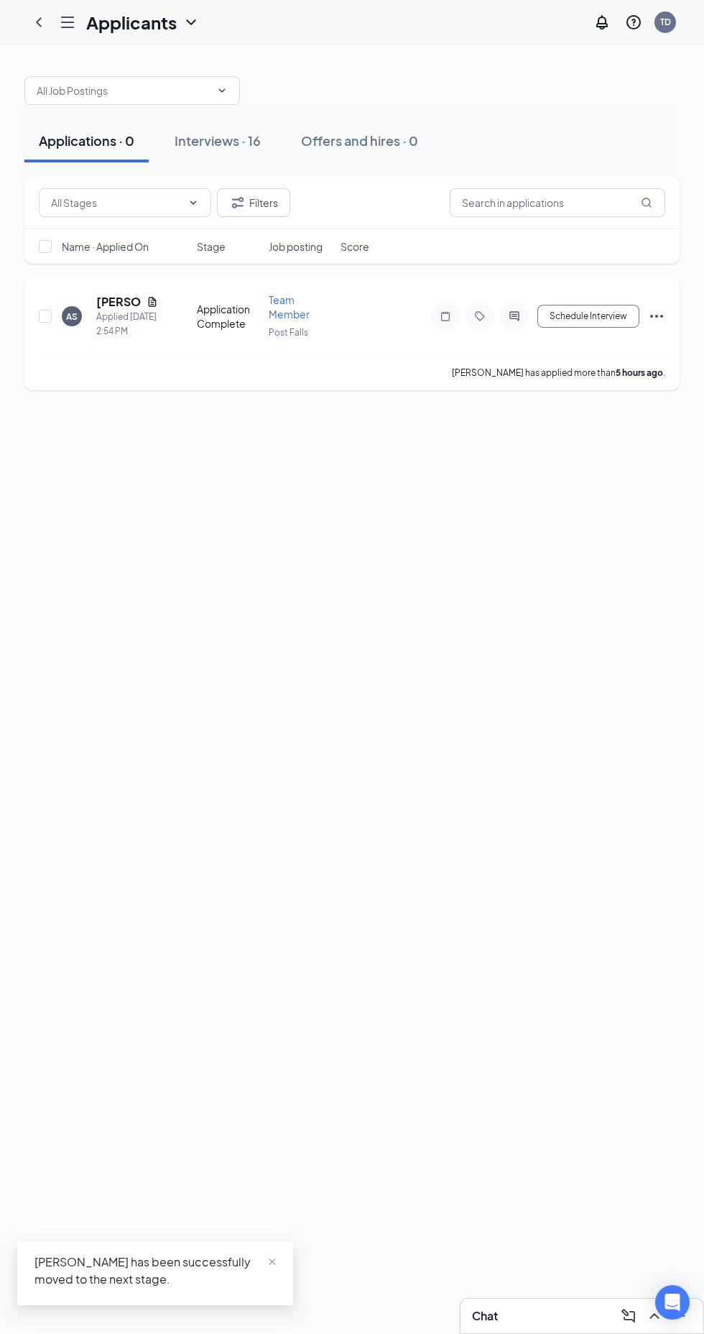
click at [514, 315] on icon "ActiveChat" at bounding box center [513, 315] width 9 height 9
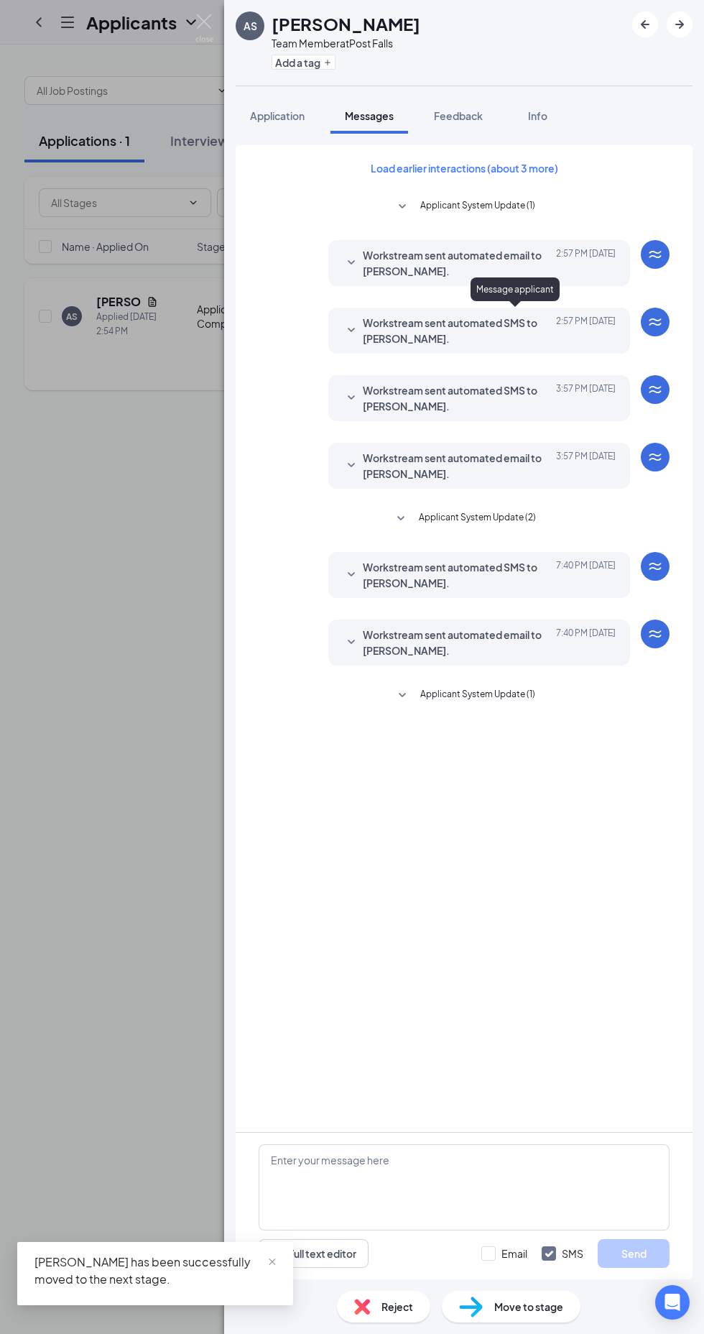
scroll to position [139, 0]
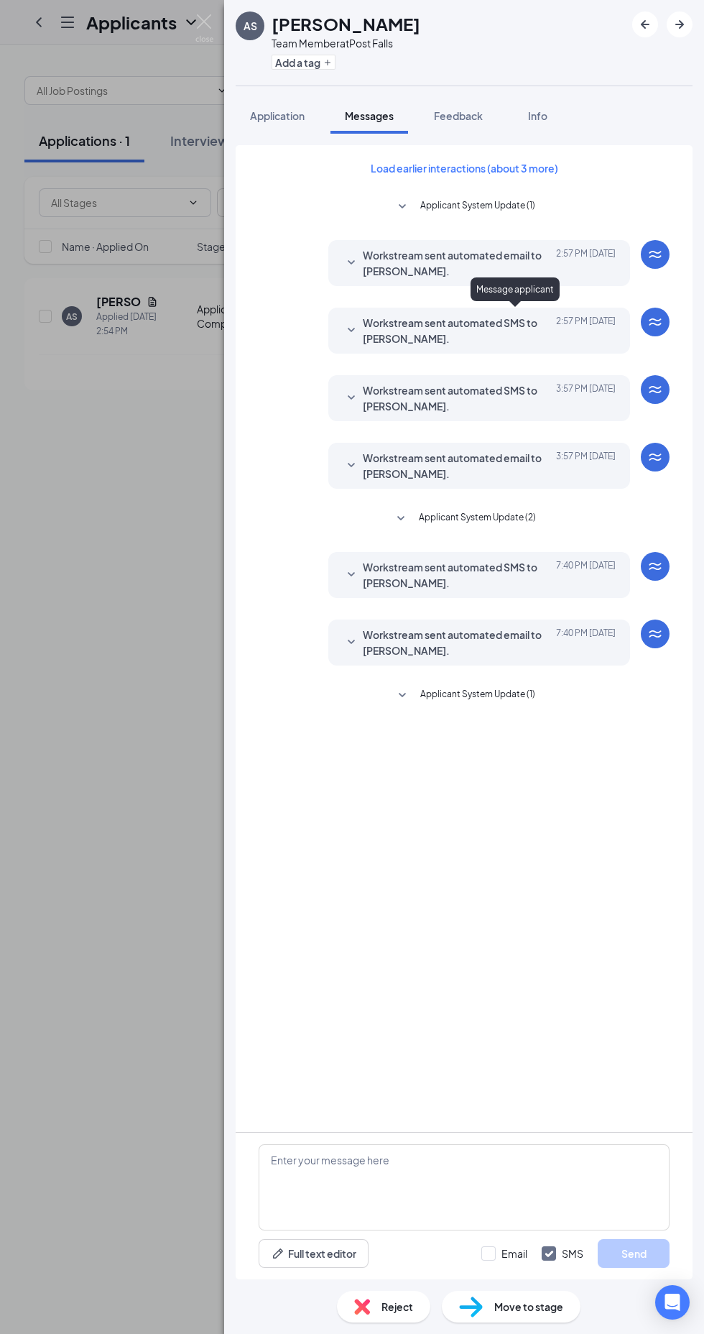
click at [410, 687] on icon "SmallChevronDown" at bounding box center [402, 695] width 17 height 17
